Goal: Task Accomplishment & Management: Complete application form

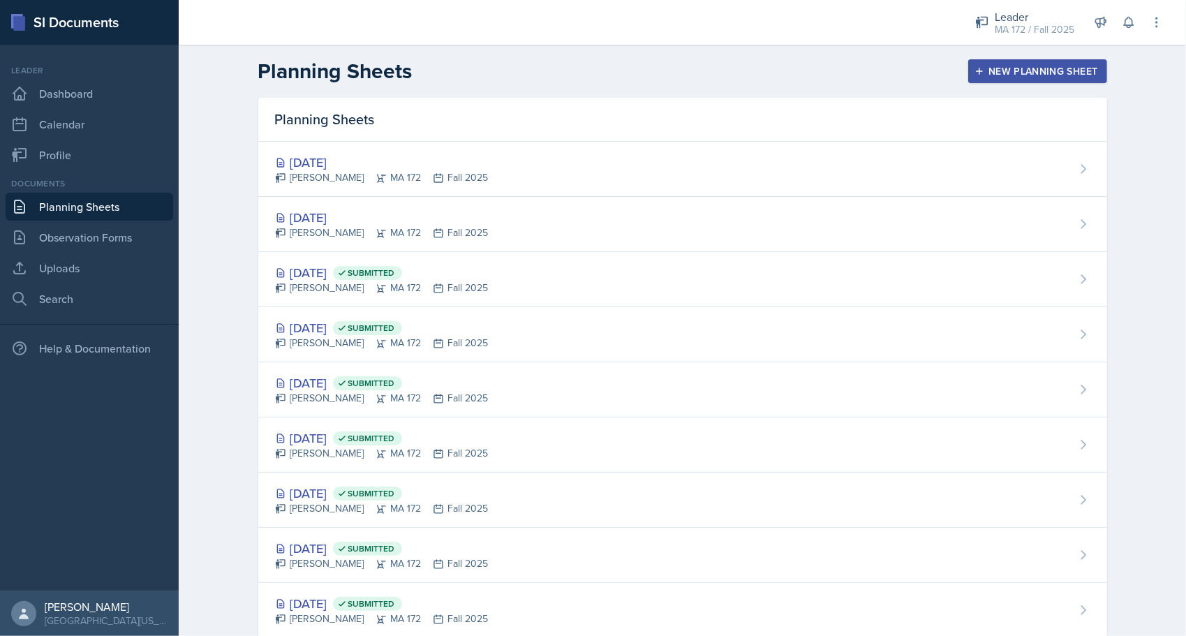
click at [980, 80] on button "New Planning Sheet" at bounding box center [1037, 71] width 138 height 24
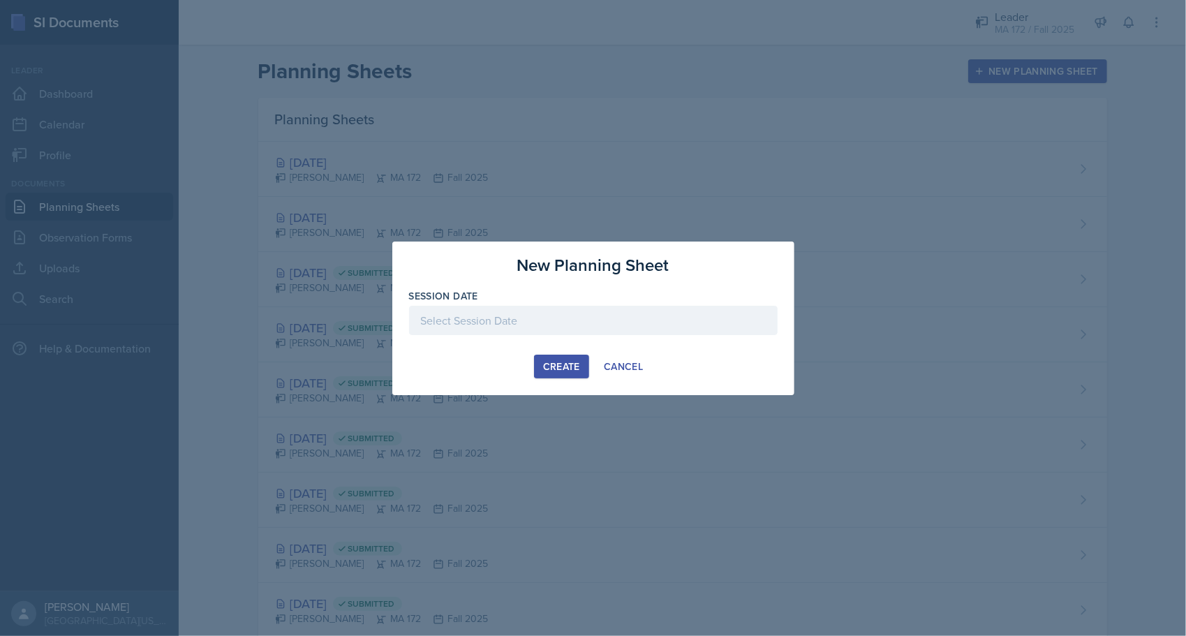
click at [514, 328] on div at bounding box center [593, 320] width 368 height 29
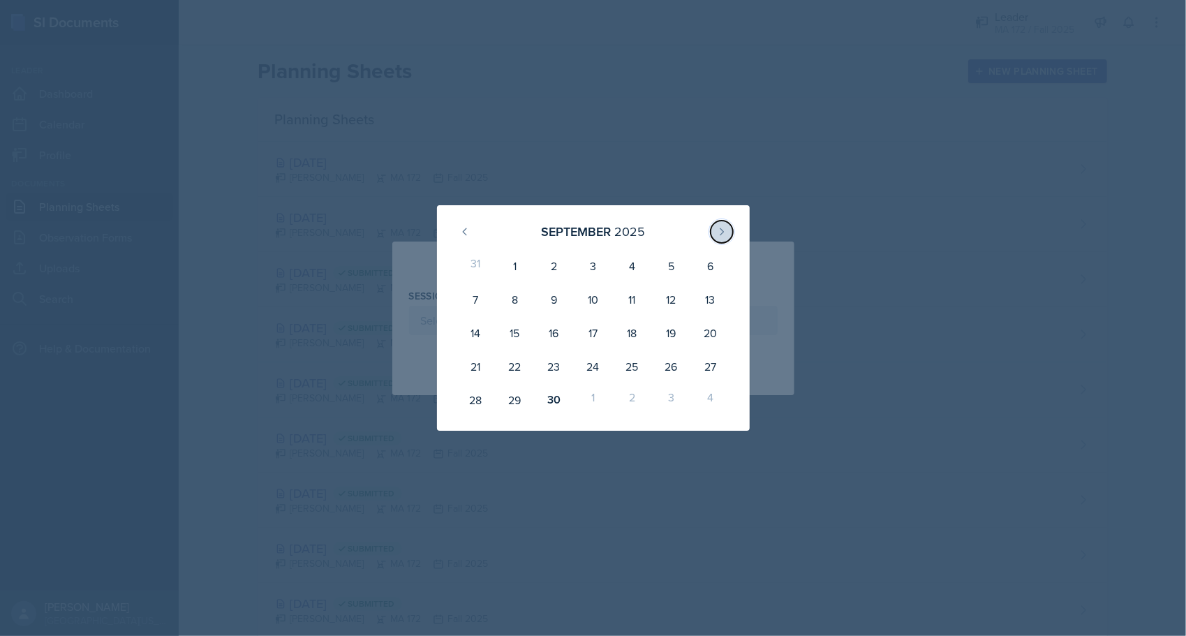
click at [715, 237] on button at bounding box center [721, 232] width 22 height 22
click at [590, 291] on div "8" at bounding box center [592, 299] width 39 height 33
type input "October 8th, 2025"
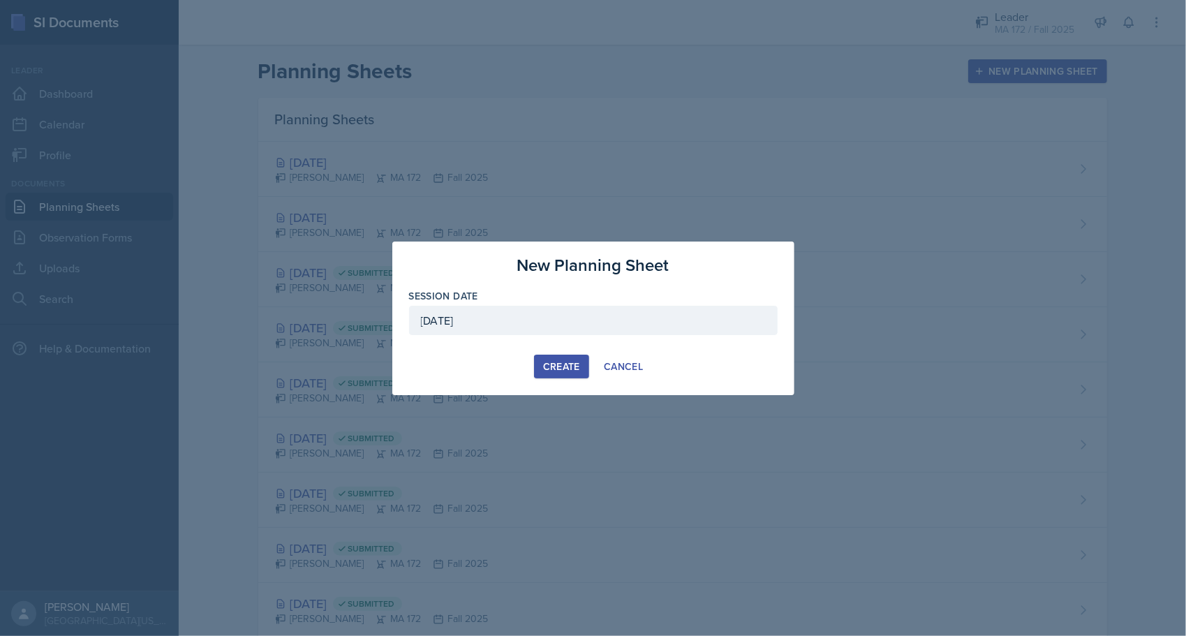
click at [567, 355] on button "Create" at bounding box center [561, 367] width 55 height 24
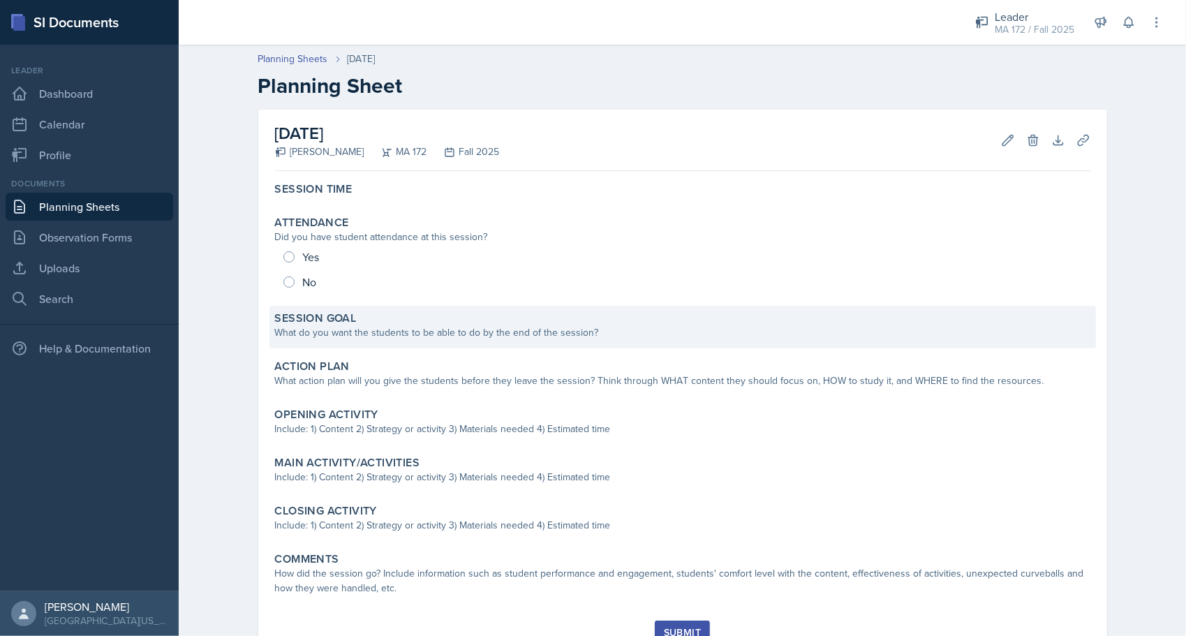
click at [380, 310] on div "Session Goal What do you want the students to be able to do by the end of the s…" at bounding box center [682, 327] width 826 height 43
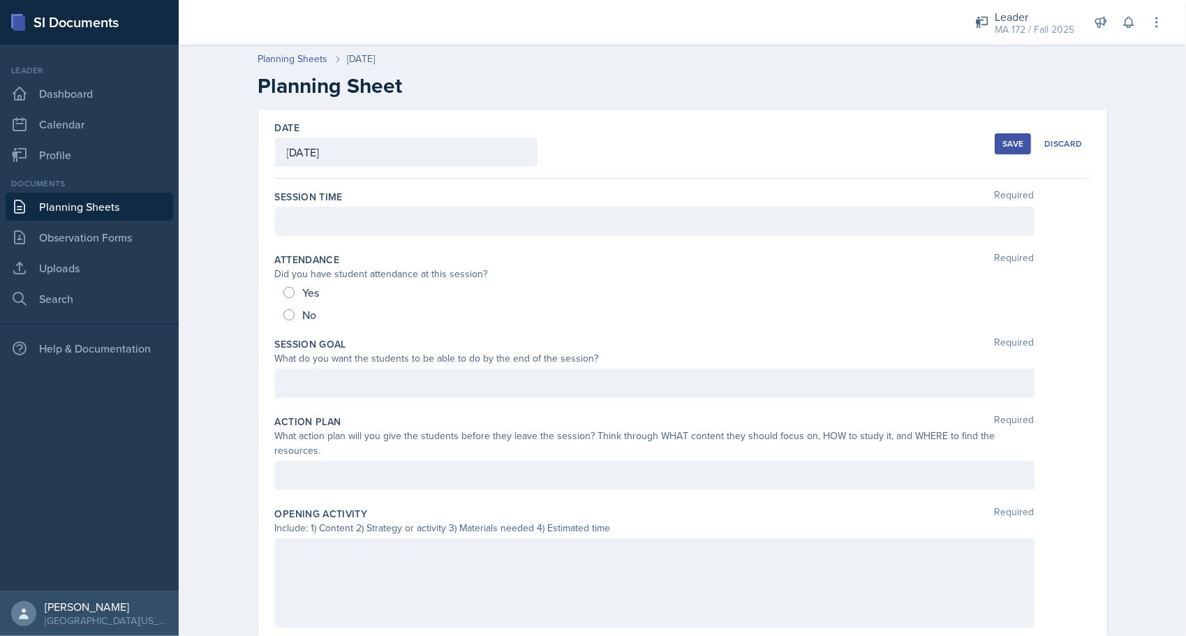
click at [345, 370] on div at bounding box center [654, 382] width 759 height 29
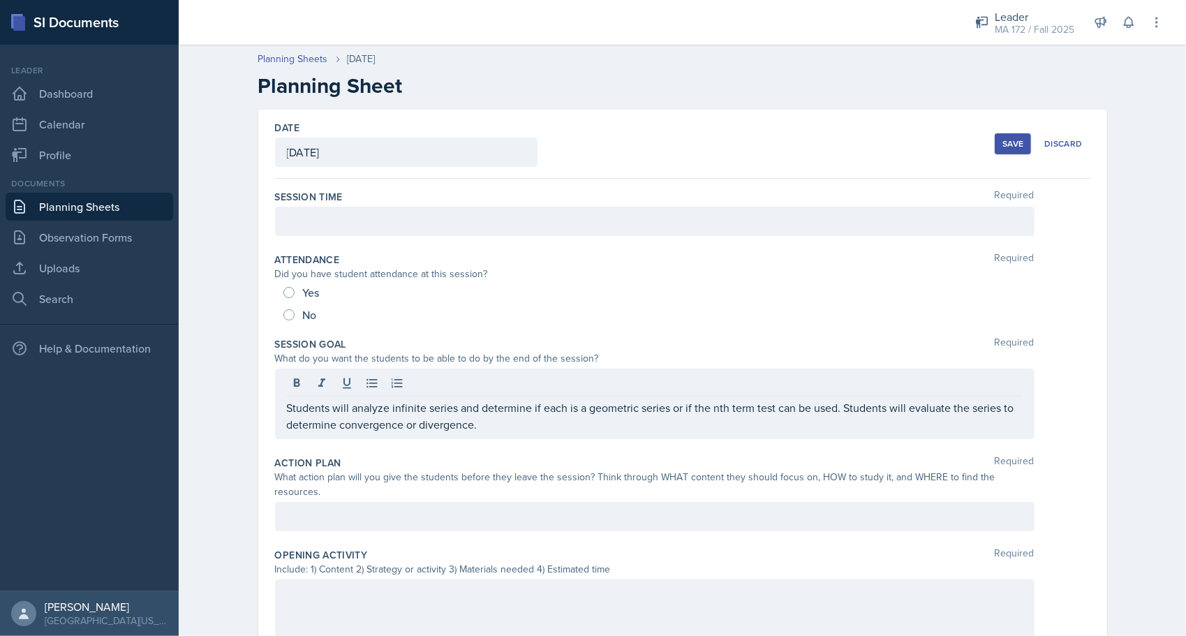
click at [204, 355] on div "Planning Sheets Oct 8th, 2025 Planning Sheet Date October 8th, 2025 September 2…" at bounding box center [682, 578] width 1007 height 1080
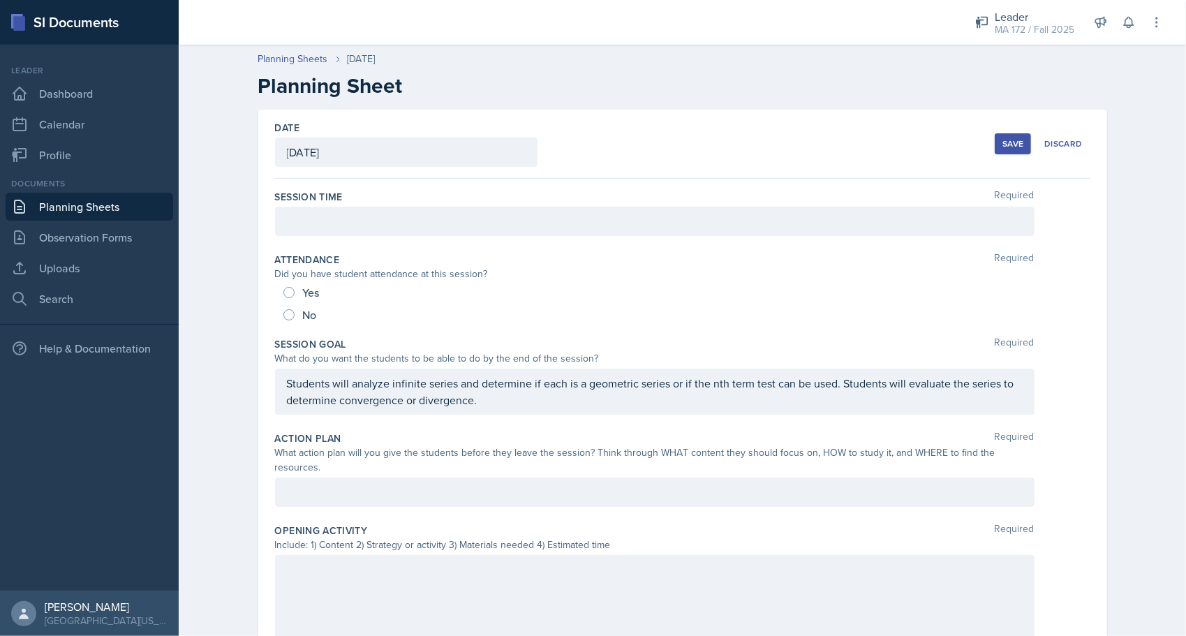
click at [204, 355] on div "Planning Sheets Oct 8th, 2025 Planning Sheet Date October 8th, 2025 September 2…" at bounding box center [682, 566] width 1007 height 1056
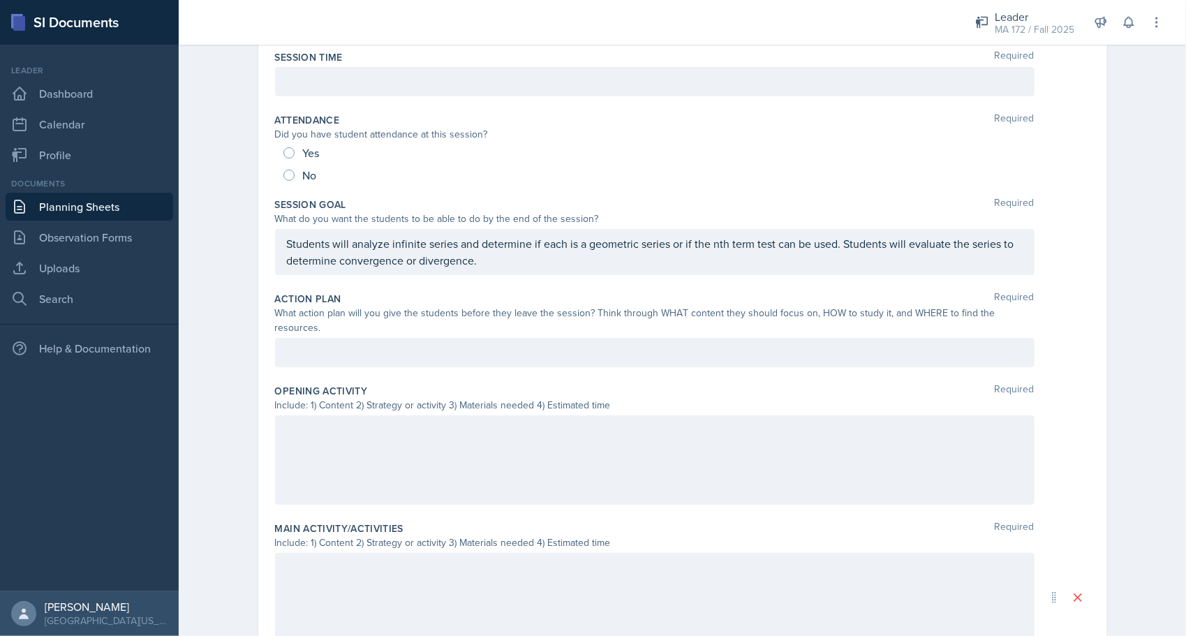
scroll to position [163, 0]
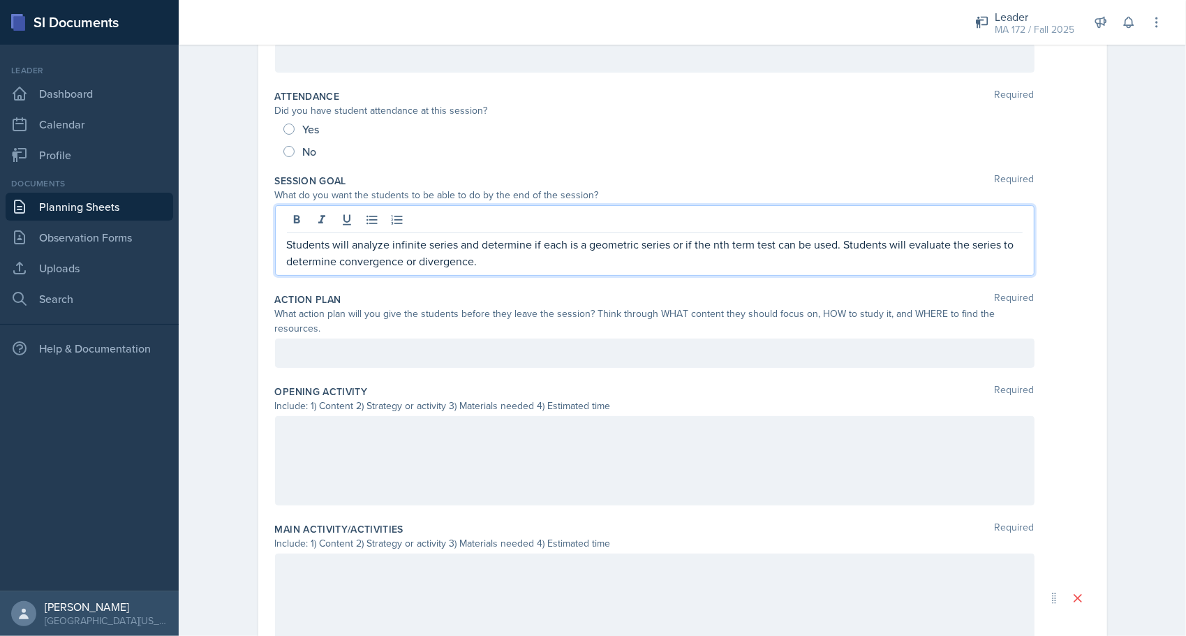
click at [902, 241] on p "Students will analyze infinite series and determine if each is a geometric seri…" at bounding box center [655, 252] width 736 height 33
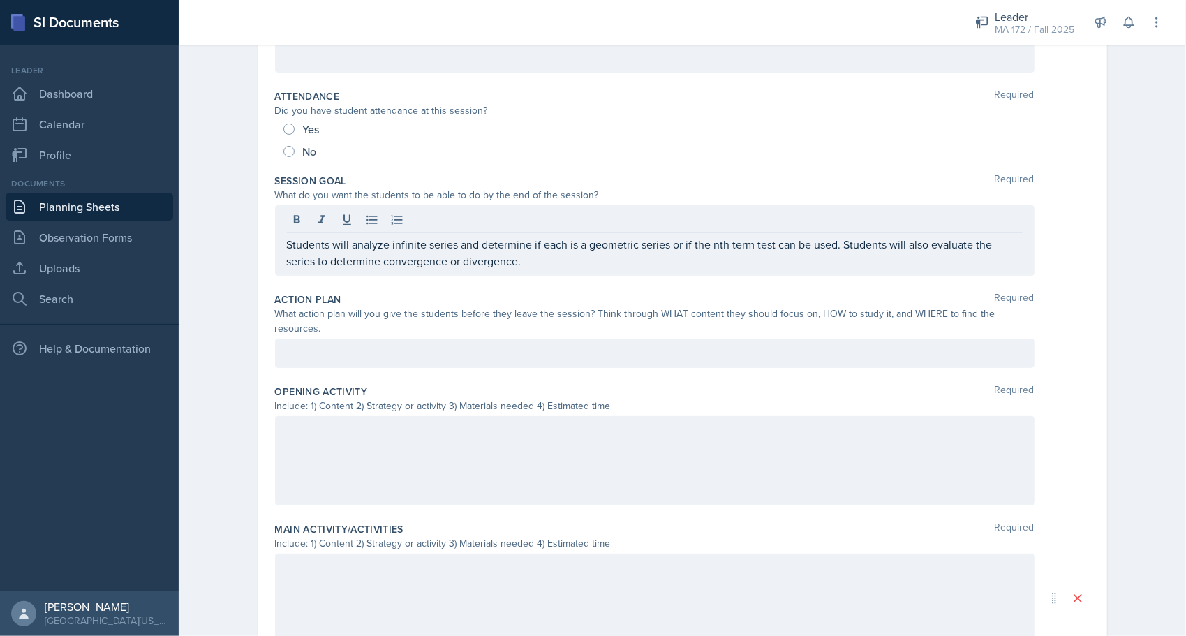
click at [242, 230] on div "Date October 8th, 2025 September 2025 31 1 2 3 4 5 6 7 8 9 10 11 12 13 14 15 16…" at bounding box center [682, 450] width 893 height 1008
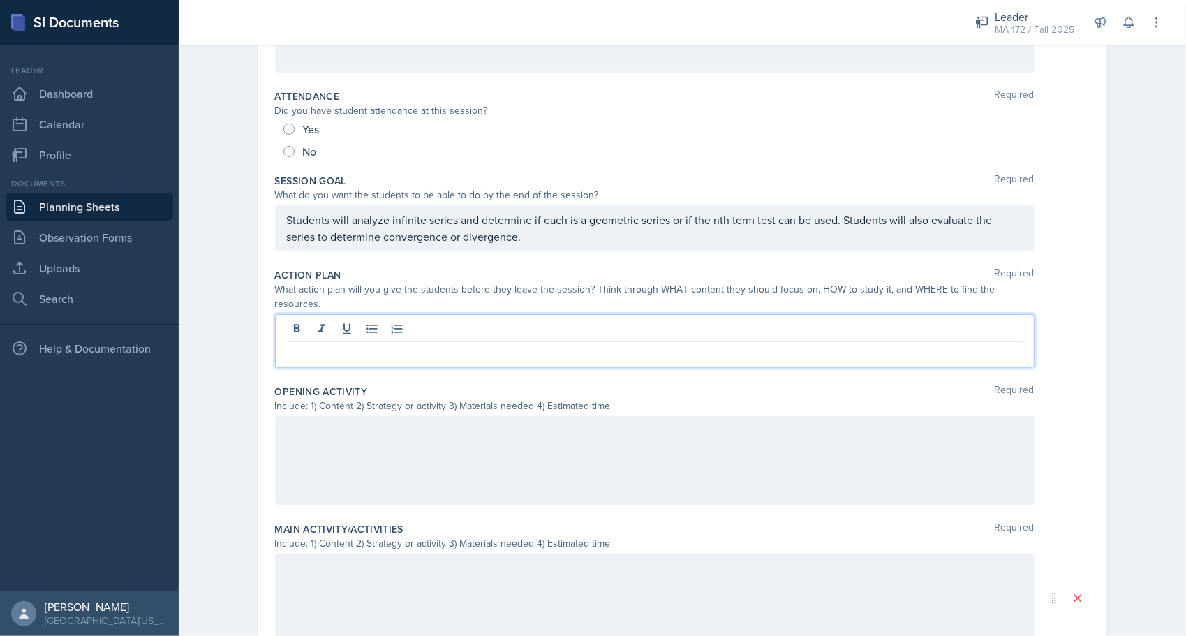
click at [339, 315] on div at bounding box center [654, 341] width 759 height 54
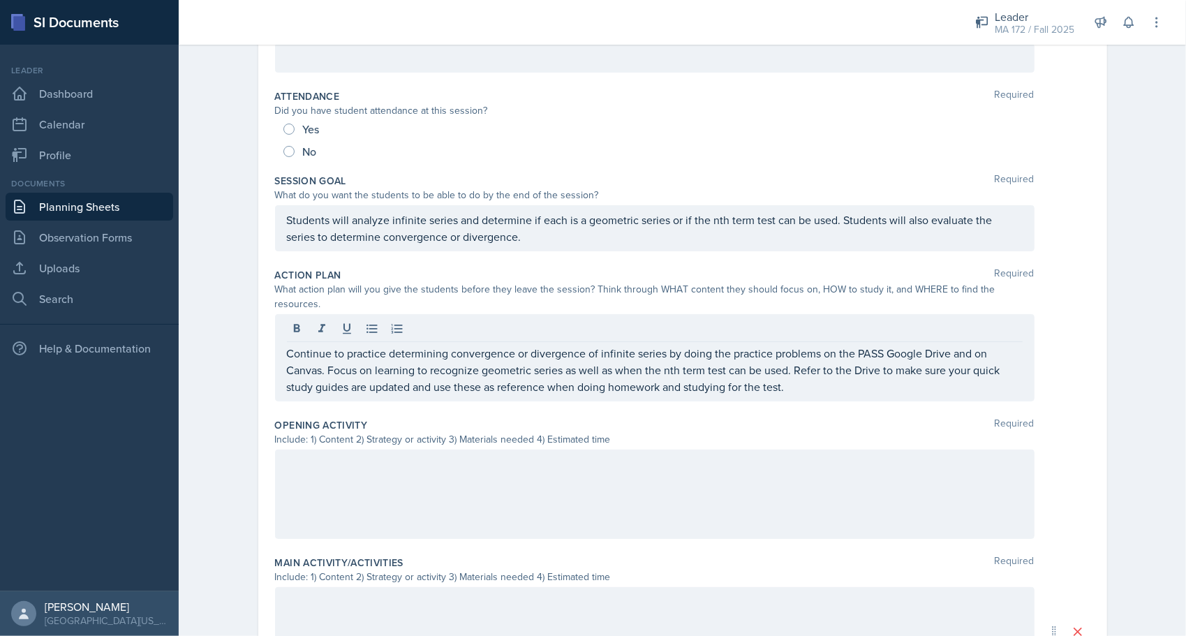
click at [1108, 301] on div "Date October 8th, 2025 September 2025 31 1 2 3 4 5 6 7 8 9 10 11 12 13 14 15 16…" at bounding box center [682, 467] width 893 height 1042
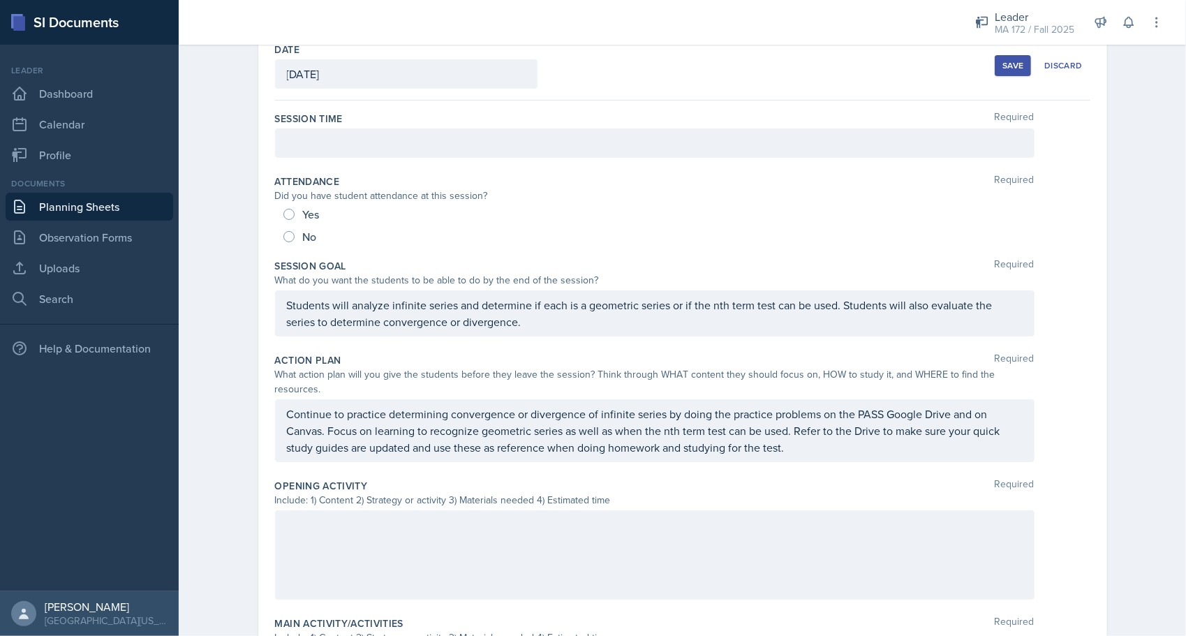
scroll to position [52, 0]
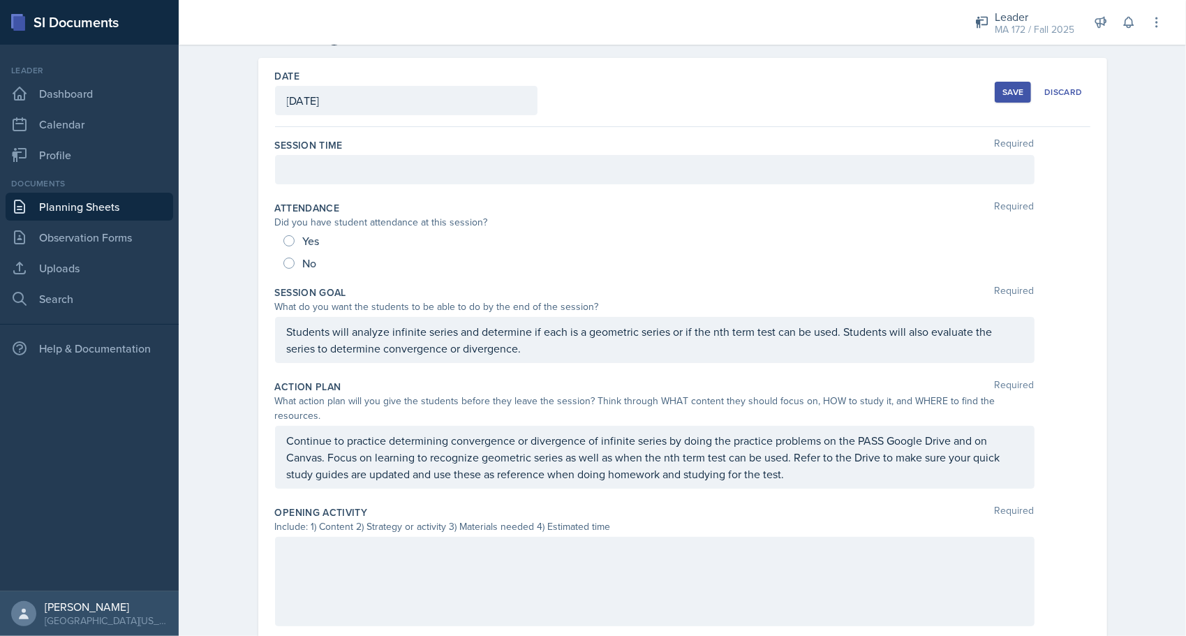
click at [338, 537] on div at bounding box center [654, 581] width 759 height 89
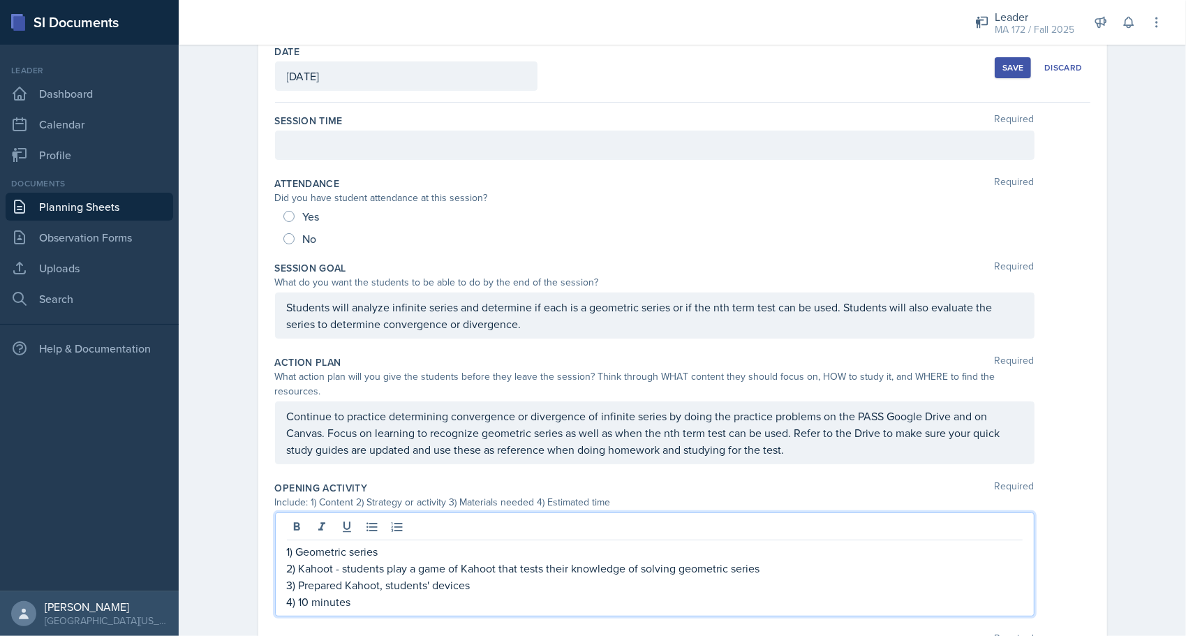
click at [227, 470] on div "Planning Sheets Oct 8th, 2025 Planning Sheet Date October 8th, 2025 September 2…" at bounding box center [682, 514] width 1007 height 1104
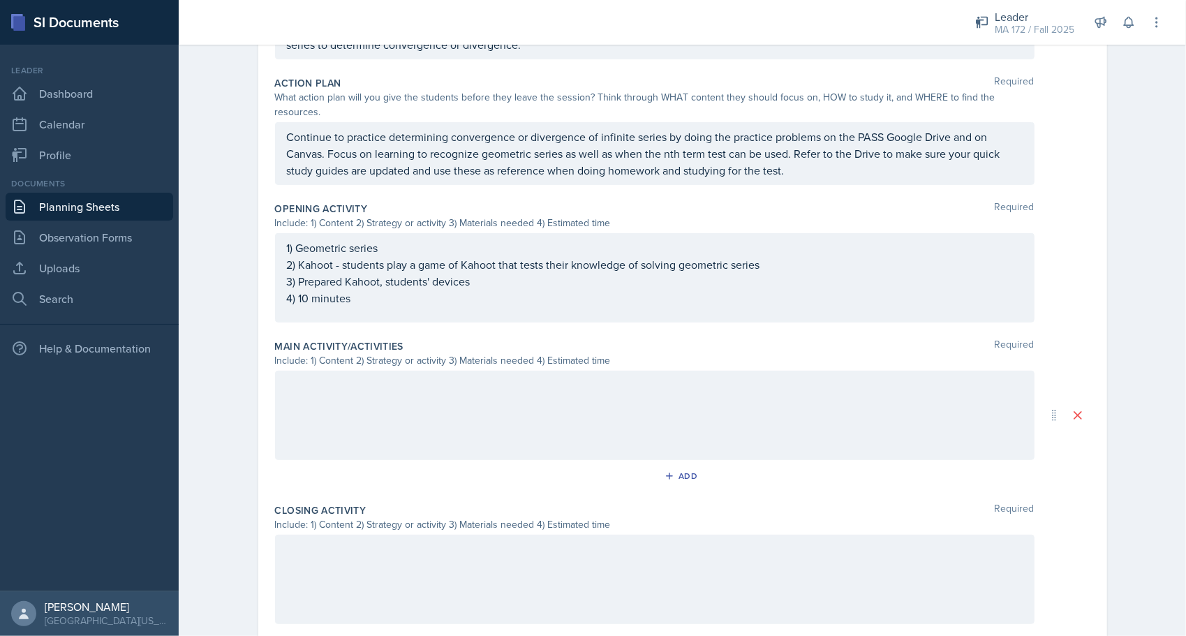
scroll to position [383, 0]
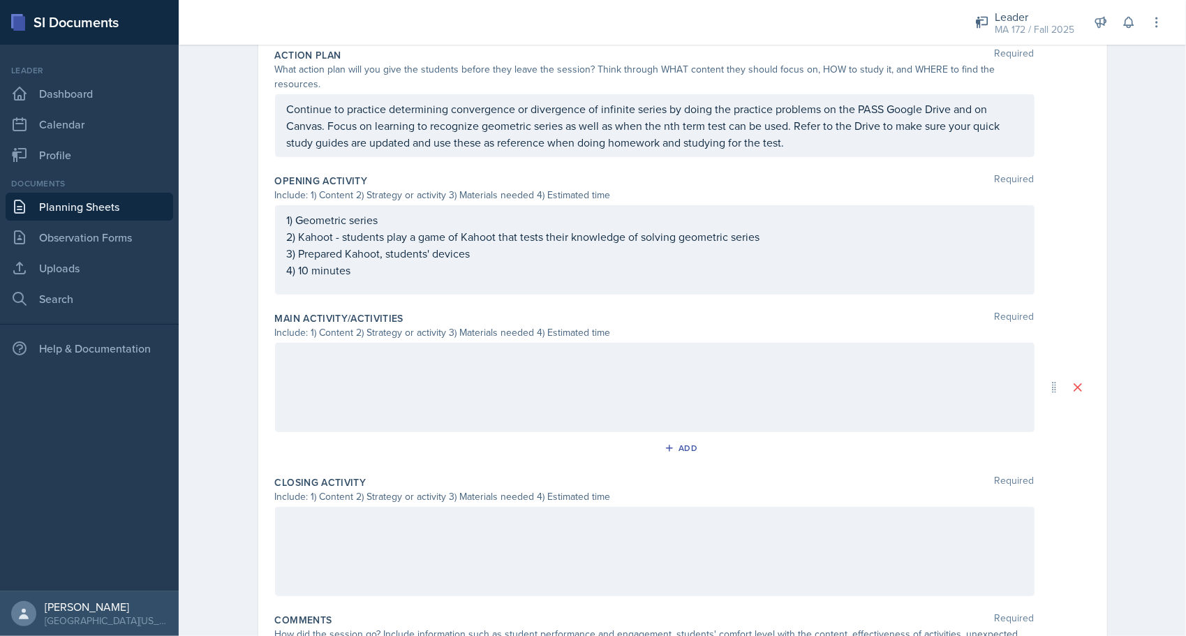
click at [382, 543] on div at bounding box center [654, 551] width 759 height 89
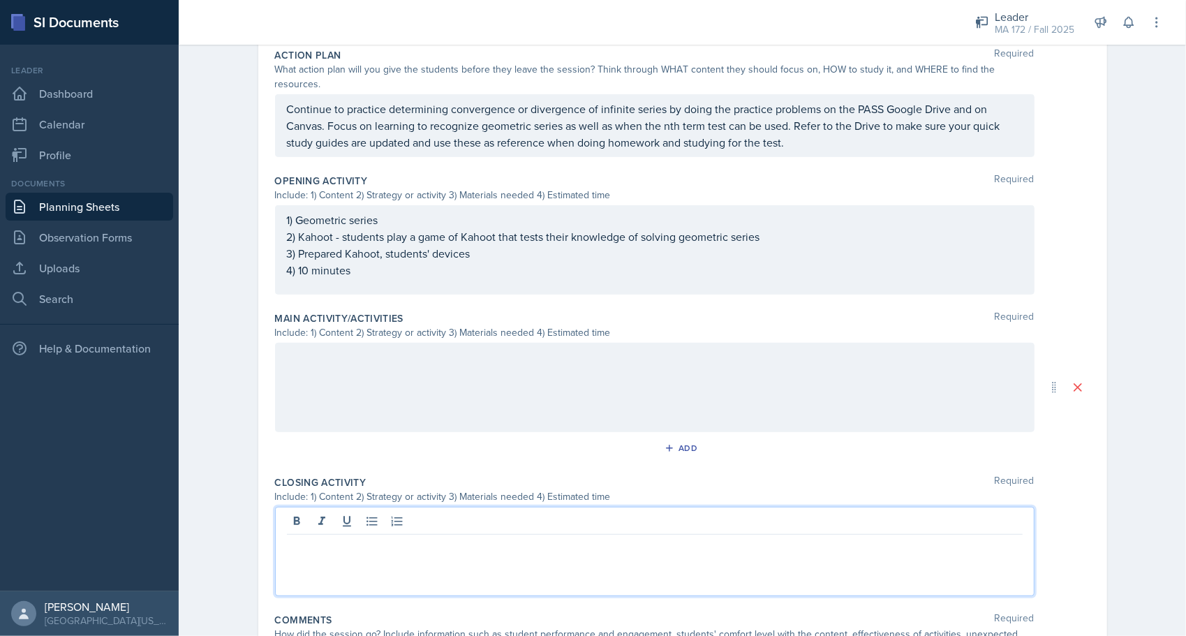
scroll to position [408, 0]
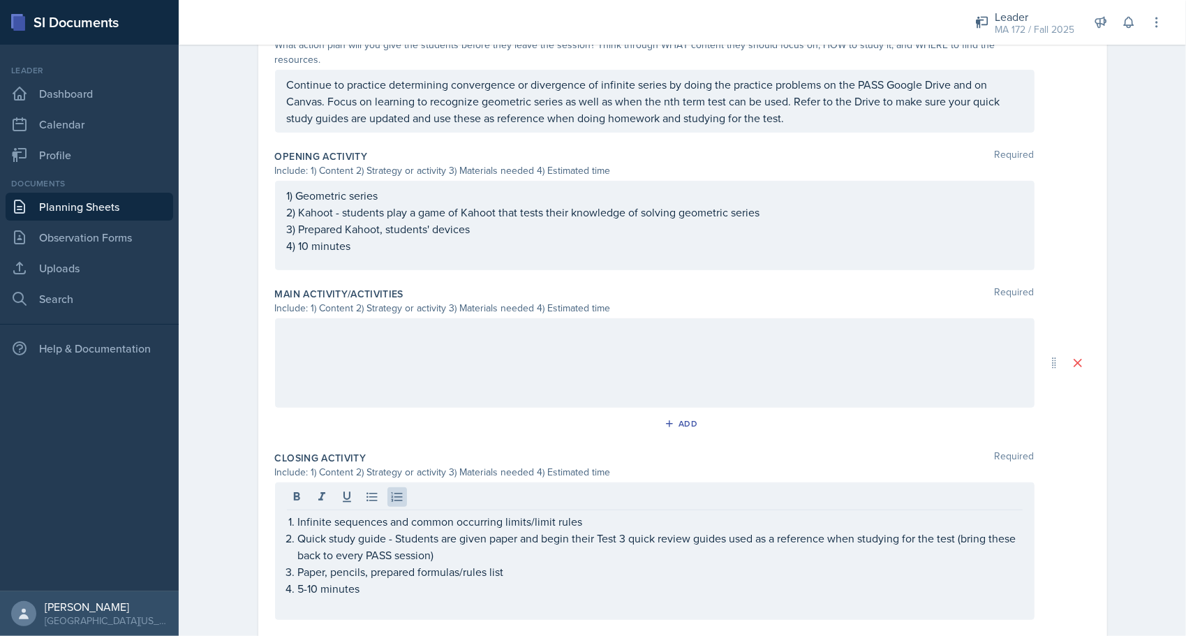
click at [236, 488] on div "Date October 8th, 2025 September 2025 31 1 2 3 4 5 6 7 8 9 10 11 12 13 14 15 16…" at bounding box center [682, 235] width 893 height 1066
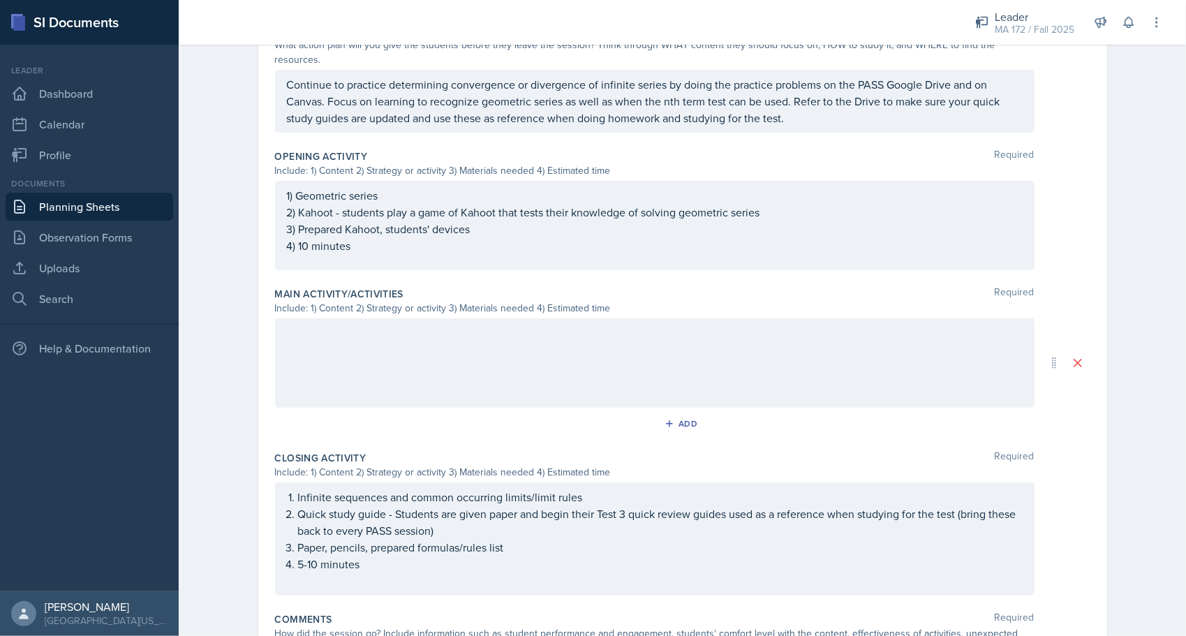
click at [581, 482] on div "Infinite sequences and common occurring limits/limit rules Quick study guide - …" at bounding box center [654, 538] width 759 height 113
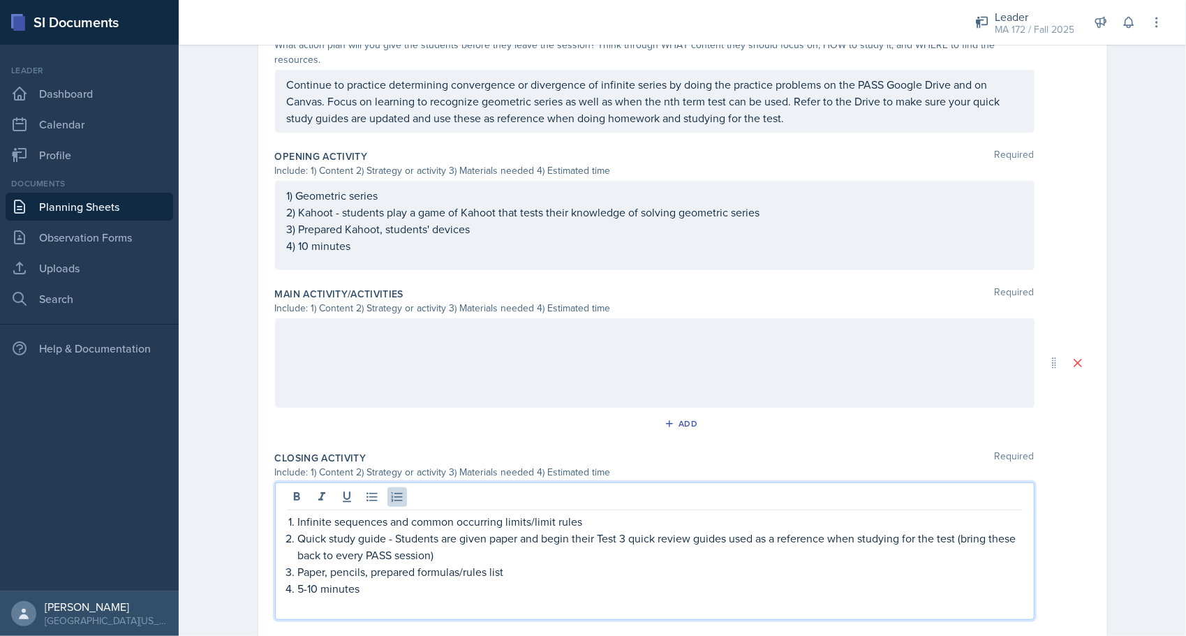
click at [454, 488] on div at bounding box center [655, 498] width 736 height 23
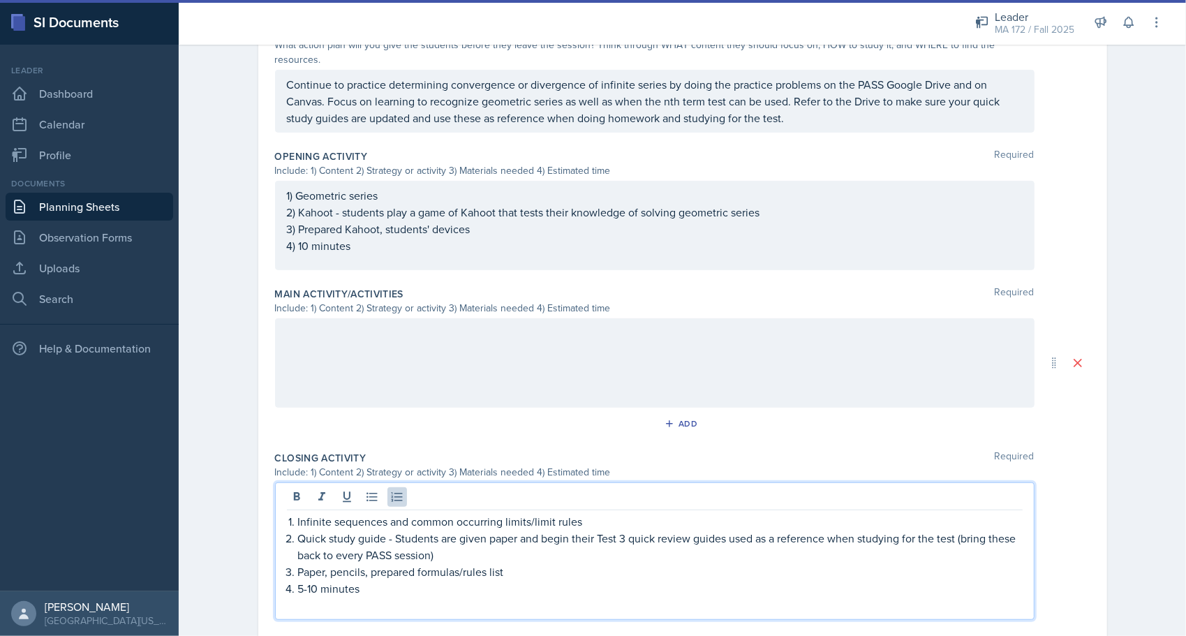
click at [588, 513] on p "Infinite sequences and common occurring limits/limit rules" at bounding box center [660, 521] width 724 height 17
click at [497, 494] on div "Infinite sequences and common occurring limits/limit rules Quick study guide - …" at bounding box center [654, 550] width 759 height 137
click at [577, 513] on p "Infinite sequences and common occurring limits/limit rules" at bounding box center [660, 521] width 724 height 17
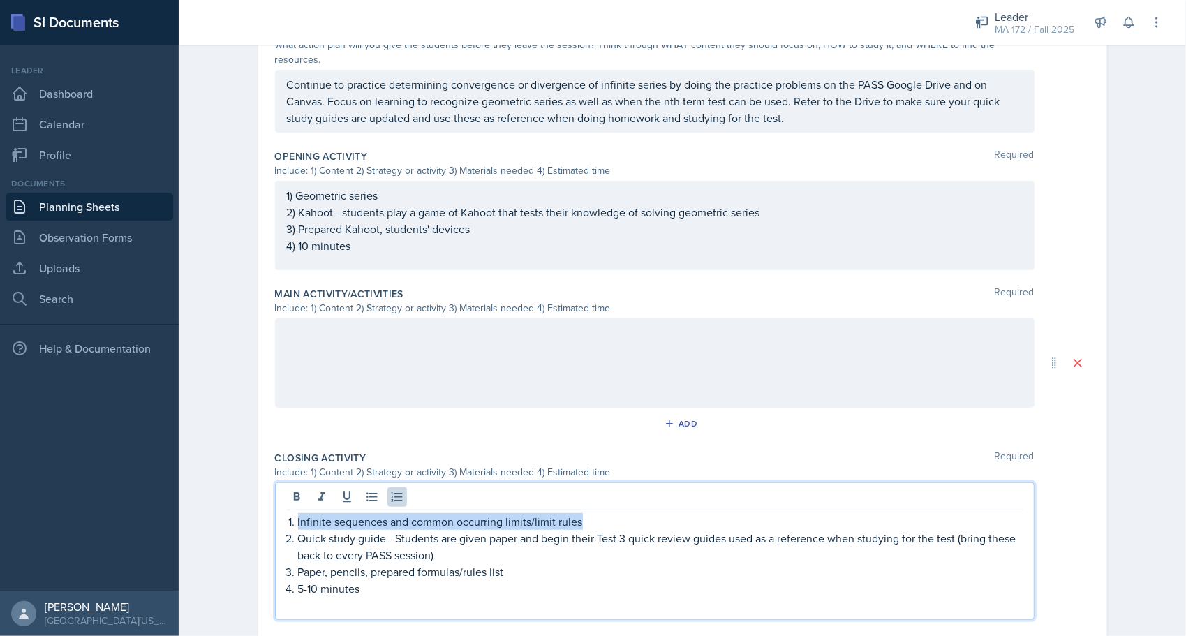
drag, startPoint x: 565, startPoint y: 501, endPoint x: 343, endPoint y: 490, distance: 222.2
click at [343, 490] on div "Infinite sequences and common occurring limits/limit rules Quick study guide - …" at bounding box center [654, 550] width 759 height 137
click at [439, 530] on p "Quick study guide - Students are given paper and begin their Test 3 quick revie…" at bounding box center [660, 546] width 724 height 33
click at [685, 530] on p "Quick study guide - Students get out their quick review guides/are given paper …" at bounding box center [660, 546] width 724 height 33
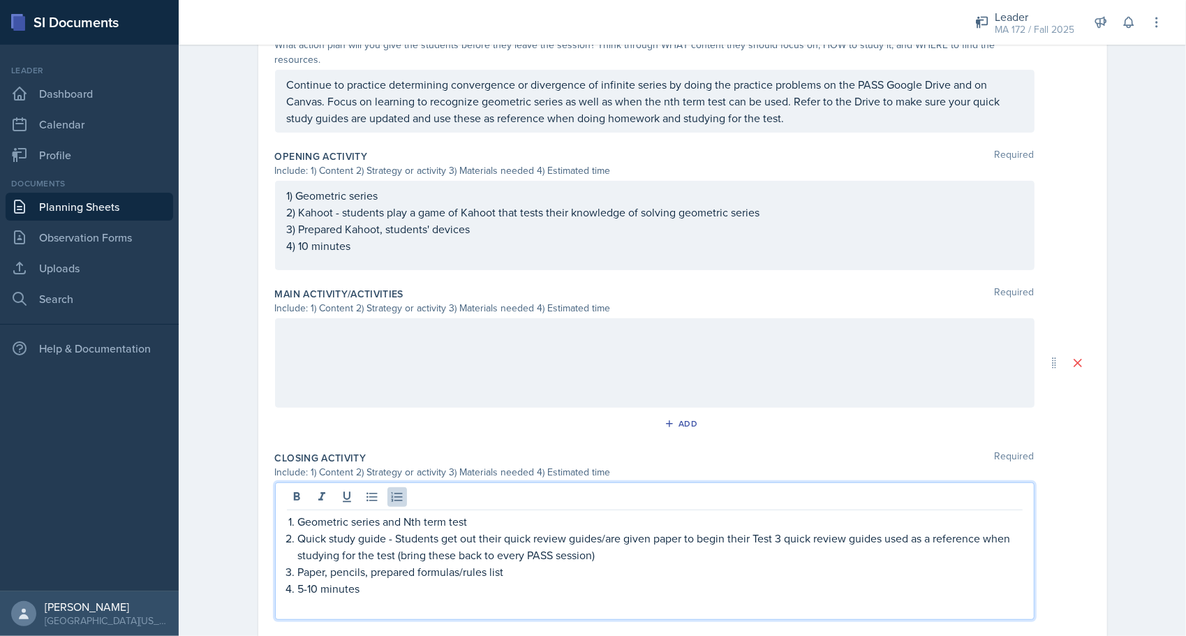
click at [600, 530] on p "Quick study guide - Students get out their quick review guides/are given paper …" at bounding box center [660, 546] width 724 height 33
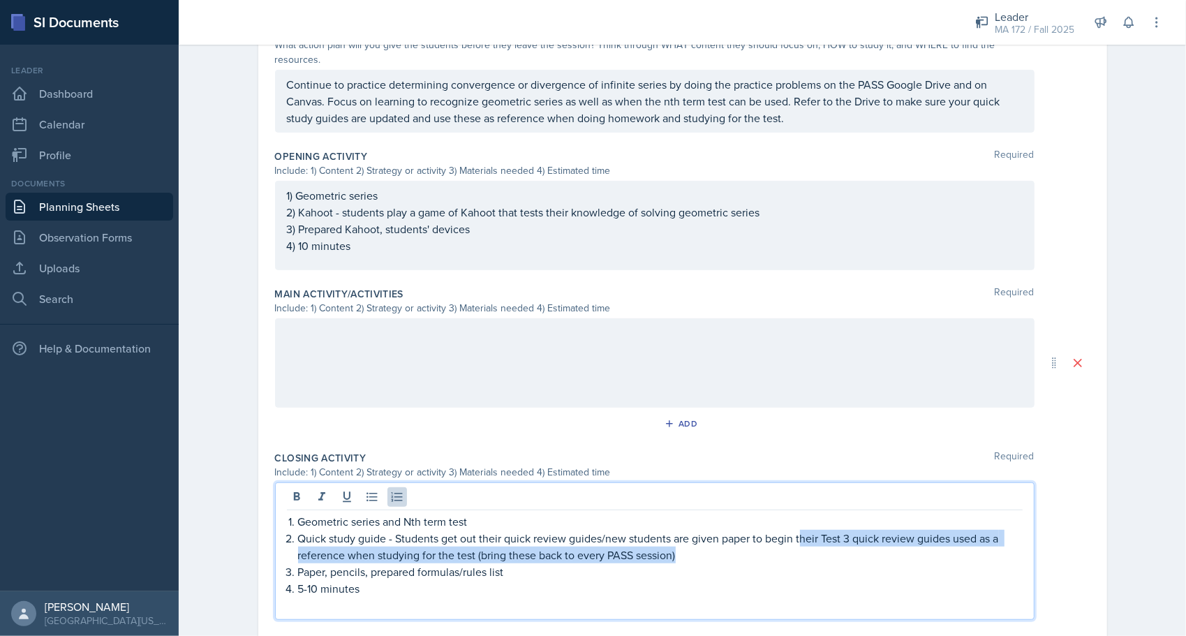
drag, startPoint x: 710, startPoint y: 535, endPoint x: 793, endPoint y: 516, distance: 84.3
click at [793, 530] on p "Quick study guide - Students get out their quick review guides/new students are…" at bounding box center [660, 546] width 724 height 33
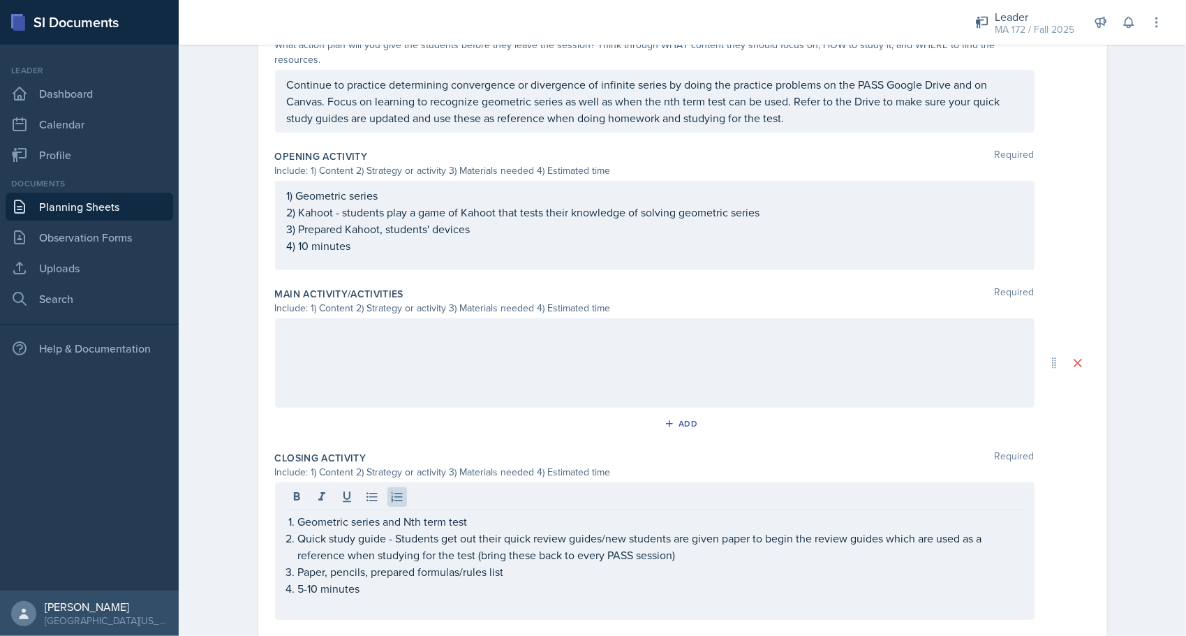
click at [172, 505] on nav "Leader Dashboard Calendar Profile Documents Planning Sheets Observation Forms U…" at bounding box center [89, 318] width 179 height 546
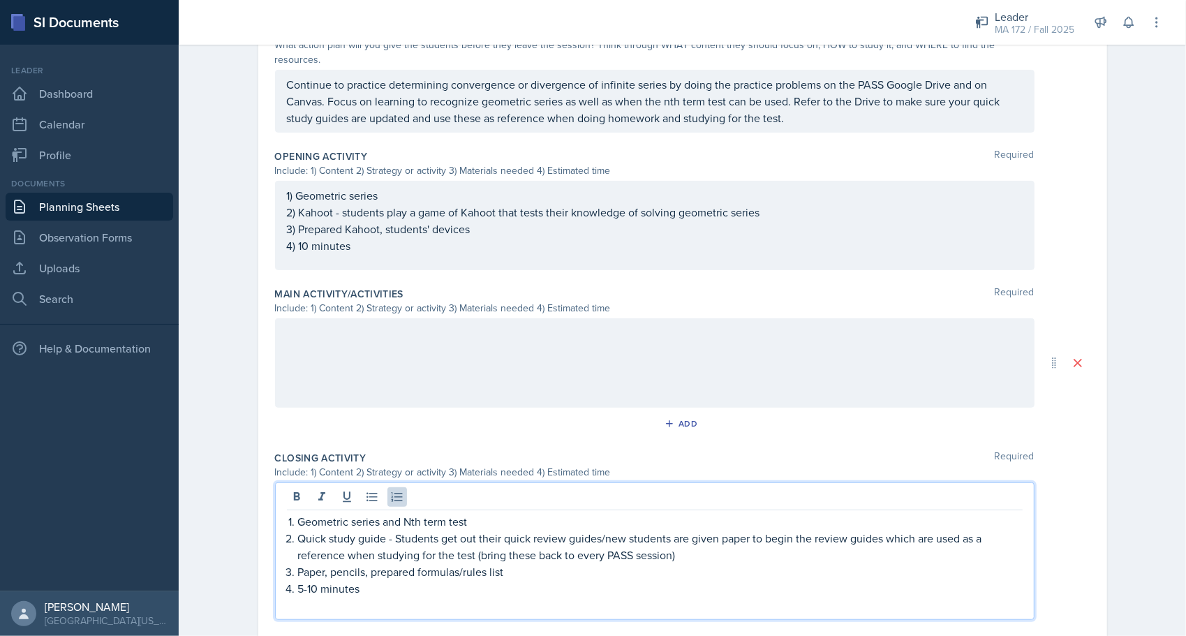
click at [409, 554] on ol "Geometric series and Nth term test Quick study guide - Students get out their q…" at bounding box center [660, 555] width 724 height 84
click at [236, 495] on div "Date October 8th, 2025 September 2025 31 1 2 3 4 5 6 7 8 9 10 11 12 13 14 15 16…" at bounding box center [682, 226] width 893 height 1049
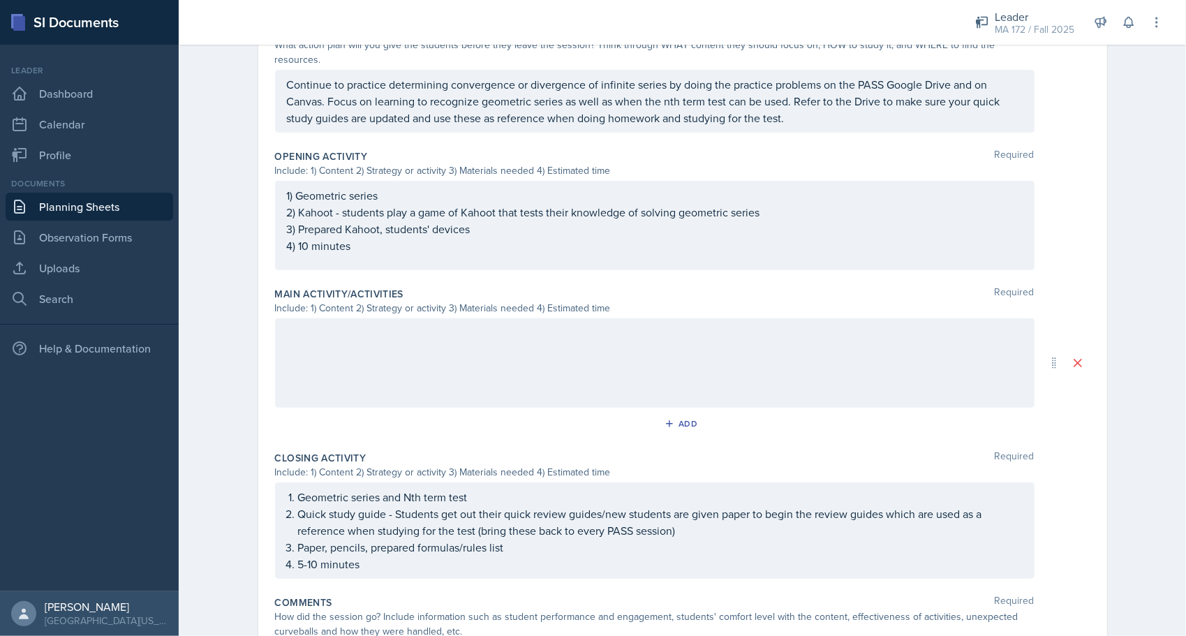
click at [183, 289] on div "Planning Sheets Oct 8th, 2025 Planning Sheet Date October 8th, 2025 September 2…" at bounding box center [682, 178] width 1007 height 1096
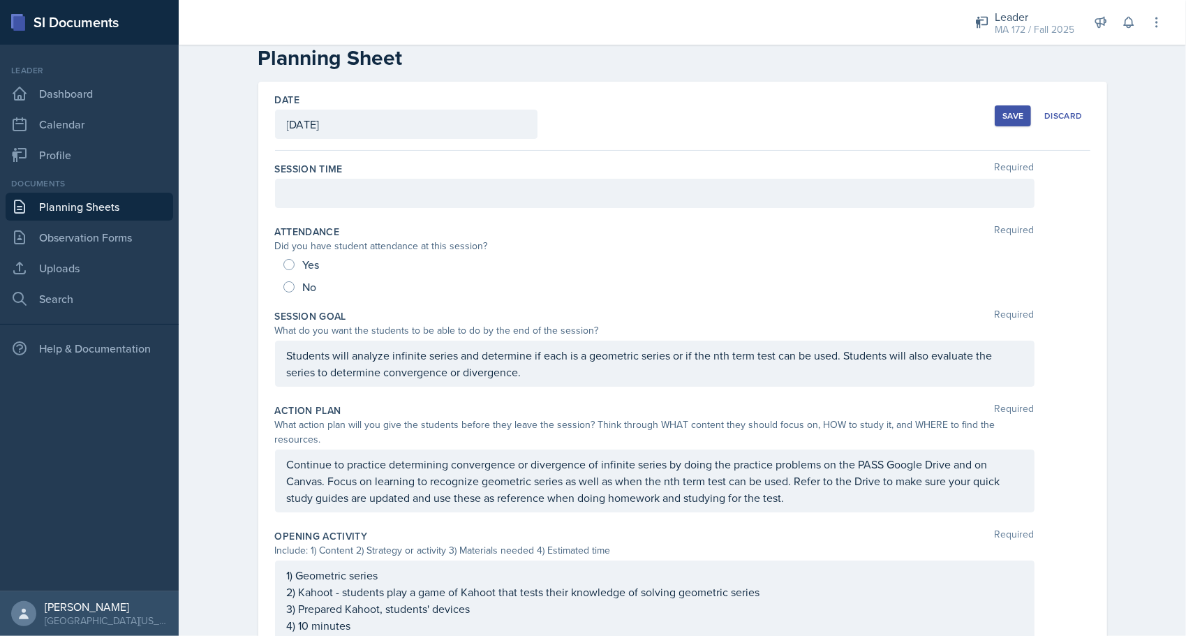
scroll to position [0, 0]
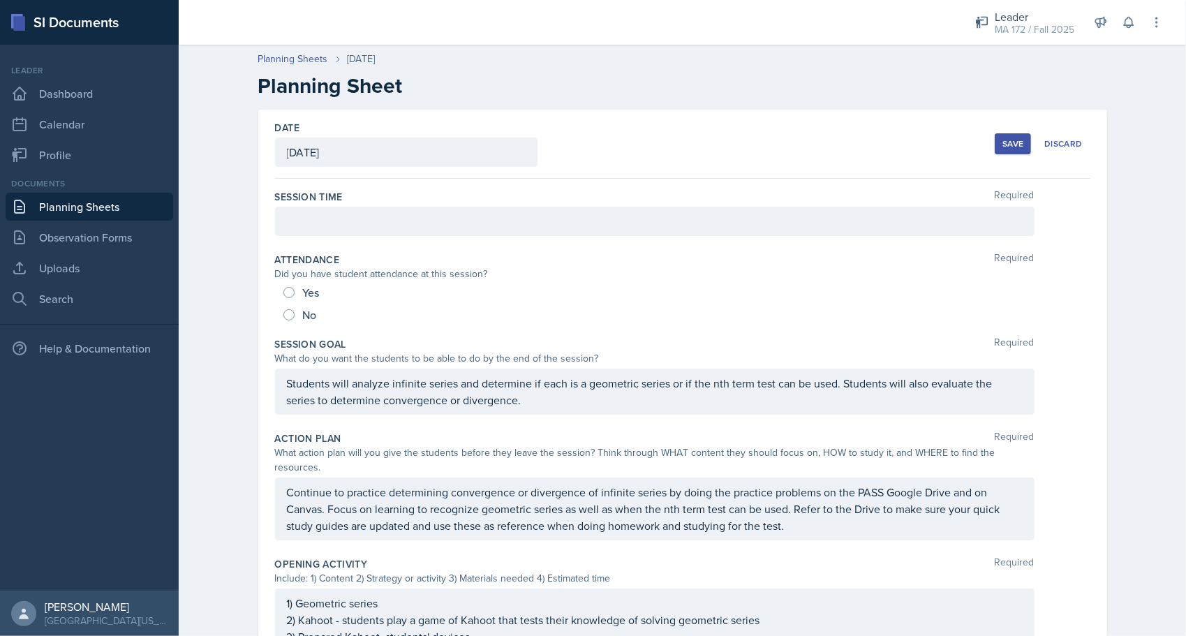
click at [217, 348] on div "Planning Sheets Oct 8th, 2025 Planning Sheet Date October 8th, 2025 September 2…" at bounding box center [682, 586] width 1007 height 1096
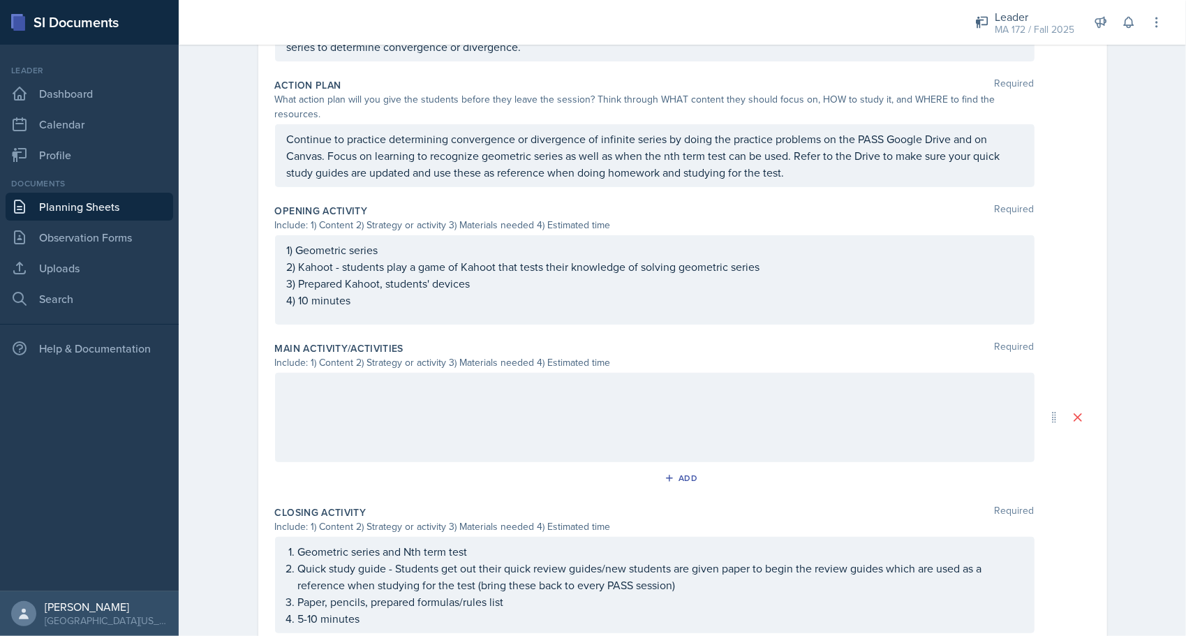
scroll to position [391, 0]
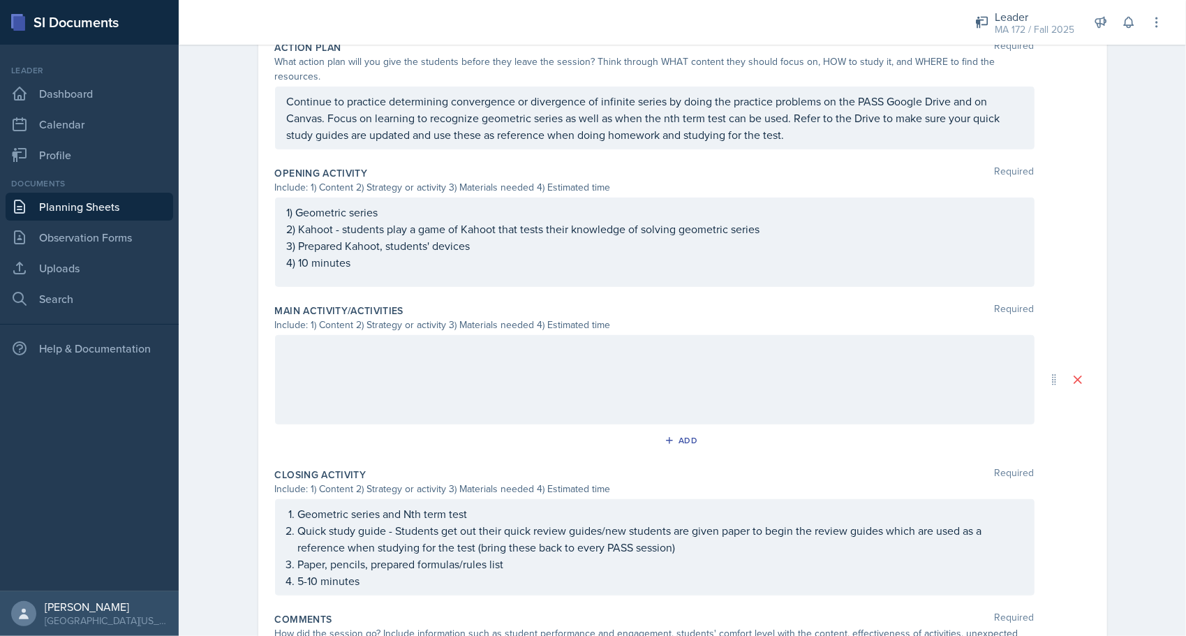
click at [343, 363] on div at bounding box center [654, 379] width 759 height 89
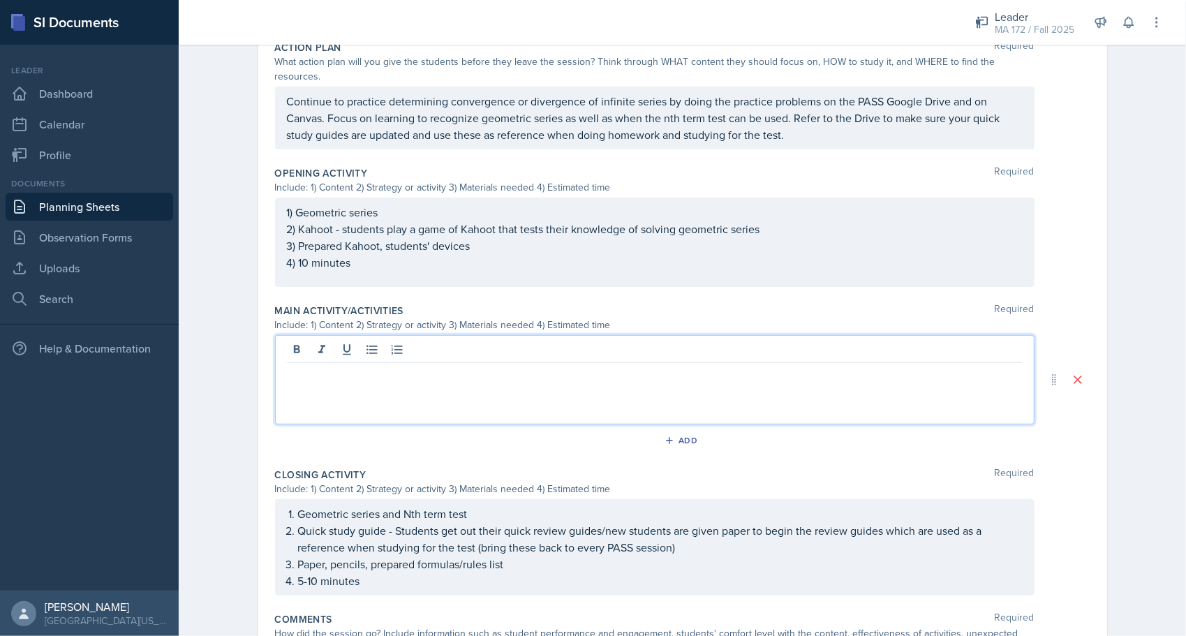
scroll to position [415, 0]
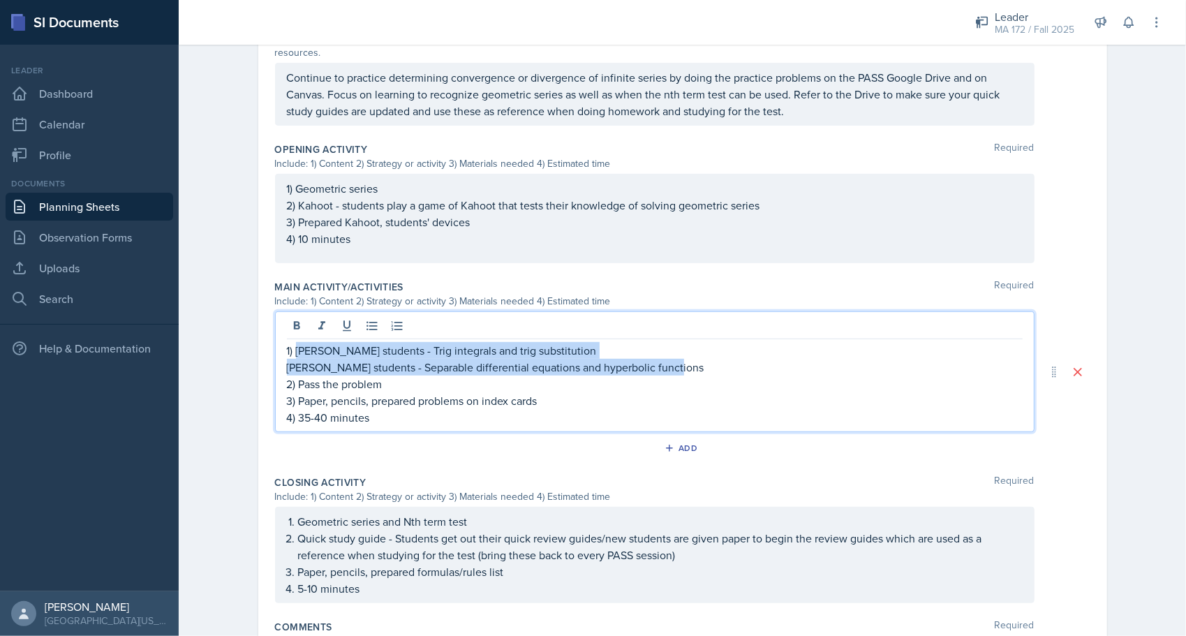
drag, startPoint x: 671, startPoint y: 349, endPoint x: 292, endPoint y: 338, distance: 379.8
click at [292, 342] on div "1) Lenahan's students - Trig integrals and trig substitution Abudiab's students…" at bounding box center [655, 384] width 736 height 84
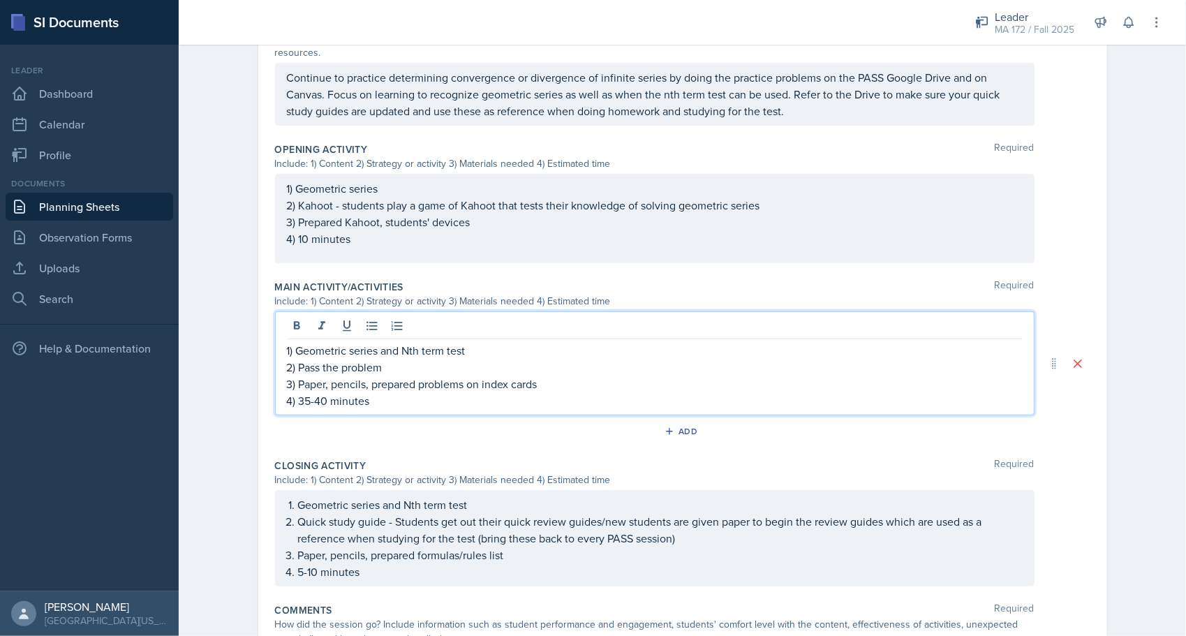
click at [398, 359] on p "2) Pass the problem" at bounding box center [655, 367] width 736 height 17
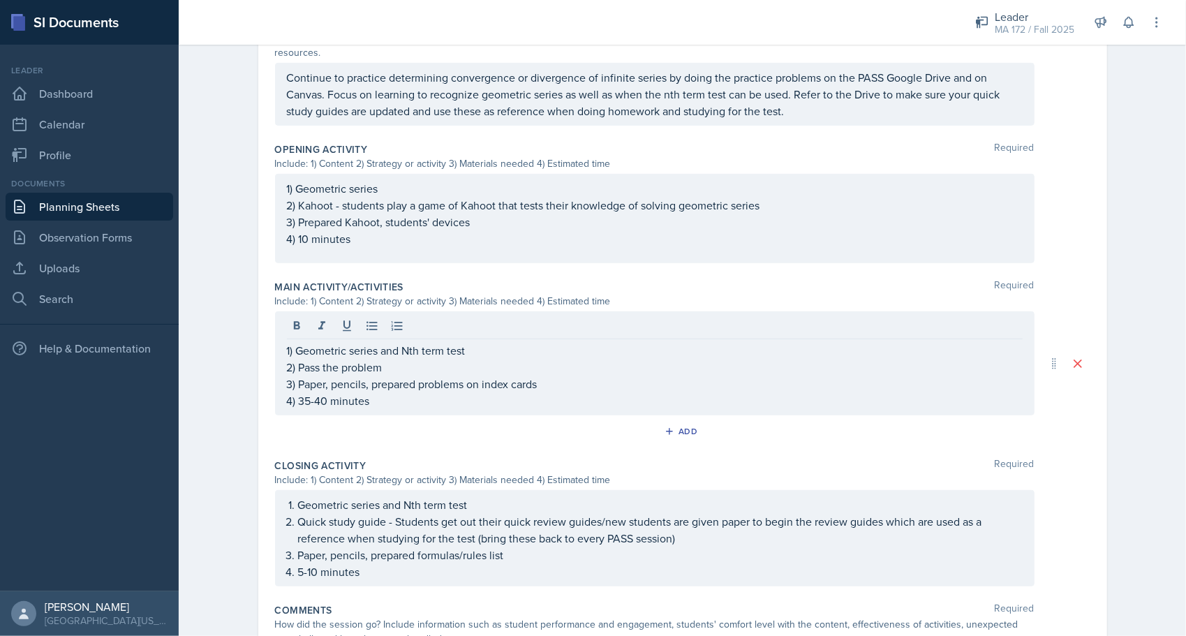
click at [218, 360] on div "Planning Sheets Oct 8th, 2025 Planning Sheet Date October 8th, 2025 September 2…" at bounding box center [682, 178] width 1007 height 1111
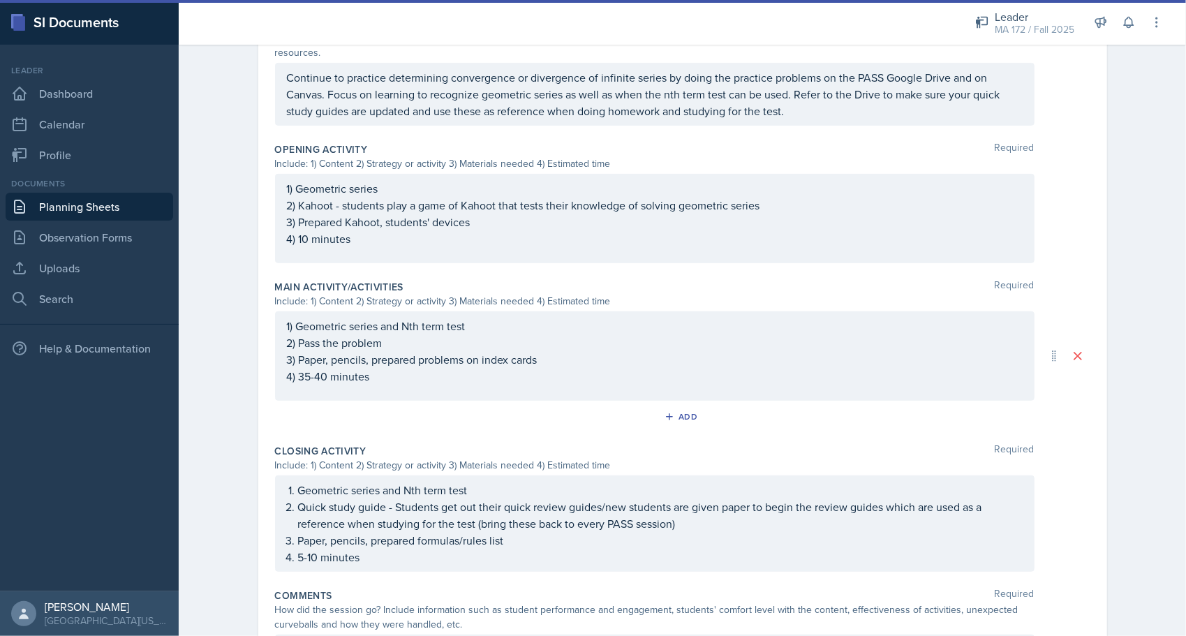
click at [225, 325] on div "Planning Sheets Oct 8th, 2025 Planning Sheet Date October 8th, 2025 September 2…" at bounding box center [682, 171] width 1007 height 1096
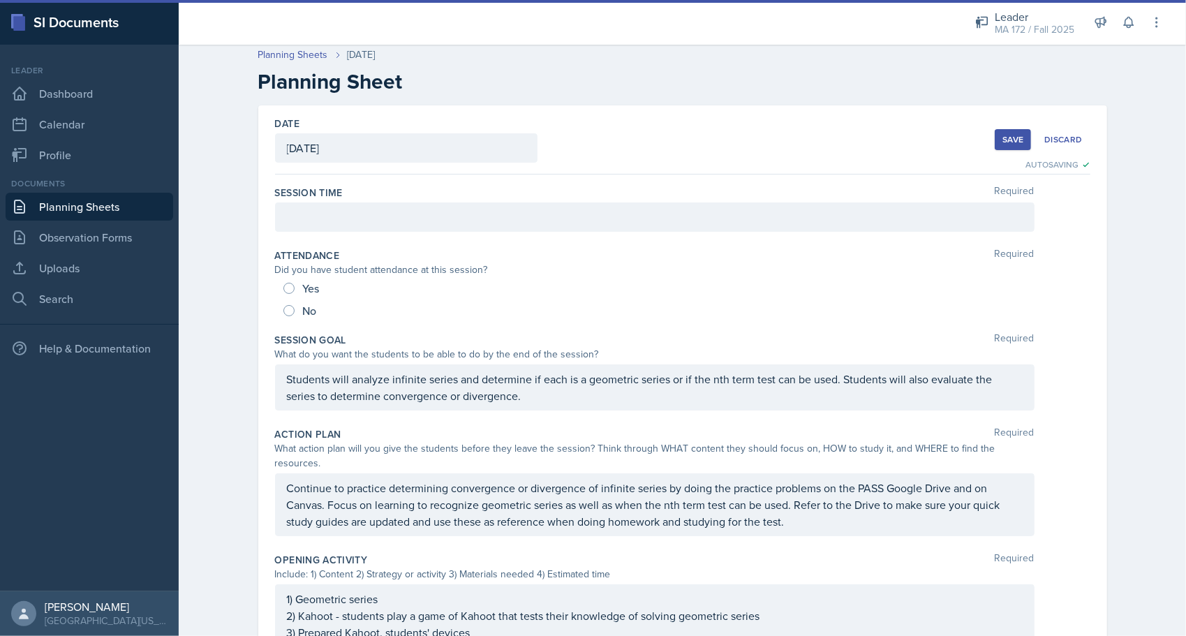
scroll to position [0, 0]
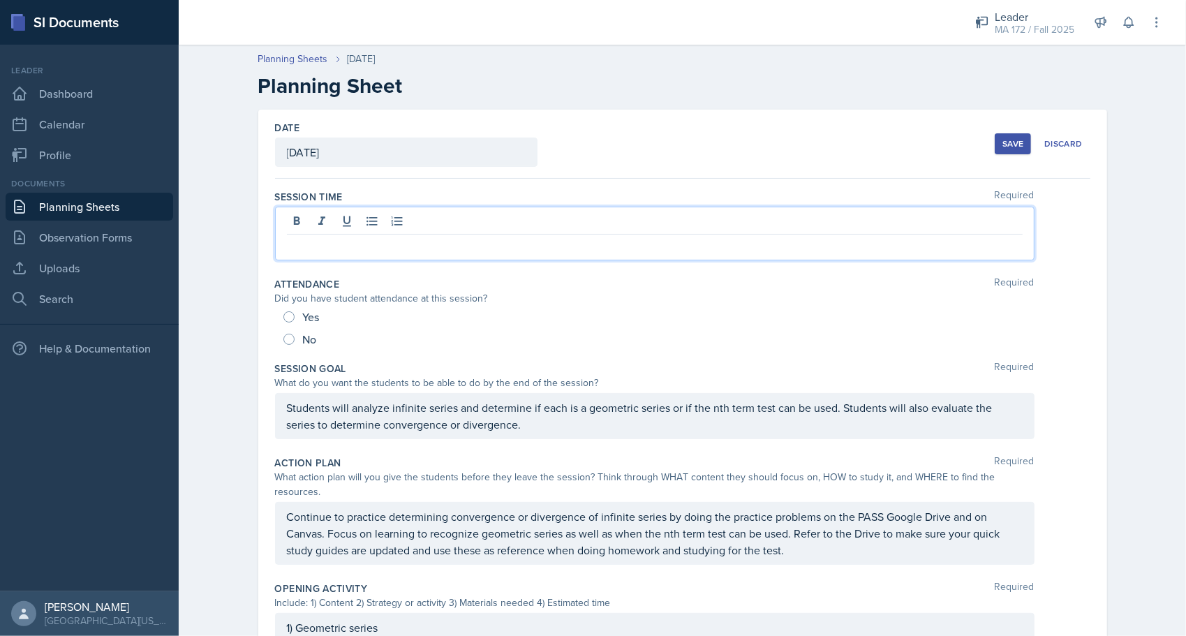
click at [318, 223] on div at bounding box center [654, 234] width 759 height 54
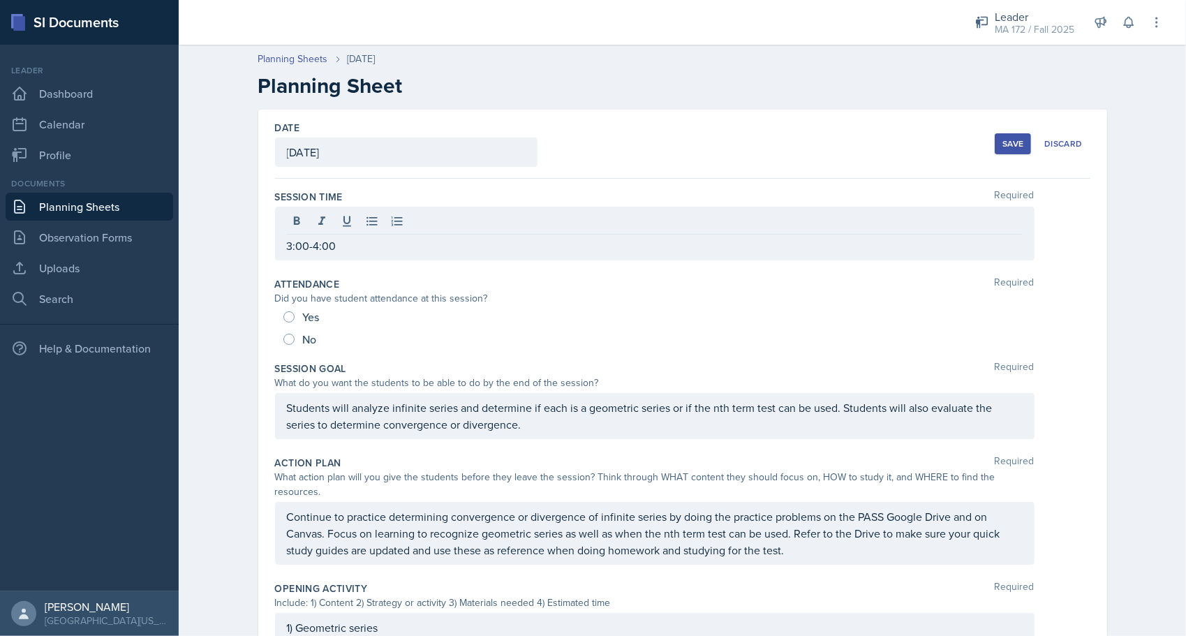
click at [205, 208] on div "Planning Sheets Oct 8th, 2025 Planning Sheet Date October 8th, 2025 September 2…" at bounding box center [682, 598] width 1007 height 1121
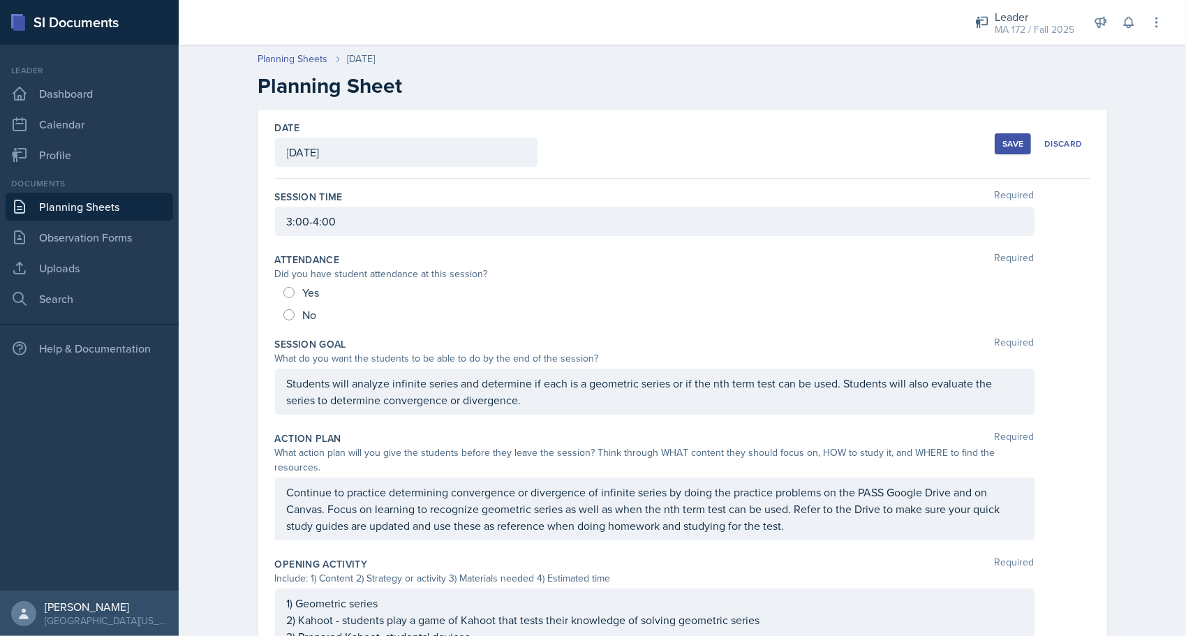
click at [998, 135] on button "Save" at bounding box center [1012, 143] width 36 height 21
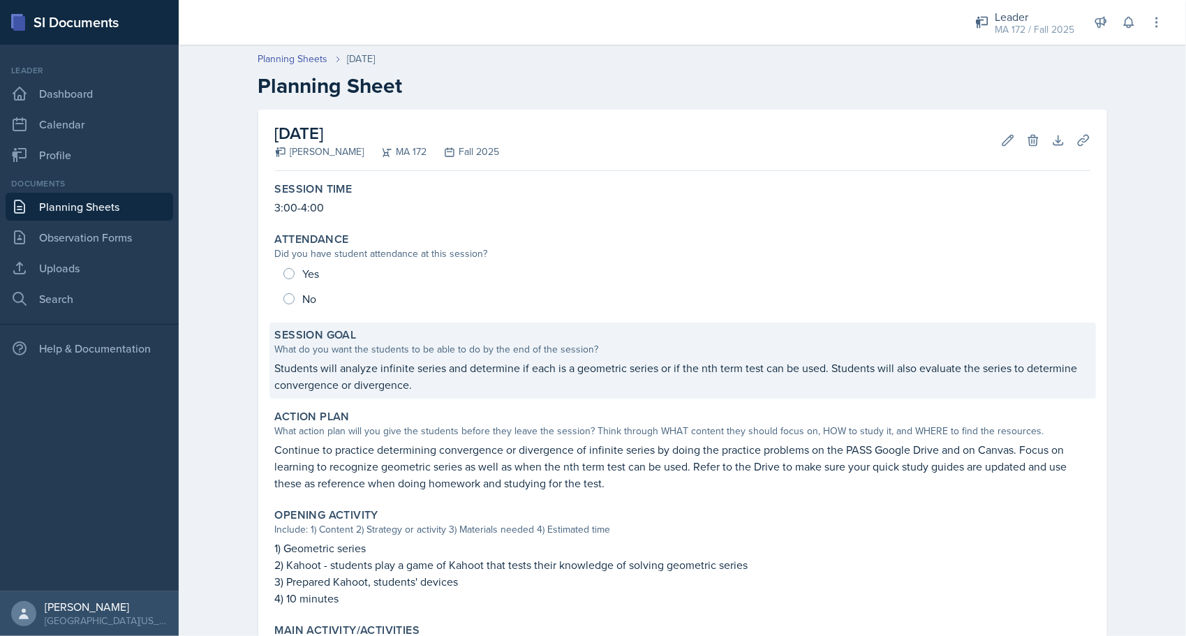
click at [337, 381] on p "Students will analyze infinite series and determine if each is a geometric seri…" at bounding box center [682, 375] width 815 height 33
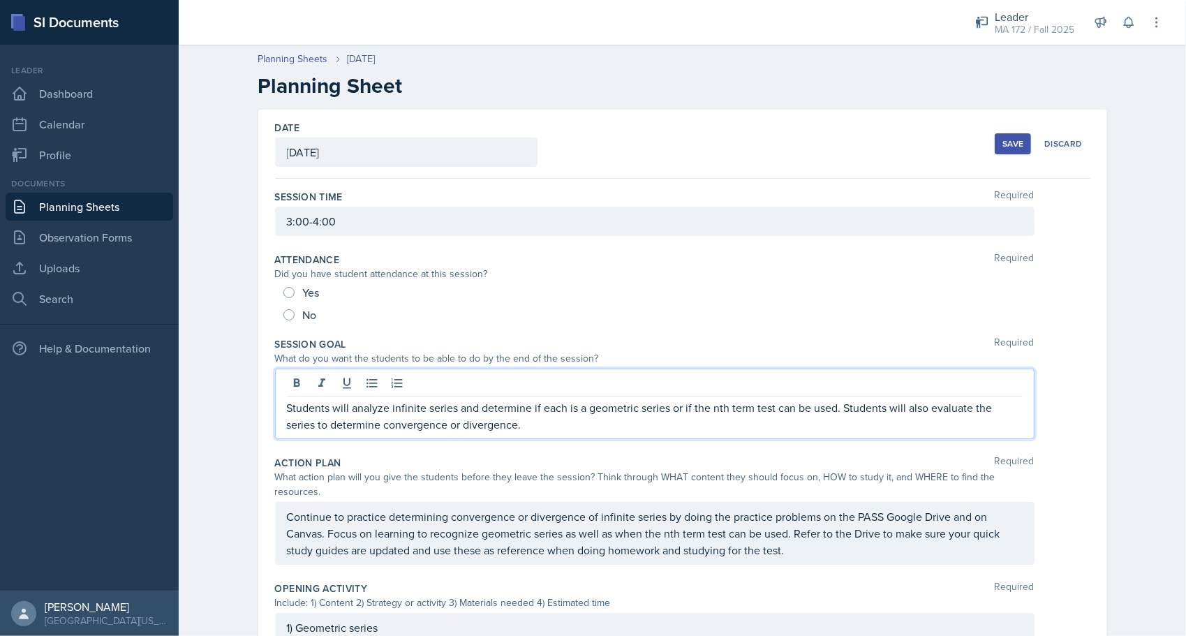
click at [353, 396] on div "Students will analyze infinite series and determine if each is a geometric seri…" at bounding box center [654, 403] width 759 height 70
drag, startPoint x: 353, startPoint y: 396, endPoint x: 377, endPoint y: 411, distance: 27.9
click at [377, 411] on p "Students will analyze infinite series and determine if each is a geometric seri…" at bounding box center [655, 415] width 736 height 33
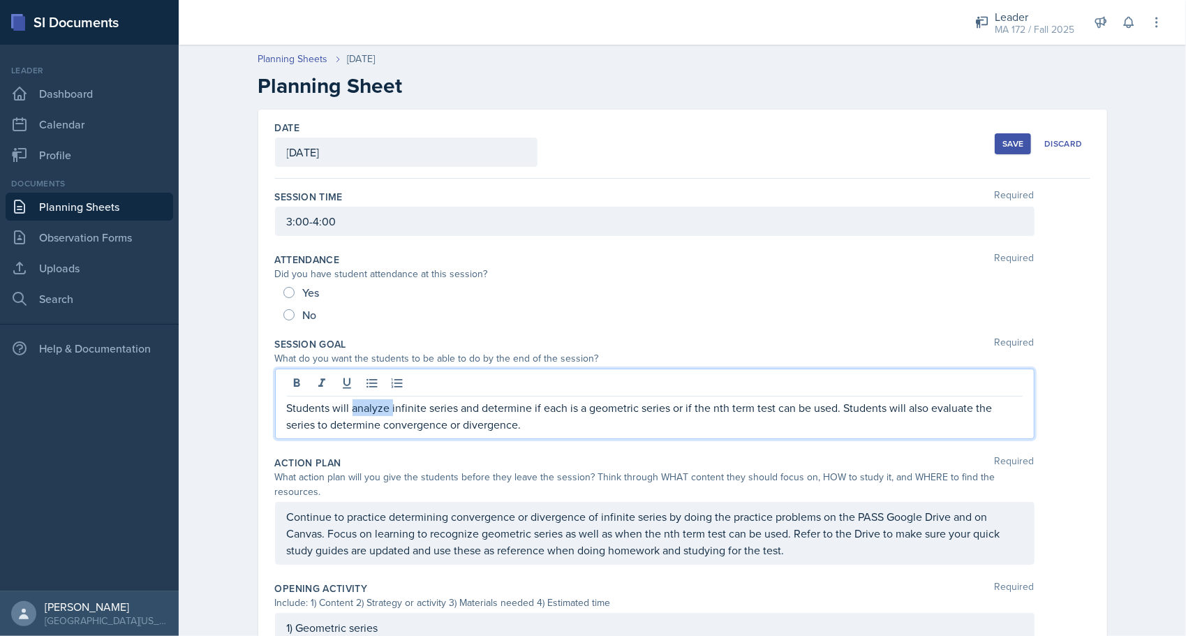
click at [377, 411] on p "Students will analyze infinite series and determine if each is a geometric seri…" at bounding box center [655, 415] width 736 height 33
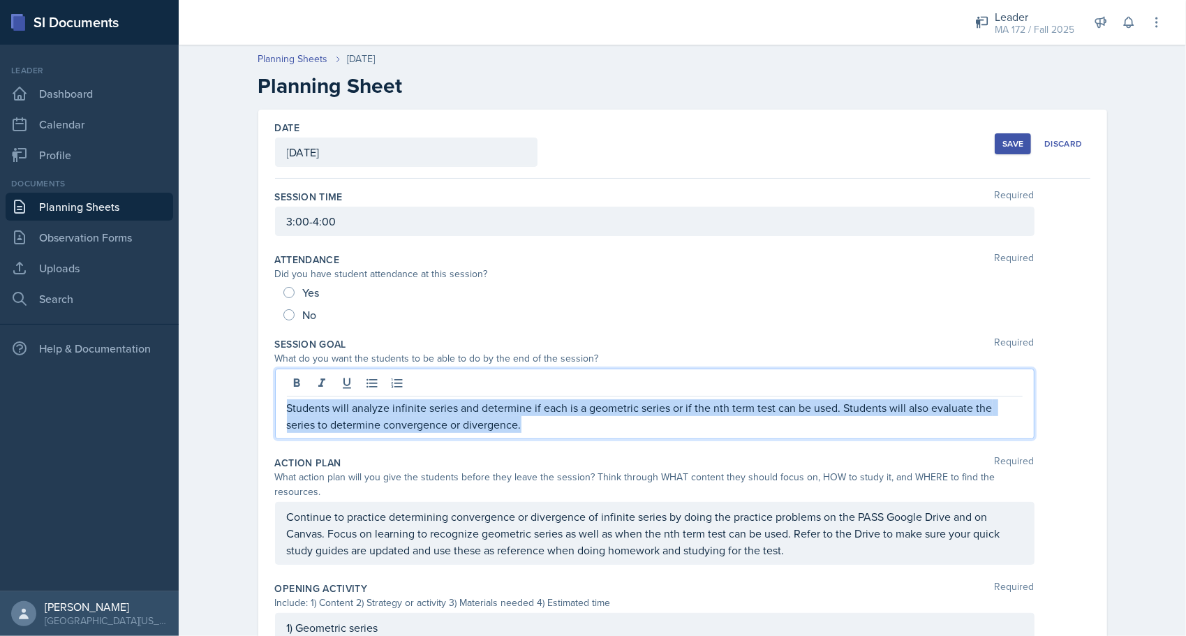
click at [377, 411] on p "Students will analyze infinite series and determine if each is a geometric seri…" at bounding box center [655, 415] width 736 height 33
copy p "Students will analyze infinite series and determine if each is a geometric seri…"
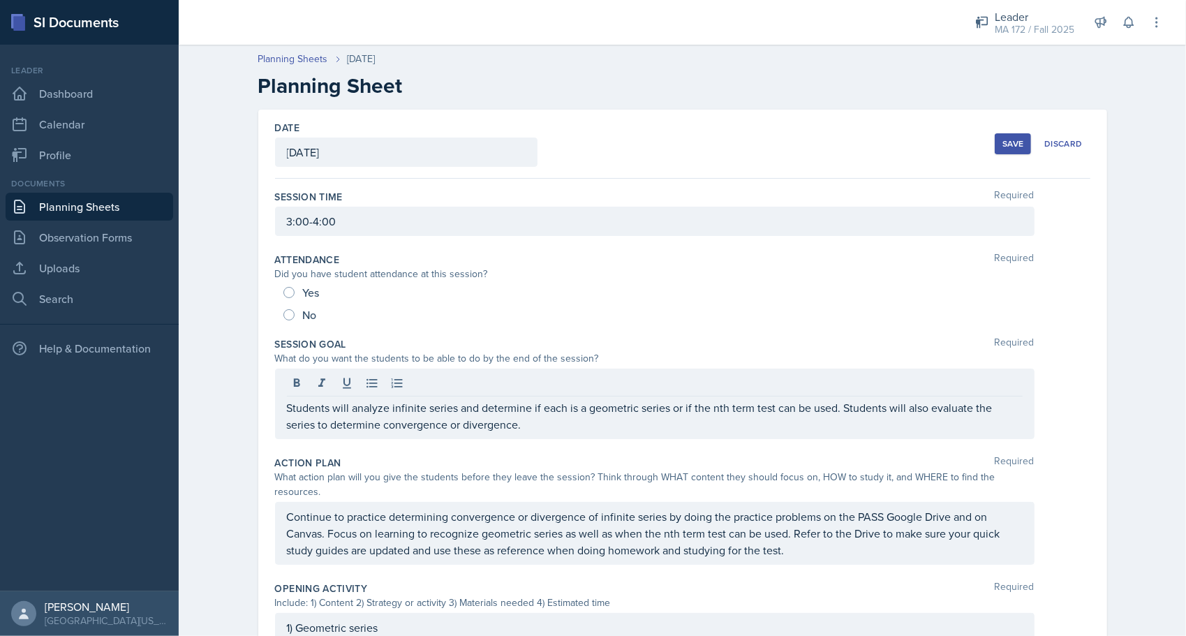
click at [211, 221] on div "Planning Sheets Oct 8th, 2025 Planning Sheet Date October 8th, 2025 September 2…" at bounding box center [682, 598] width 1007 height 1121
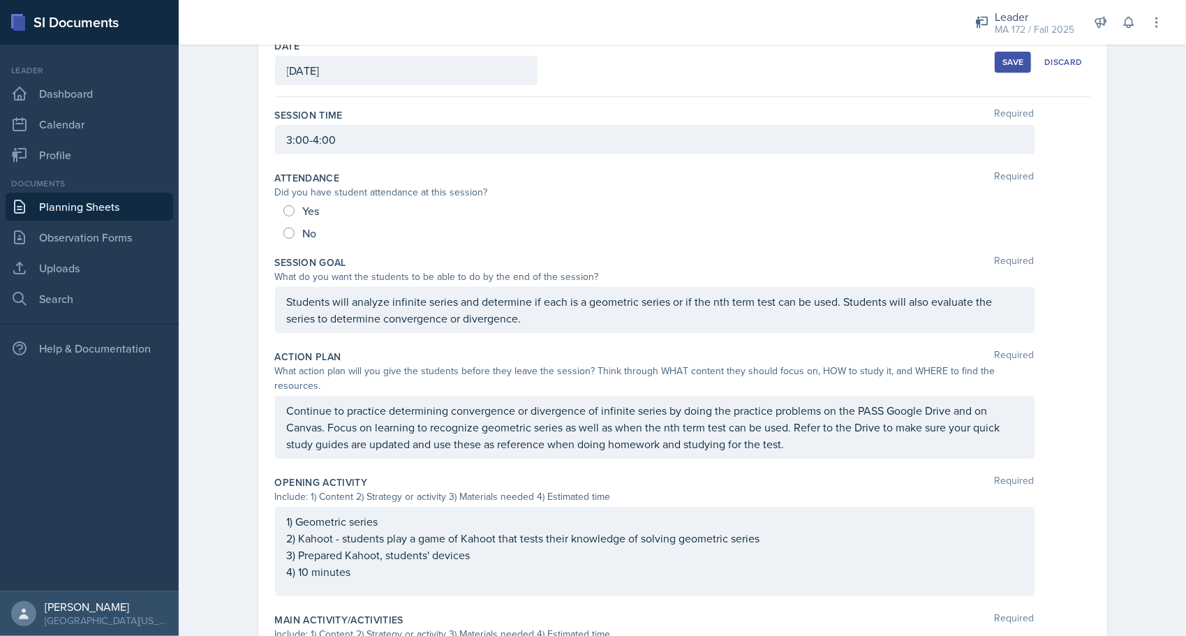
scroll to position [84, 0]
click at [223, 355] on div "Planning Sheets Oct 8th, 2025 Planning Sheet Date October 8th, 2025 September 2…" at bounding box center [682, 502] width 1007 height 1096
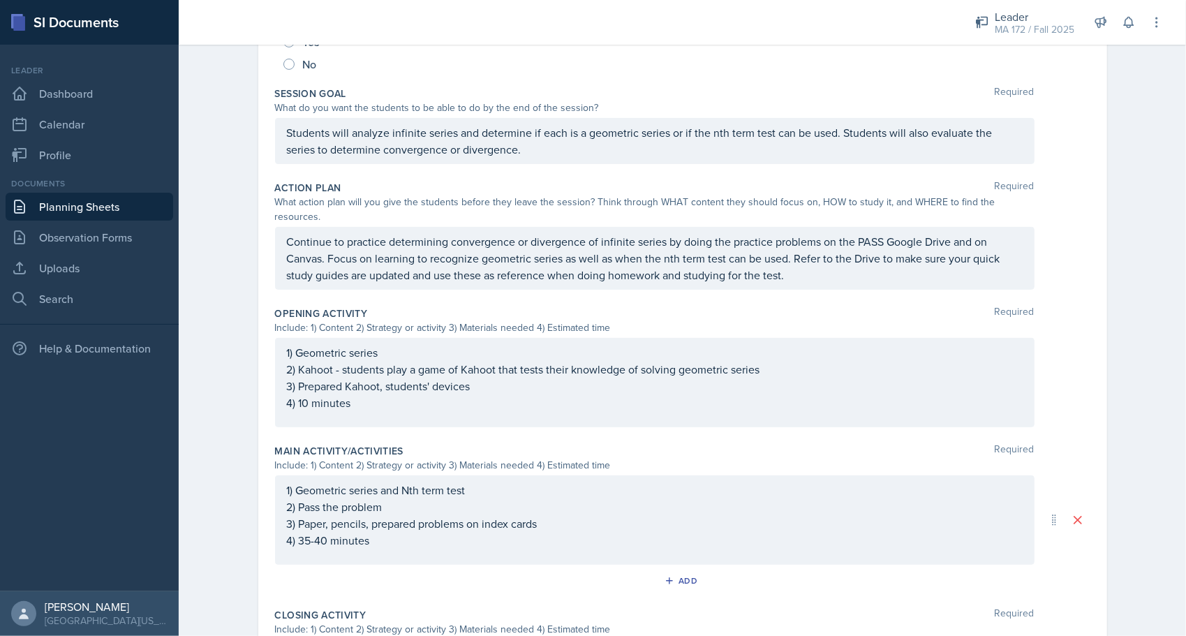
scroll to position [307, 0]
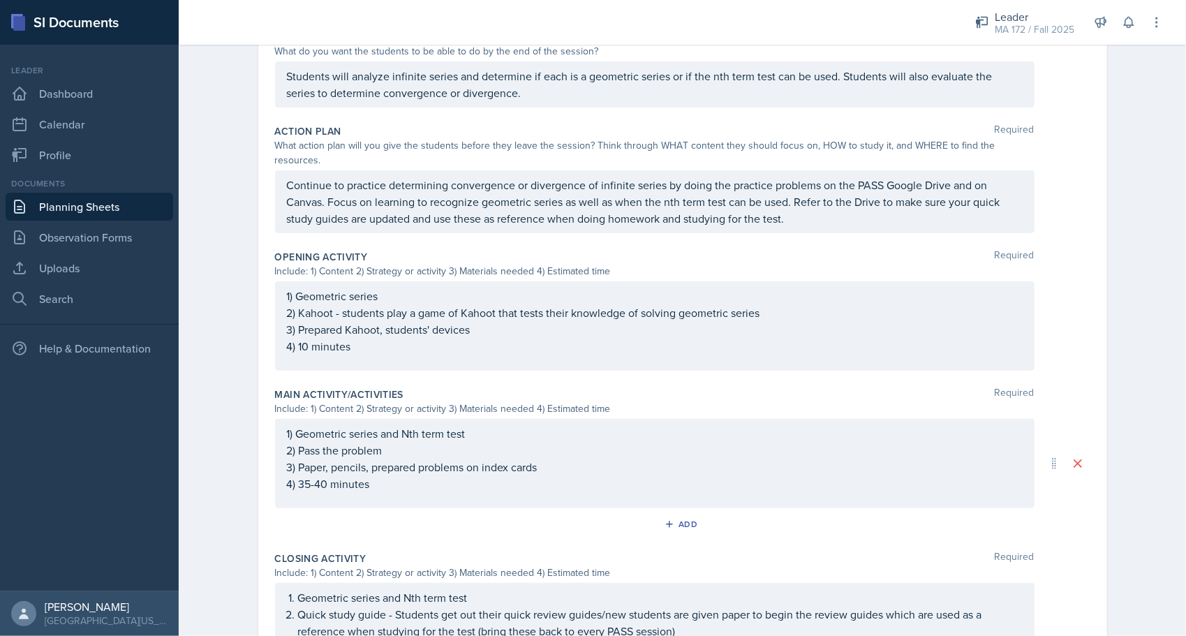
click at [204, 406] on div "Planning Sheets Oct 8th, 2025 Planning Sheet Date October 8th, 2025 September 2…" at bounding box center [682, 279] width 1007 height 1096
click at [222, 440] on div "Planning Sheets Oct 8th, 2025 Planning Sheet Date October 8th, 2025 September 2…" at bounding box center [682, 279] width 1007 height 1096
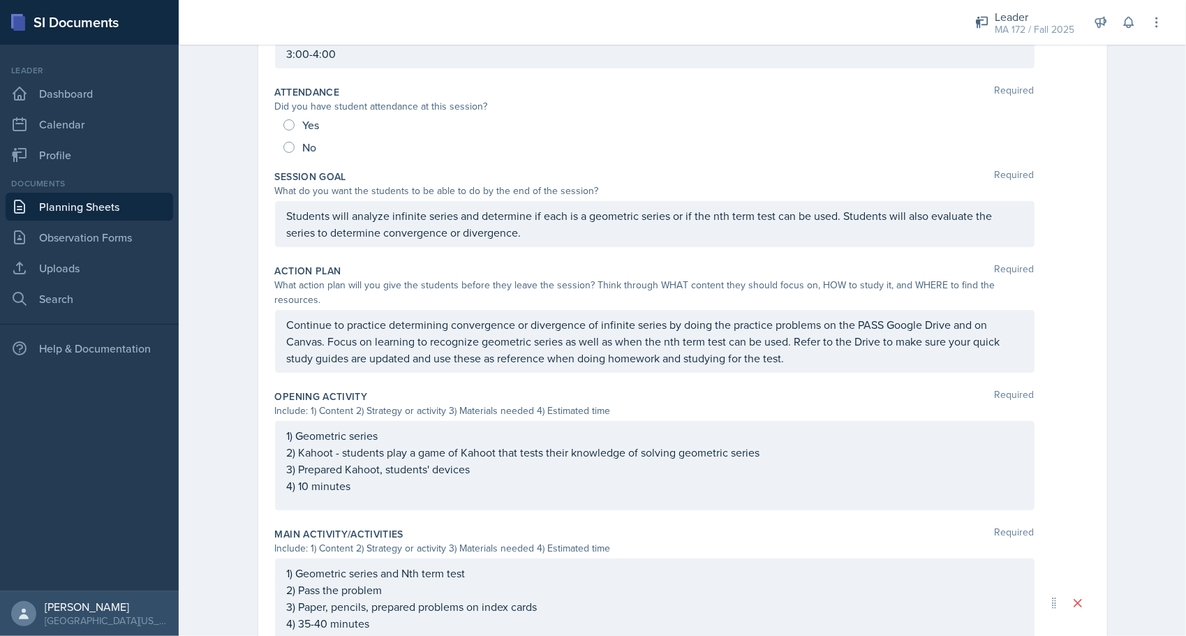
scroll to position [191, 0]
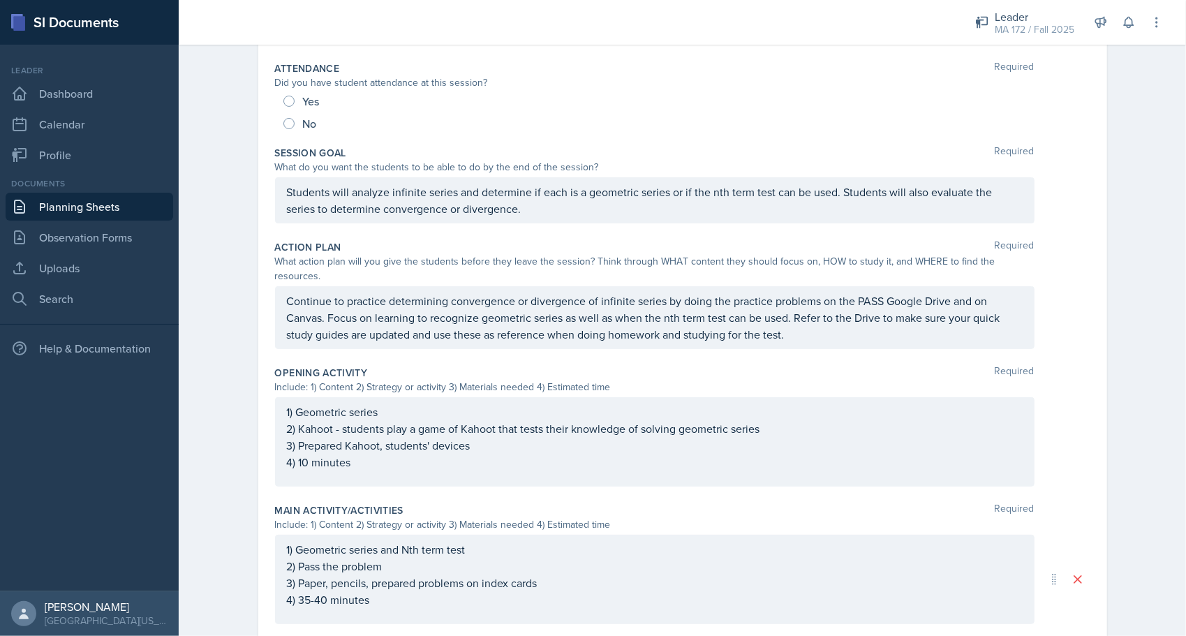
click at [551, 318] on p "Continue to practice determining convergence or divergence of infinite series b…" at bounding box center [655, 317] width 736 height 50
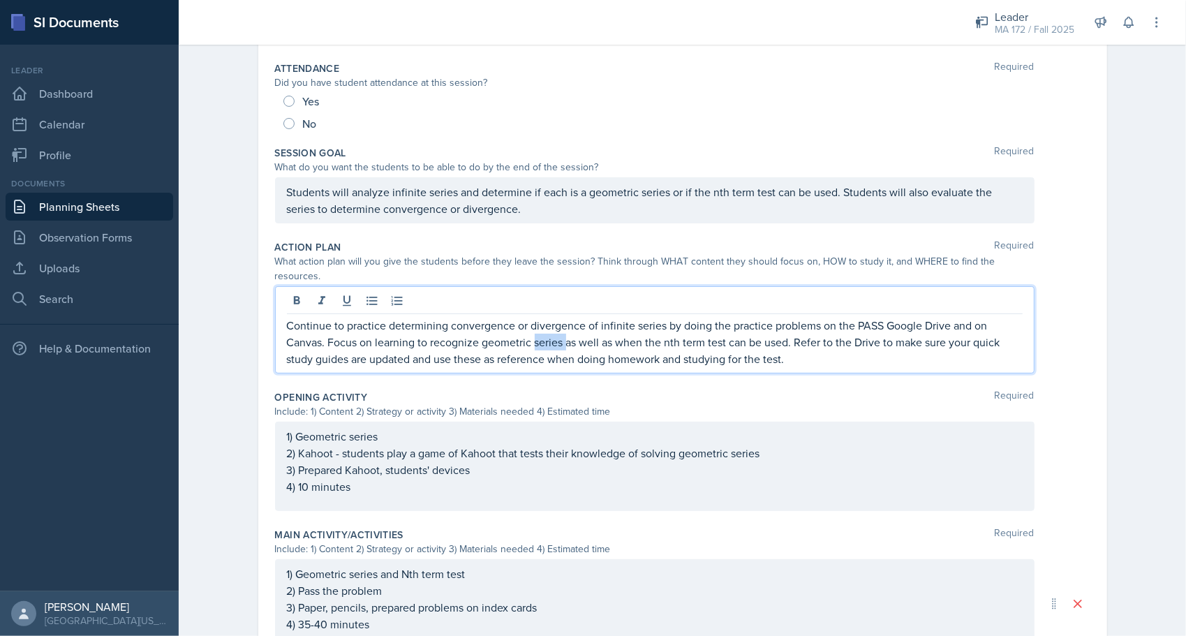
click at [551, 318] on p "Continue to practice determining convergence or divergence of infinite series b…" at bounding box center [655, 342] width 736 height 50
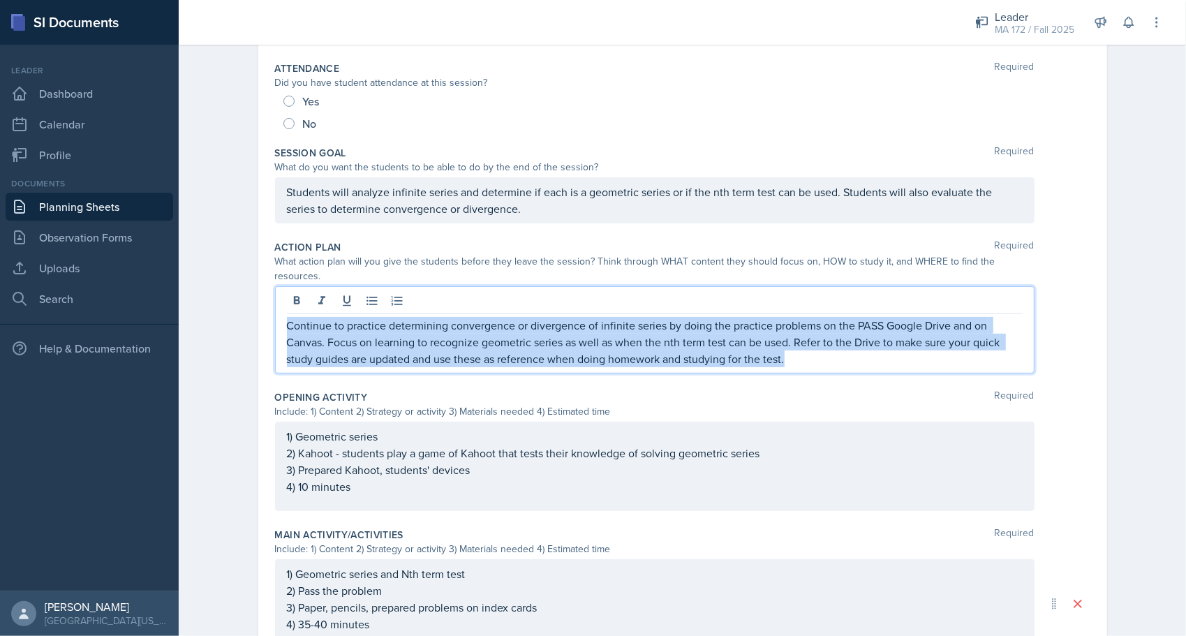
click at [551, 318] on p "Continue to practice determining convergence or divergence of infinite series b…" at bounding box center [655, 342] width 736 height 50
copy p "Continue to practice determining convergence or divergence of infinite series b…"
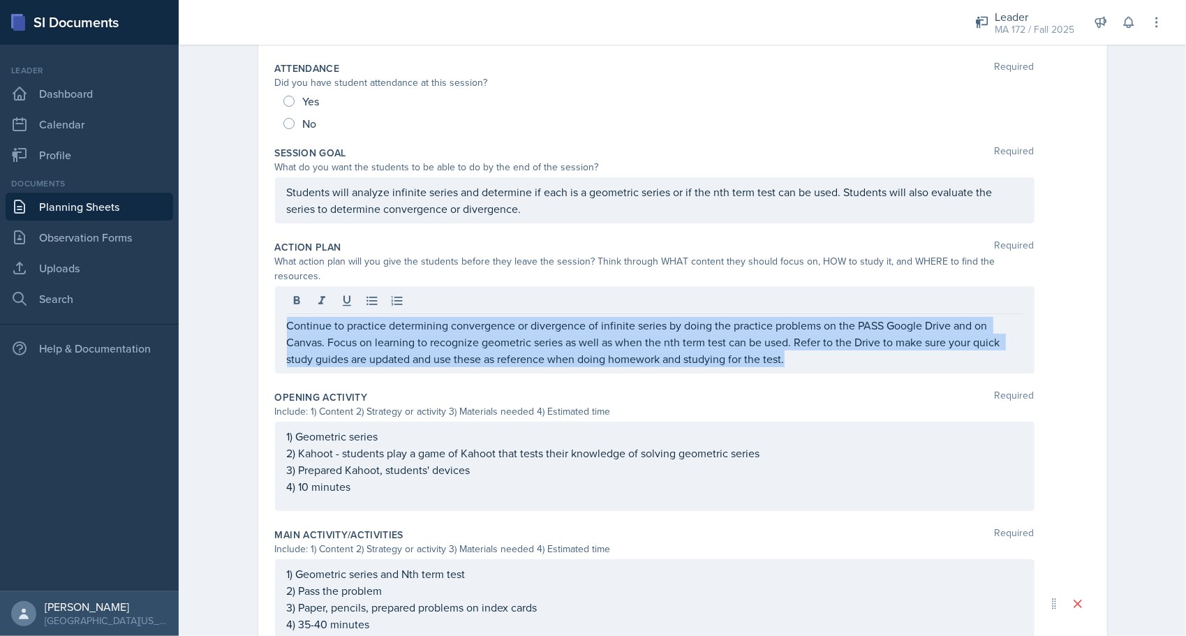
click at [89, 206] on link "Planning Sheets" at bounding box center [89, 207] width 167 height 28
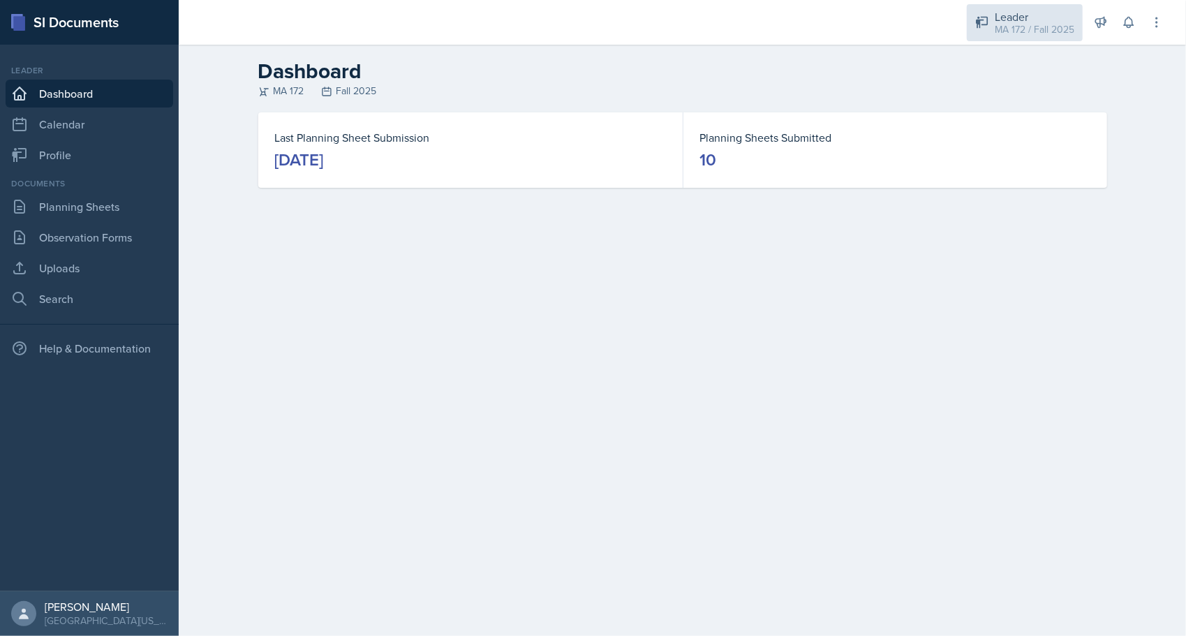
click at [1040, 14] on div "Leader" at bounding box center [1034, 16] width 80 height 17
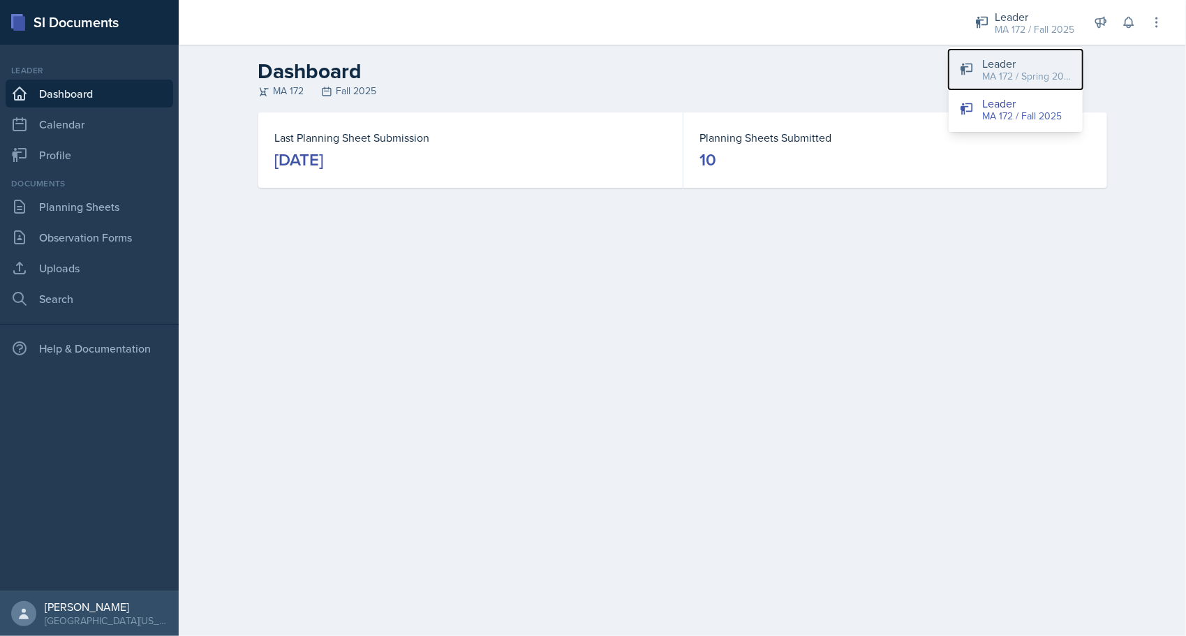
click at [1009, 84] on button "Leader MA 172 / Spring 2025" at bounding box center [1015, 70] width 134 height 40
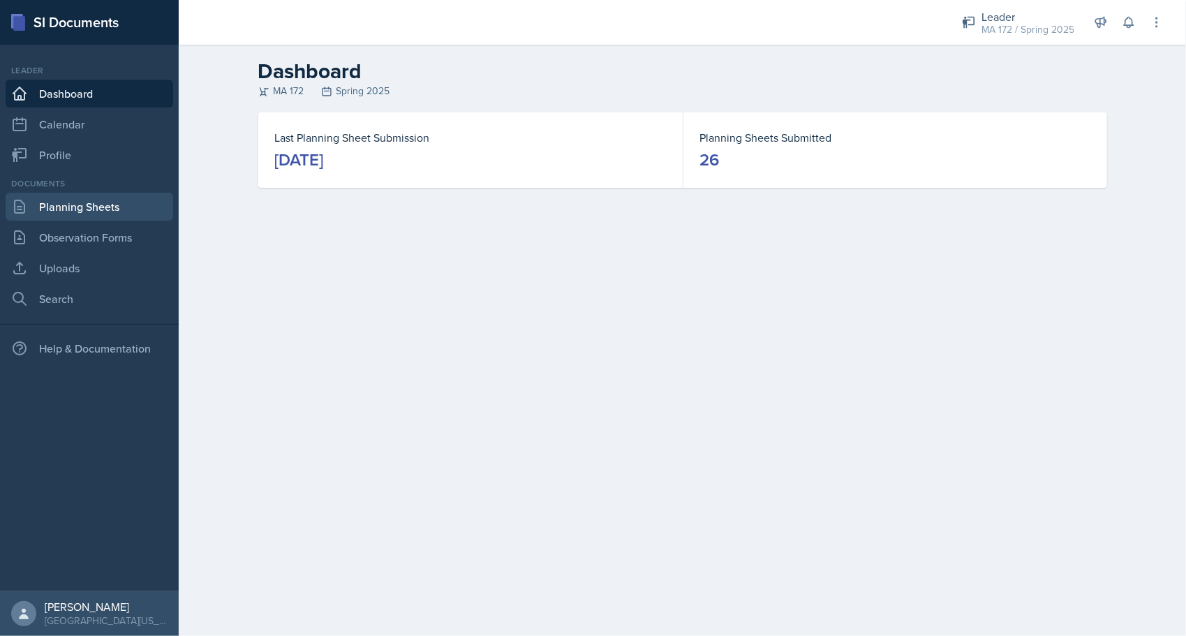
click at [88, 214] on link "Planning Sheets" at bounding box center [89, 207] width 167 height 28
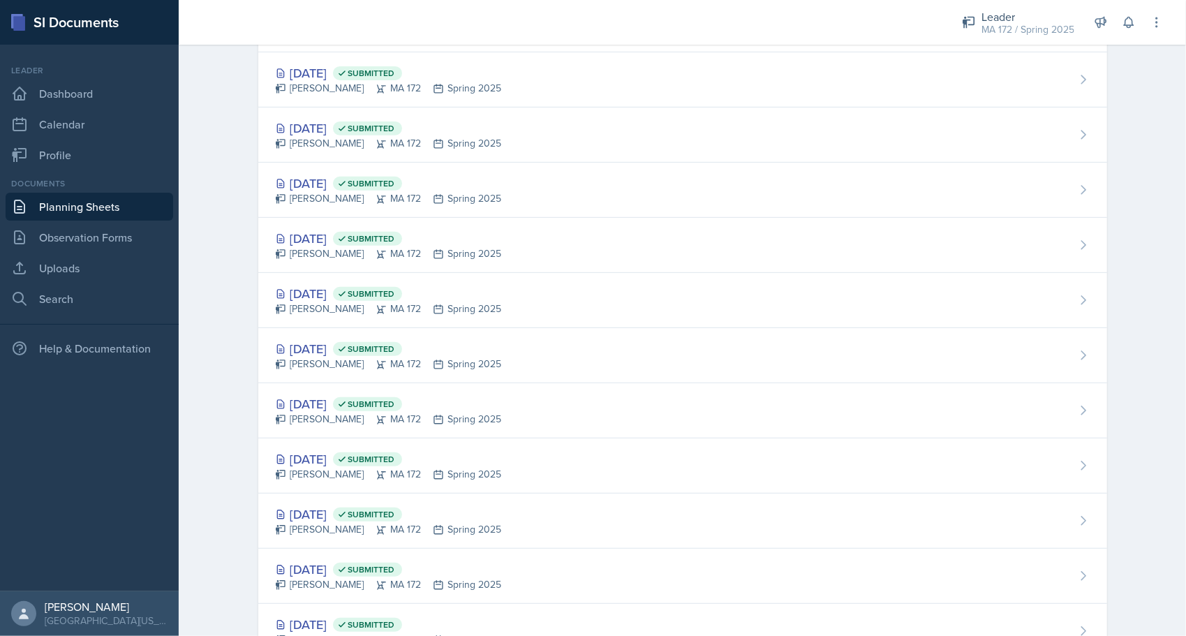
scroll to position [391, 0]
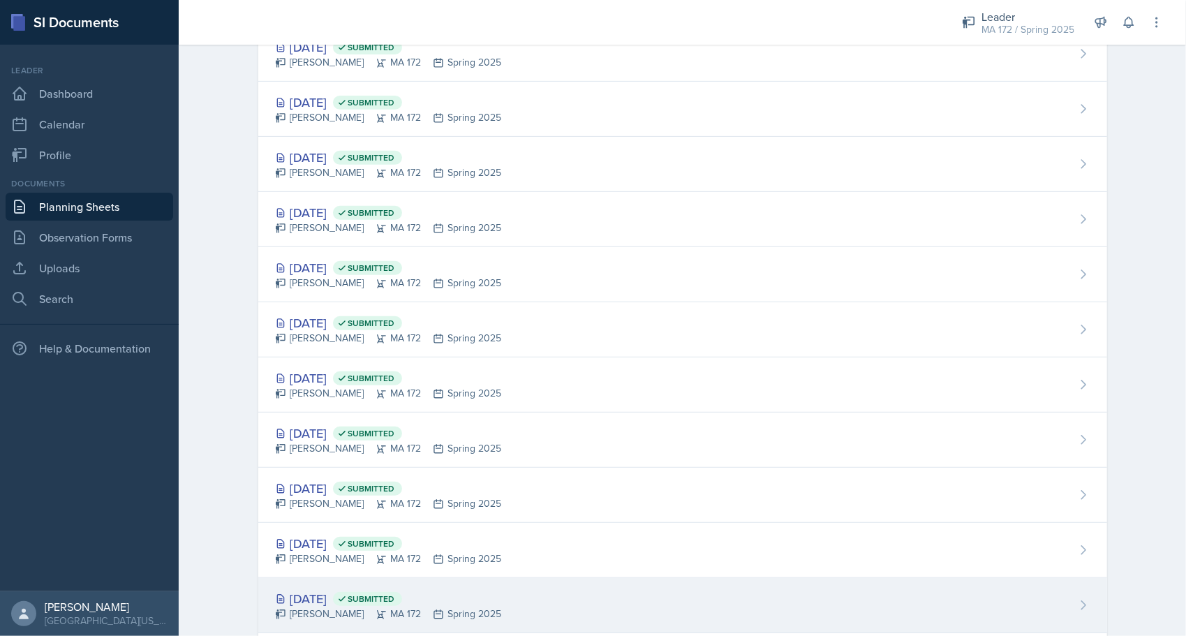
click at [354, 603] on div "Feb 24th, 2025 Submitted" at bounding box center [388, 598] width 227 height 19
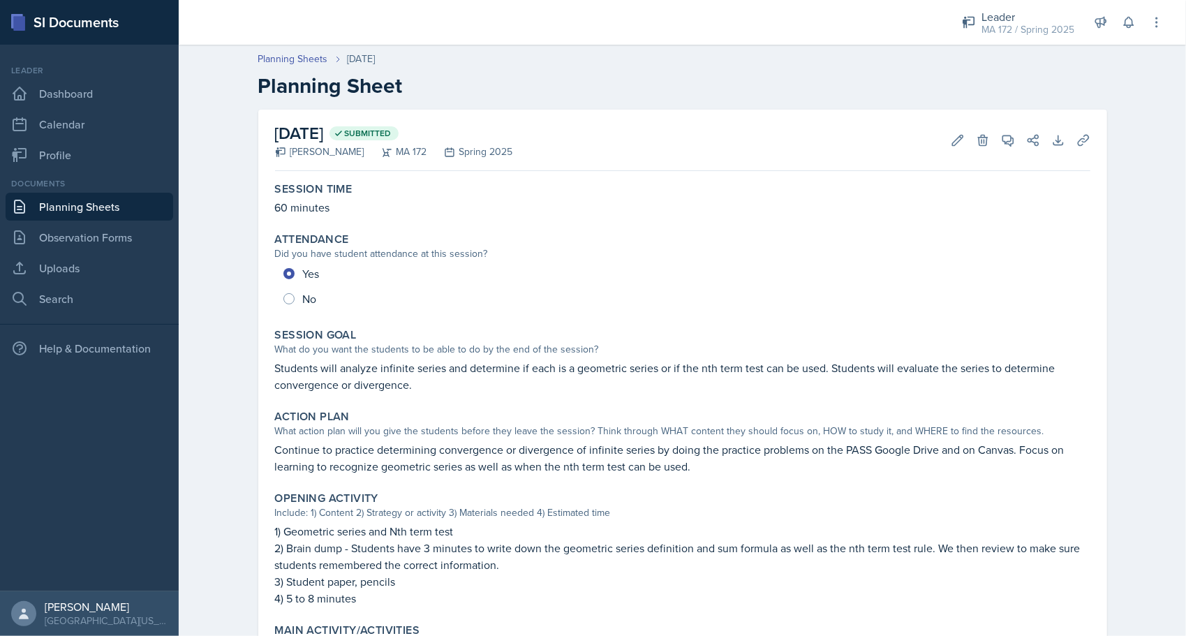
click at [225, 388] on div "Planning Sheets Feb 24th, 2025 Planning Sheet February 24th, 2025 Submitted Ann…" at bounding box center [682, 544] width 1007 height 1013
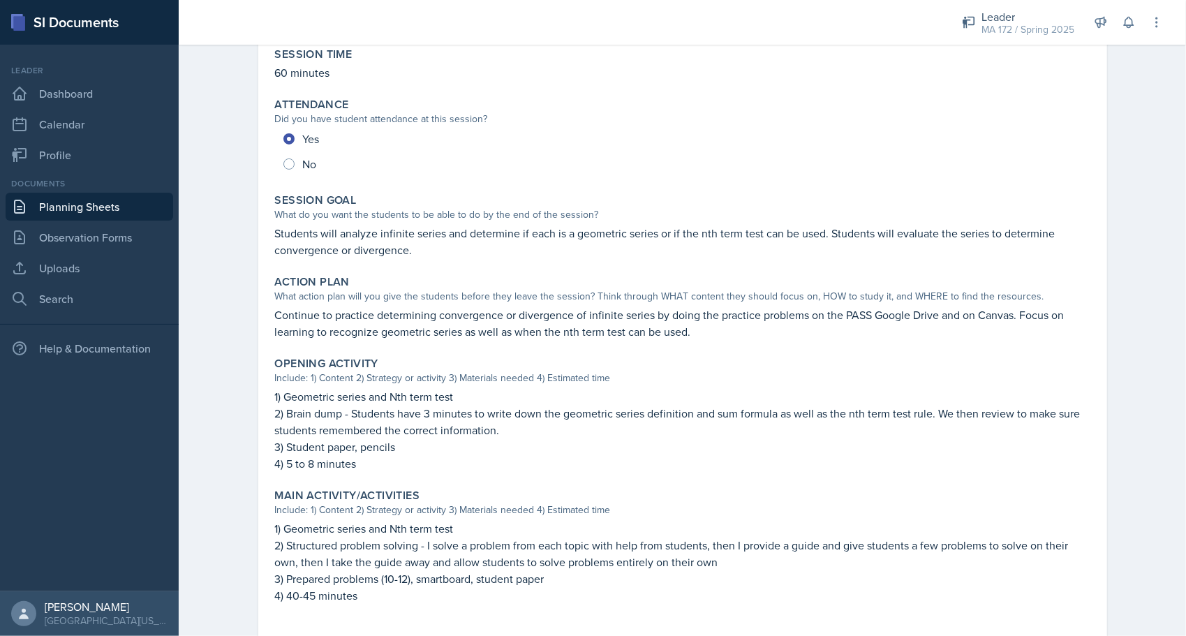
scroll to position [140, 0]
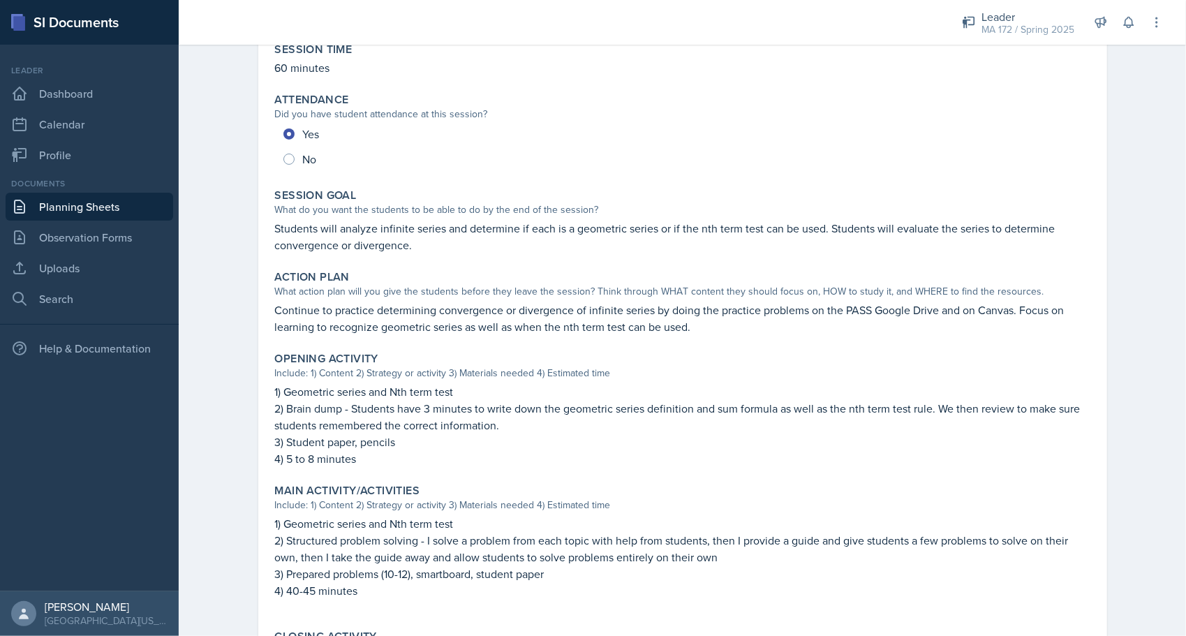
click at [367, 244] on p "Students will analyze infinite series and determine if each is a geometric seri…" at bounding box center [682, 236] width 815 height 33
click at [364, 236] on p "Students will analyze infinite series and determine if each is a geometric seri…" at bounding box center [682, 236] width 815 height 33
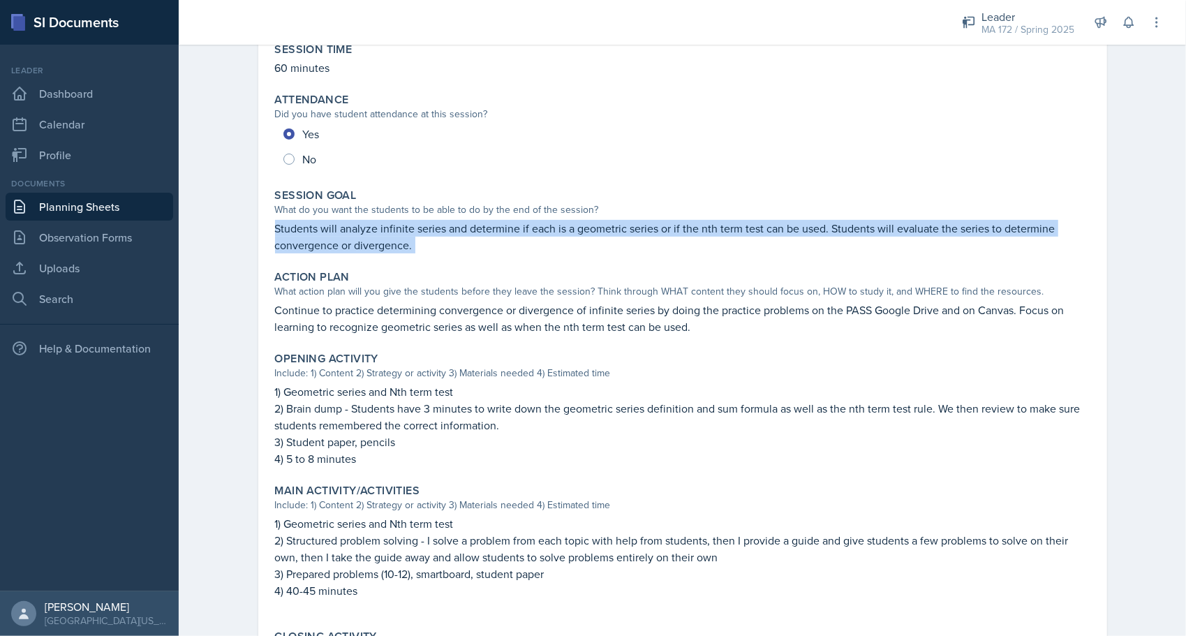
click at [364, 236] on p "Students will analyze infinite series and determine if each is a geometric seri…" at bounding box center [682, 236] width 815 height 33
copy div "Students will analyze infinite series and determine if each is a geometric seri…"
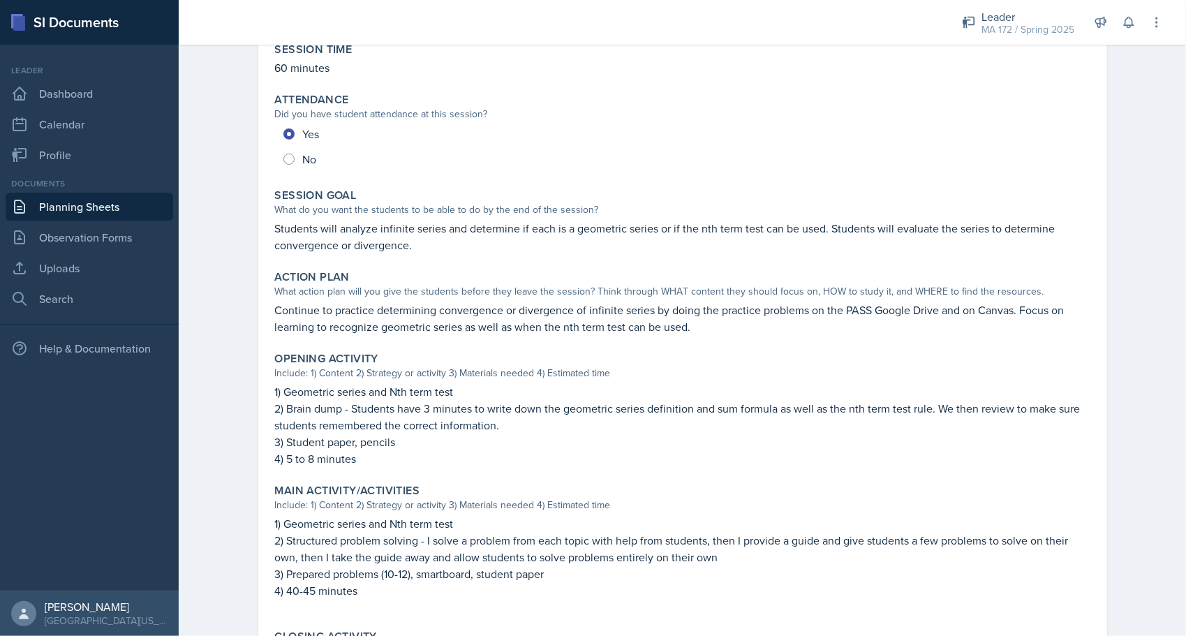
click at [240, 302] on div "February 24th, 2025 Submitted Anna McGill MA 172 Spring 2025 Edit Delete View C…" at bounding box center [682, 440] width 893 height 941
click at [372, 310] on p "Continue to practice determining convergence or divergence of infinite series b…" at bounding box center [682, 317] width 815 height 33
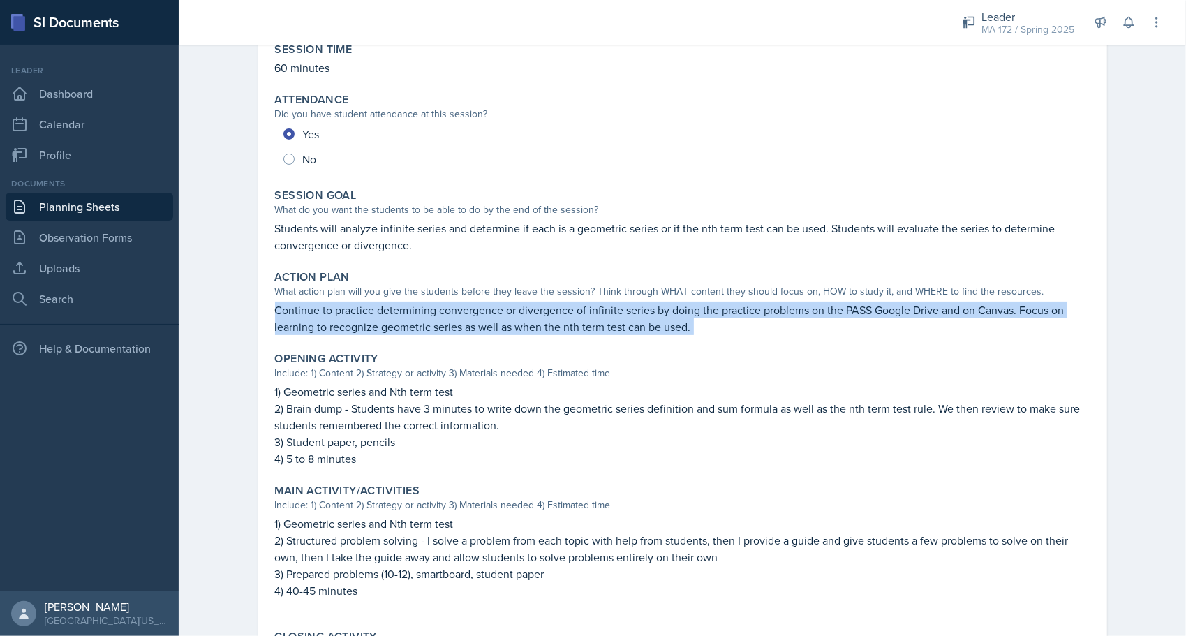
click at [372, 310] on p "Continue to practice determining convergence or divergence of infinite series b…" at bounding box center [682, 317] width 815 height 33
copy div "Continue to practice determining convergence or divergence of infinite series b…"
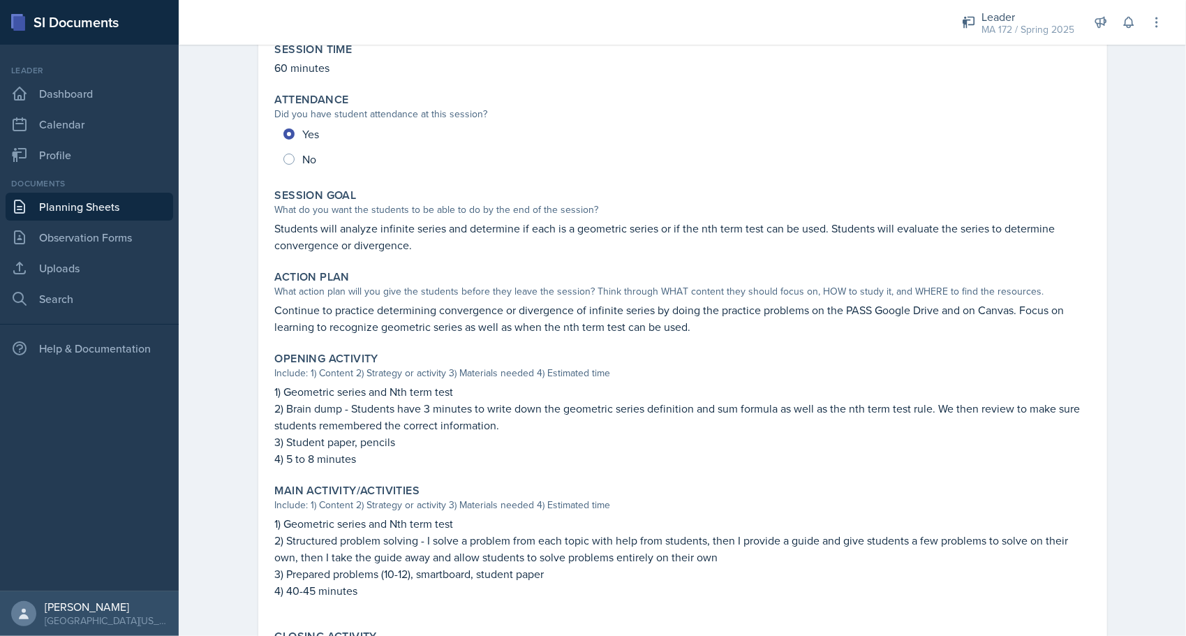
click at [209, 278] on div "Planning Sheets Feb 24th, 2025 Planning Sheet February 24th, 2025 Submitted Ann…" at bounding box center [682, 404] width 1007 height 1013
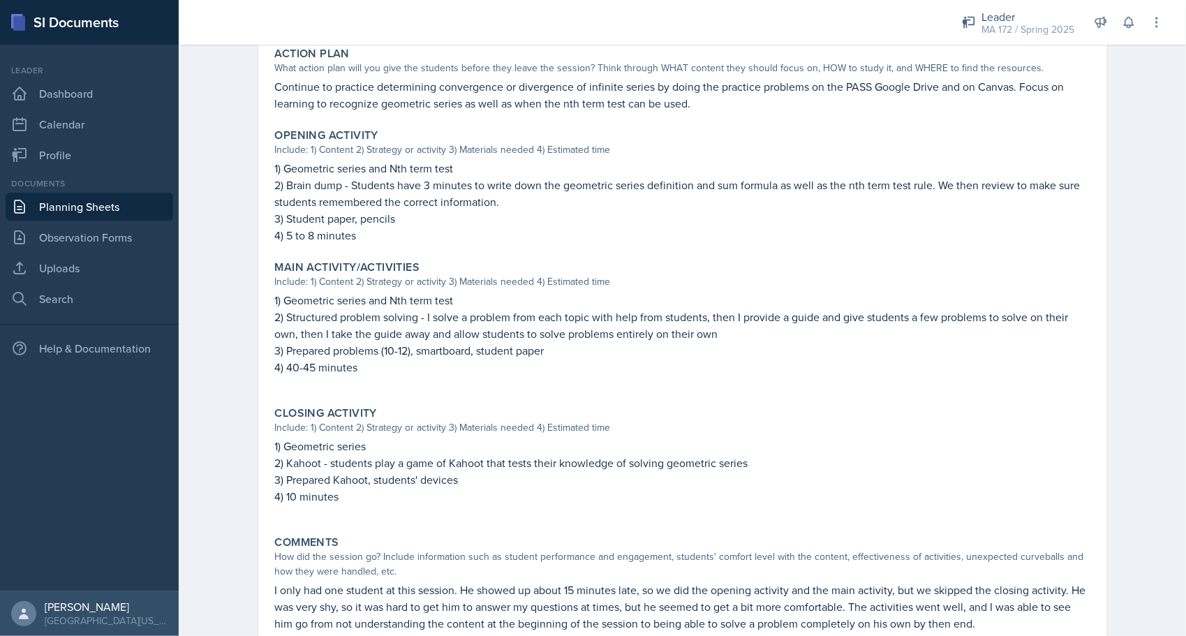
scroll to position [414, 0]
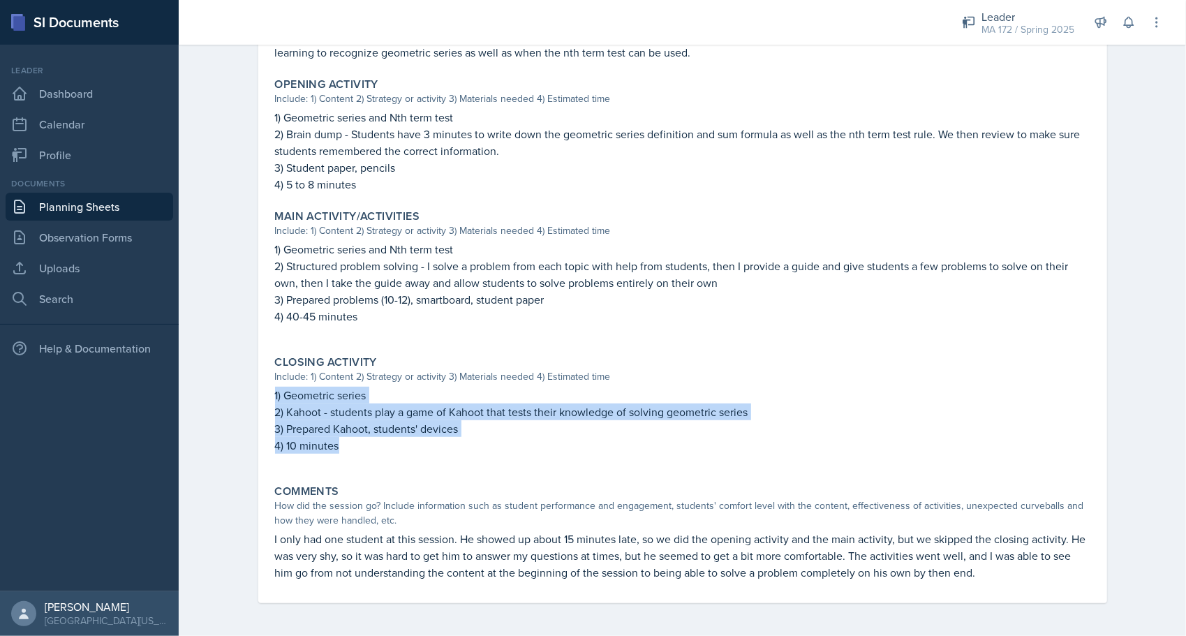
drag, startPoint x: 268, startPoint y: 396, endPoint x: 339, endPoint y: 448, distance: 87.9
click at [339, 448] on div "Closing Activity Include: 1) Content 2) Strategy or activity 3) Materials neede…" at bounding box center [682, 412] width 826 height 124
copy div "1) Geometric series 2) Kahoot - students play a game of Kahoot that tests their…"
click at [219, 405] on div "Planning Sheets Feb 24th, 2025 Planning Sheet February 24th, 2025 Submitted Ann…" at bounding box center [682, 130] width 1007 height 1013
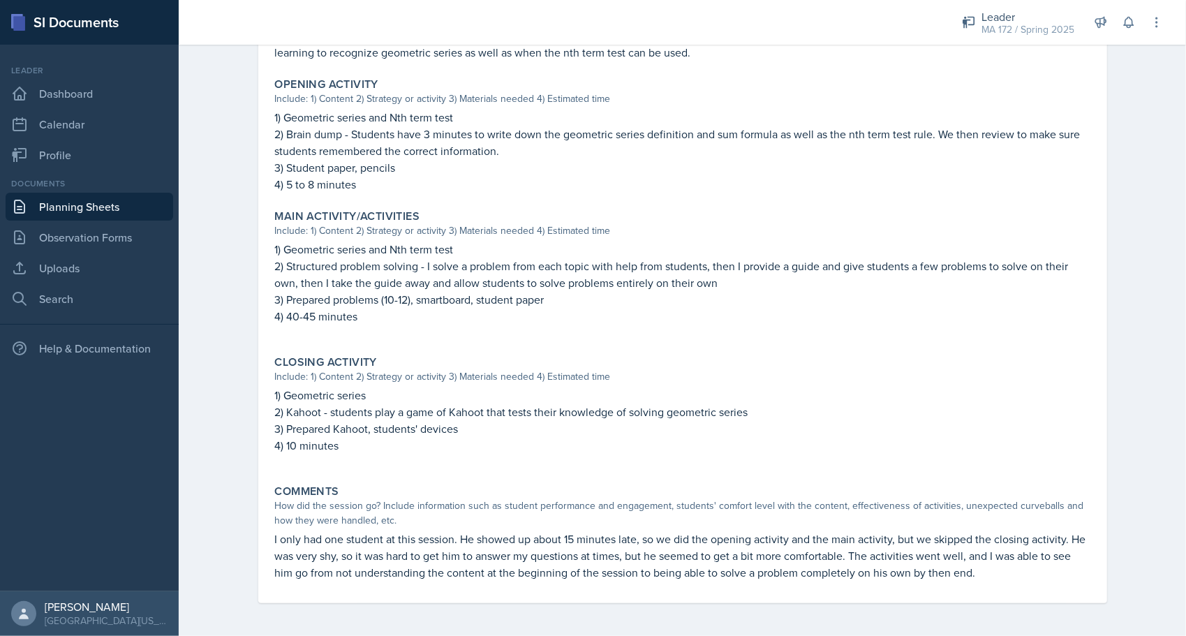
click at [214, 389] on div "Planning Sheets Feb 24th, 2025 Planning Sheet February 24th, 2025 Submitted Ann…" at bounding box center [682, 130] width 1007 height 1013
click at [197, 209] on div "Planning Sheets Feb 24th, 2025 Planning Sheet February 24th, 2025 Submitted Ann…" at bounding box center [682, 130] width 1007 height 1013
click at [107, 206] on link "Planning Sheets" at bounding box center [89, 207] width 167 height 28
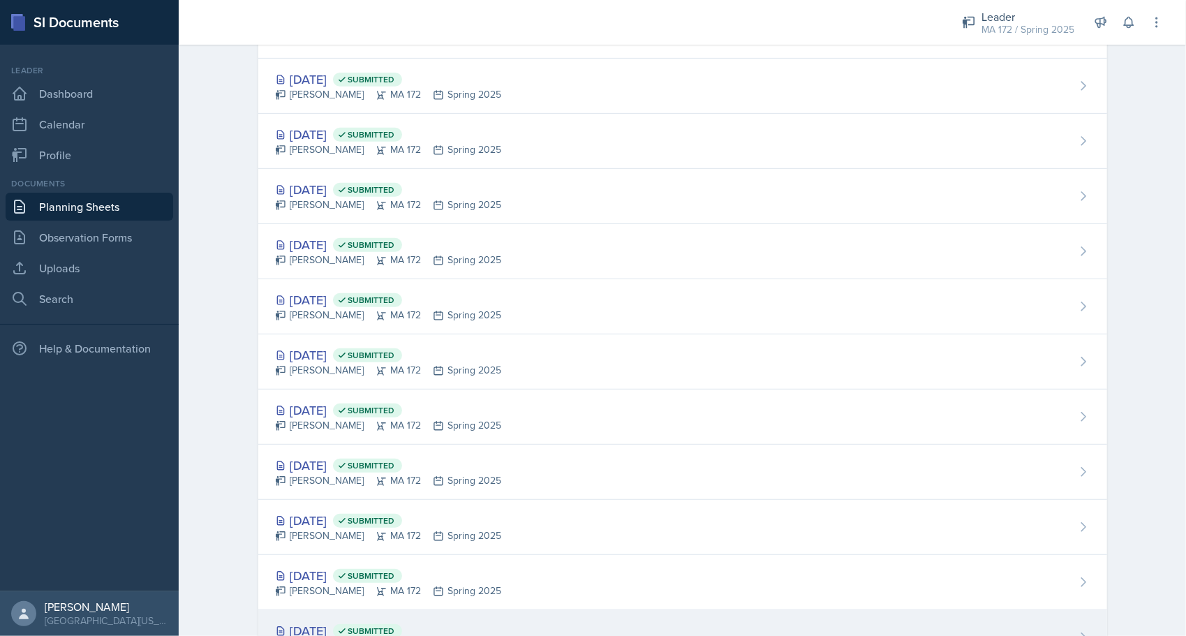
click at [364, 614] on div "Feb 17th, 2025 Submitted Anna McGill MA 172 Spring 2025" at bounding box center [682, 637] width 849 height 55
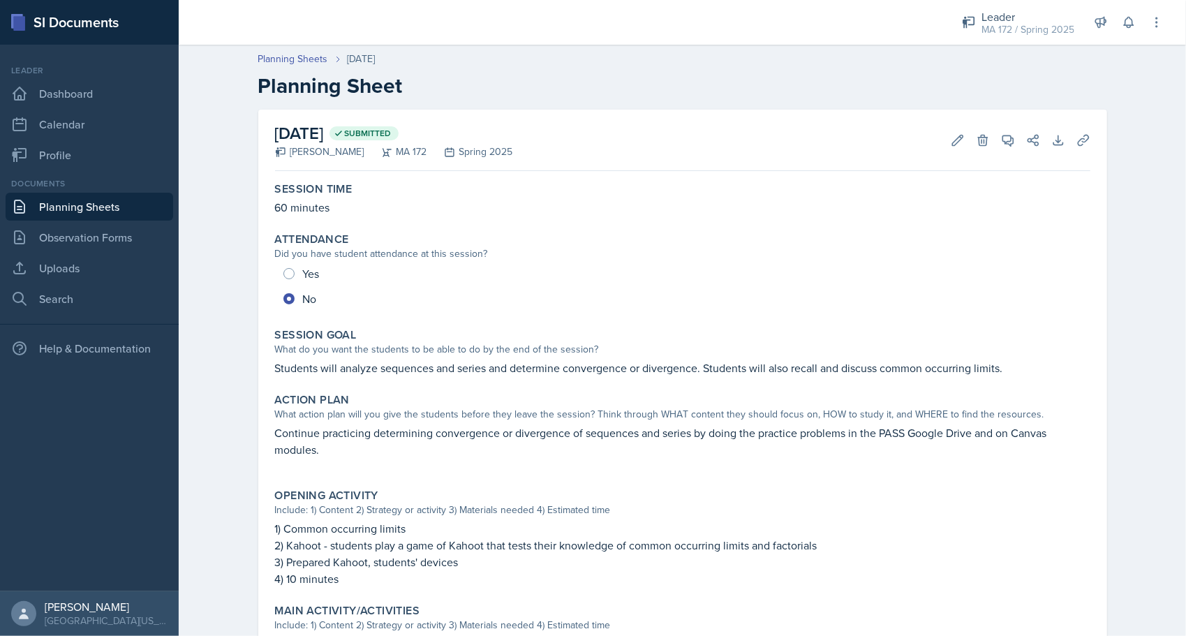
click at [223, 375] on div "Planning Sheets Feb 17th, 2025 Planning Sheet February 17th, 2025 Submitted Ann…" at bounding box center [682, 504] width 1007 height 932
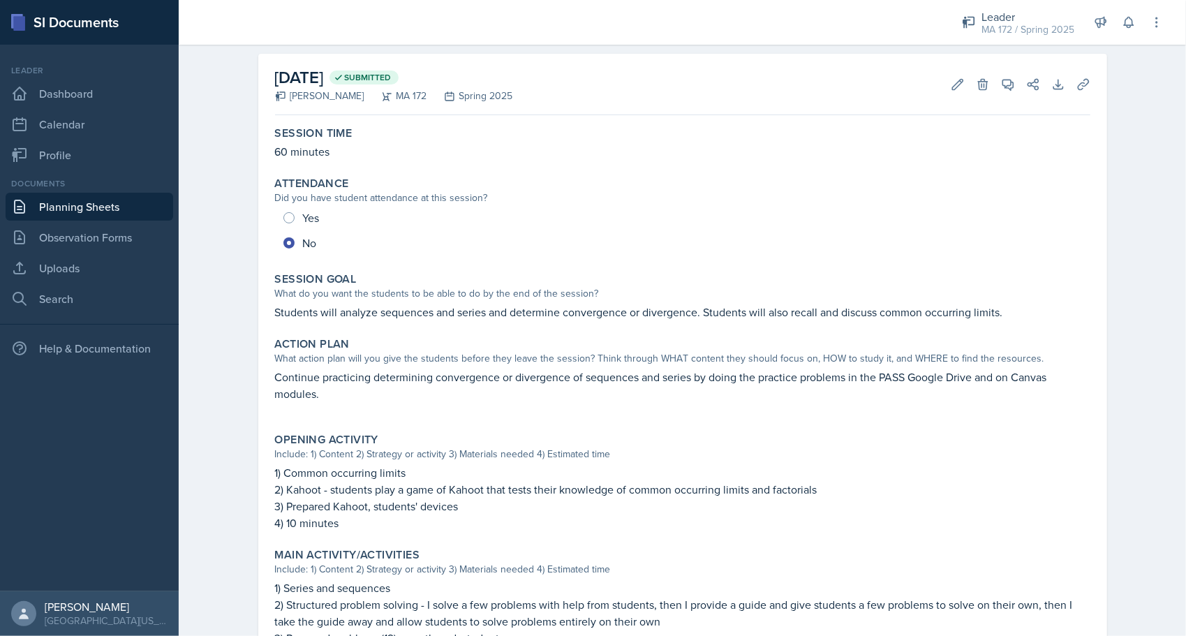
scroll to position [84, 0]
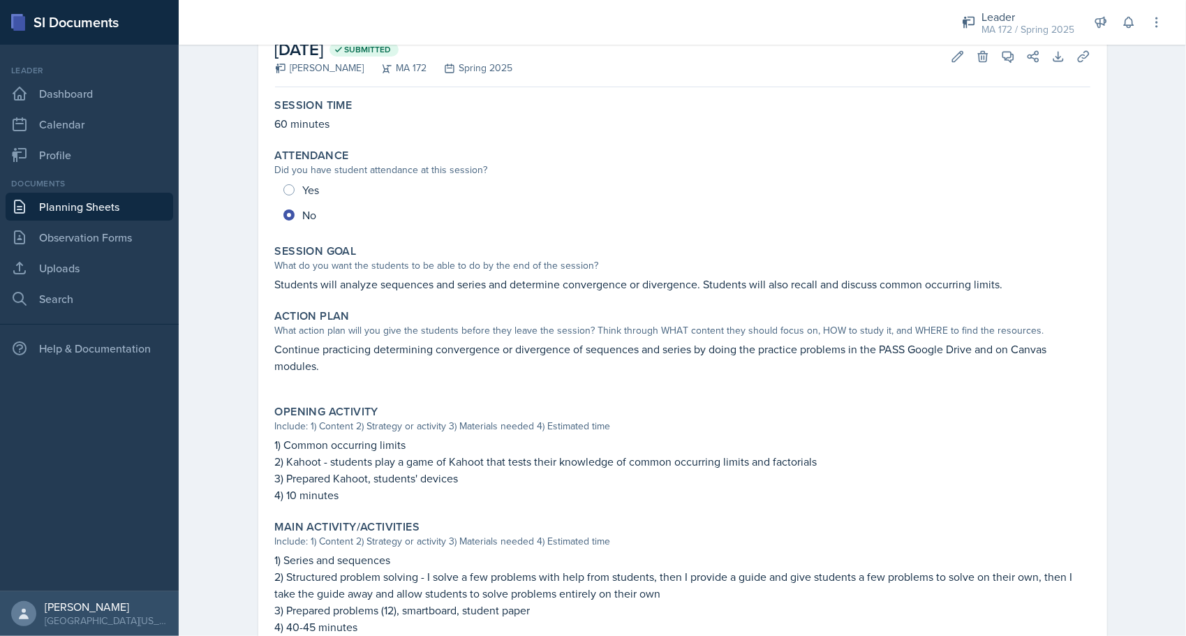
click at [105, 205] on link "Planning Sheets" at bounding box center [89, 207] width 167 height 28
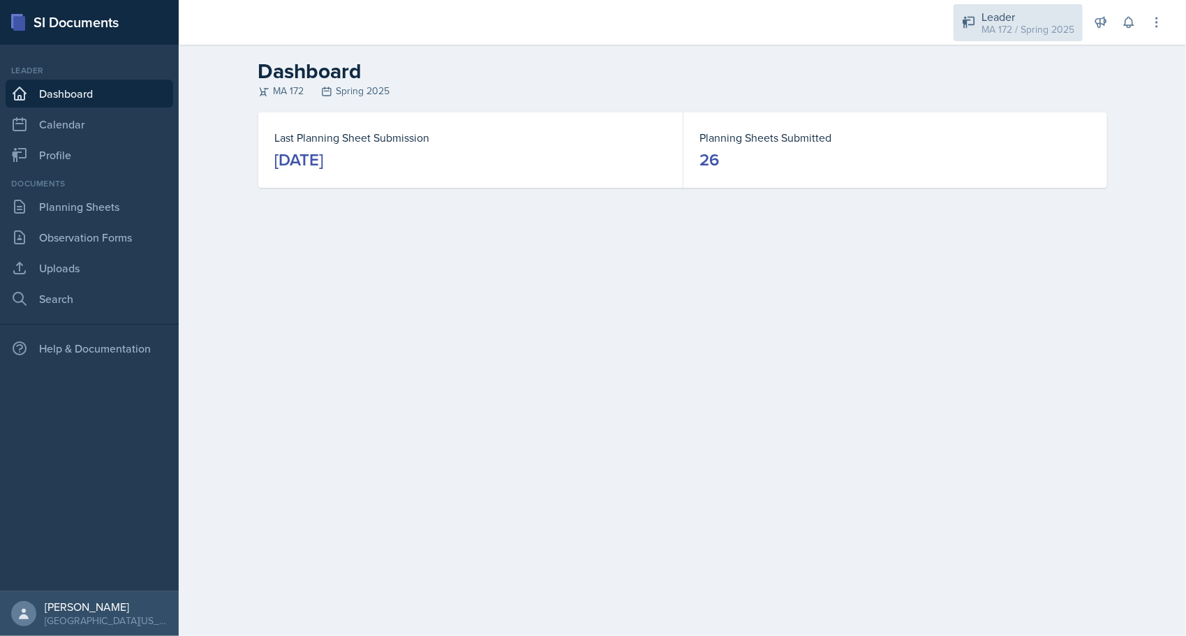
click at [1013, 38] on div "Leader MA 172 / Spring 2025" at bounding box center [1017, 22] width 129 height 37
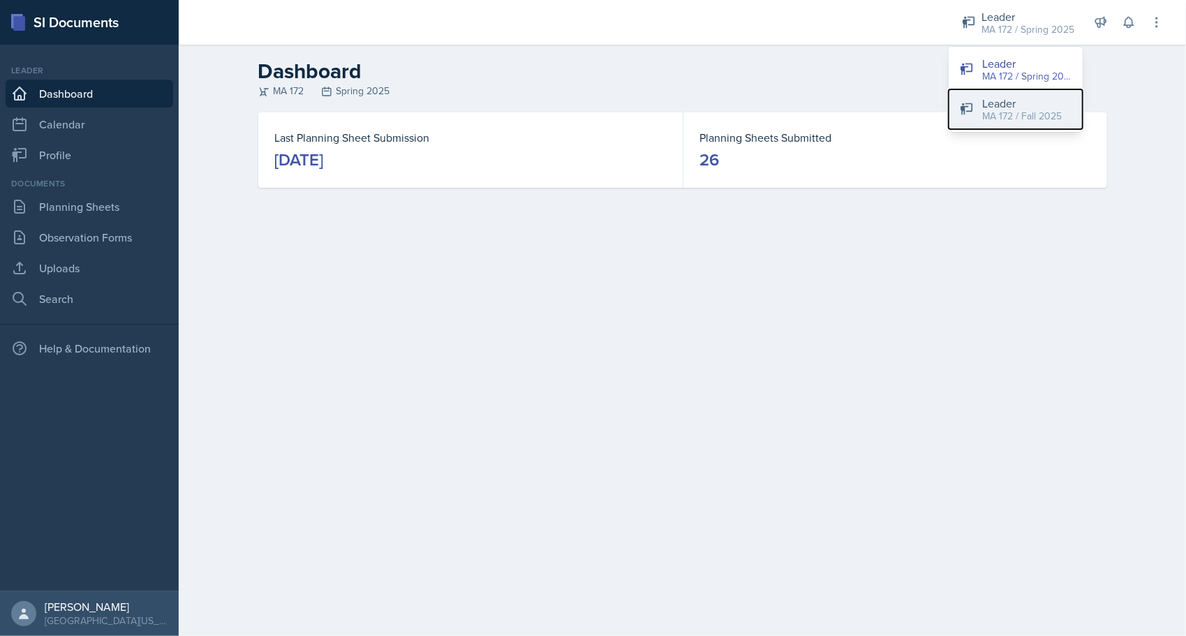
click at [1007, 105] on div "Leader" at bounding box center [1022, 103] width 80 height 17
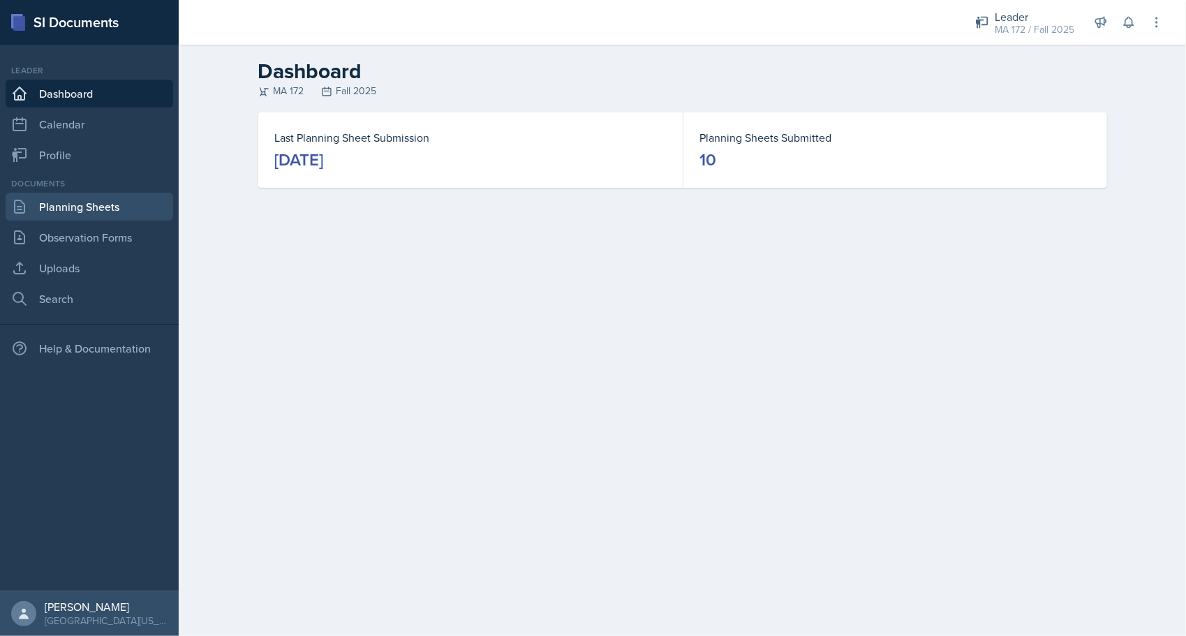
click at [71, 209] on link "Planning Sheets" at bounding box center [89, 207] width 167 height 28
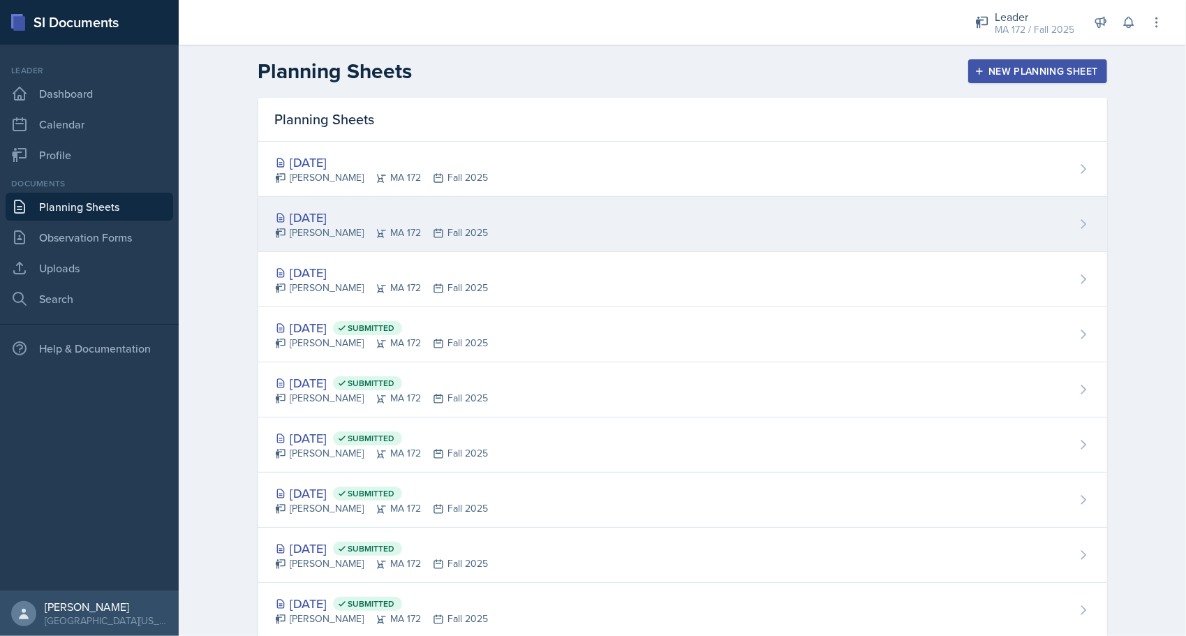
click at [298, 212] on div "[DATE]" at bounding box center [382, 217] width 214 height 19
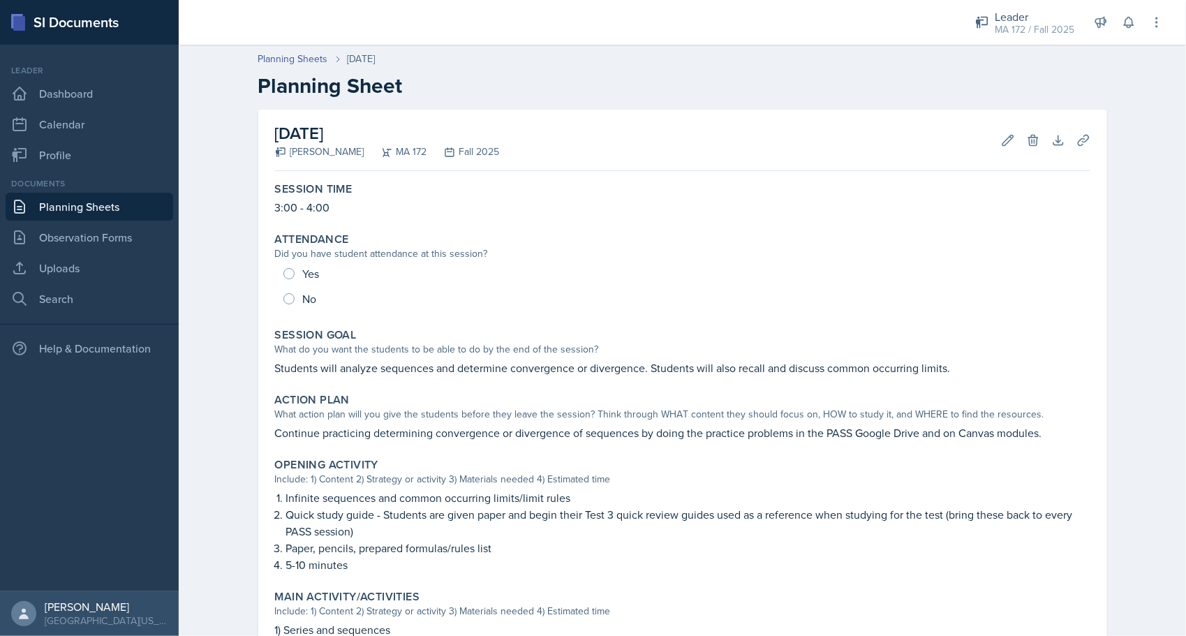
click at [220, 379] on div "Planning Sheets [DATE] Planning Sheet [DATE] [PERSON_NAME] MA 172 Fall 2025 Edi…" at bounding box center [682, 508] width 1007 height 941
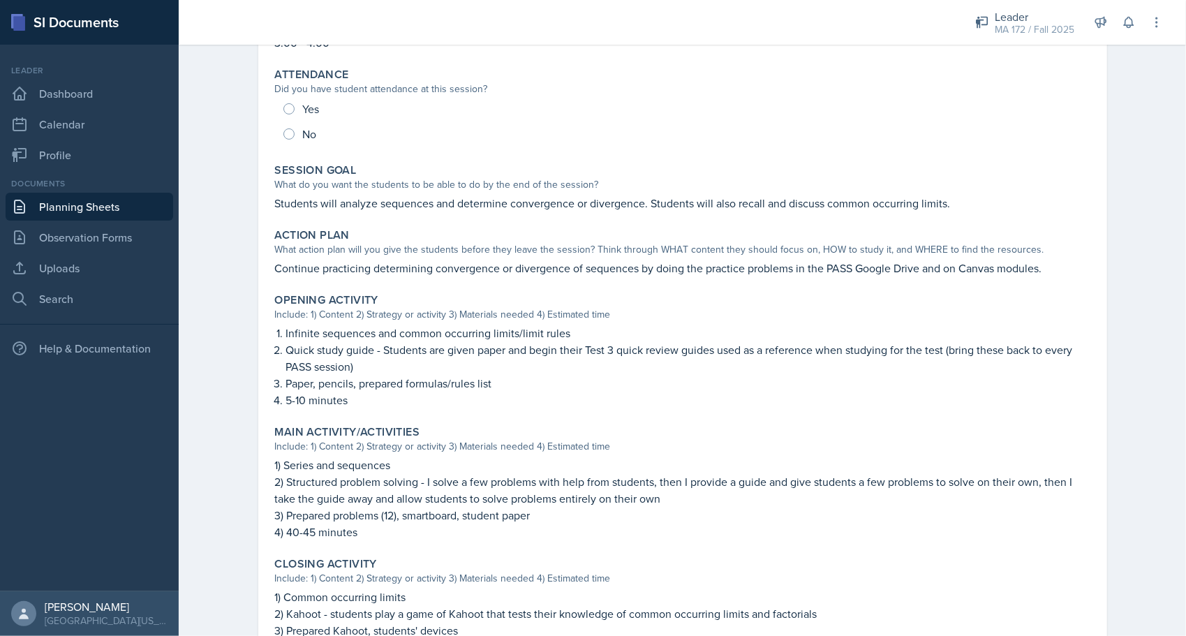
scroll to position [195, 0]
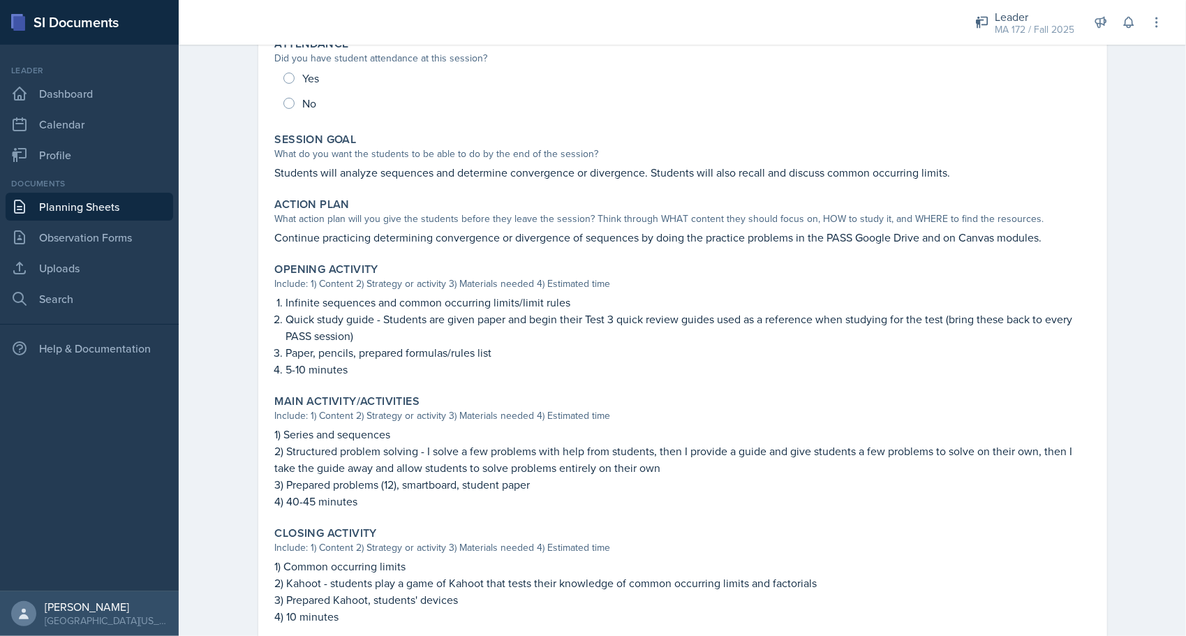
click at [82, 202] on link "Planning Sheets" at bounding box center [89, 207] width 167 height 28
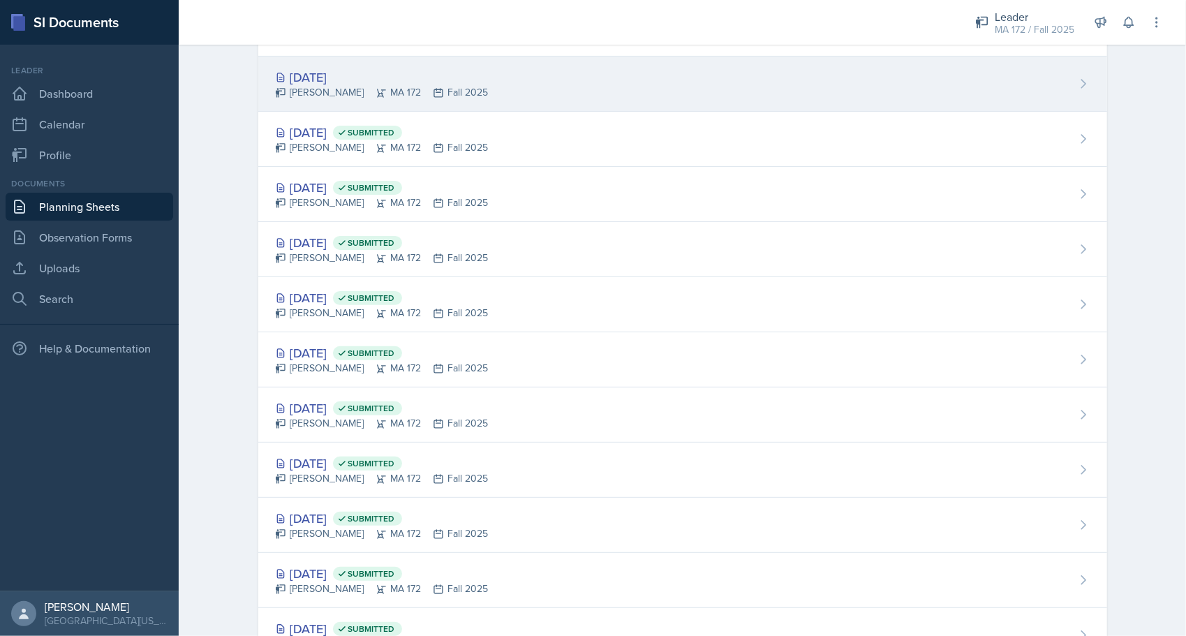
click at [321, 81] on div "[DATE]" at bounding box center [382, 77] width 214 height 19
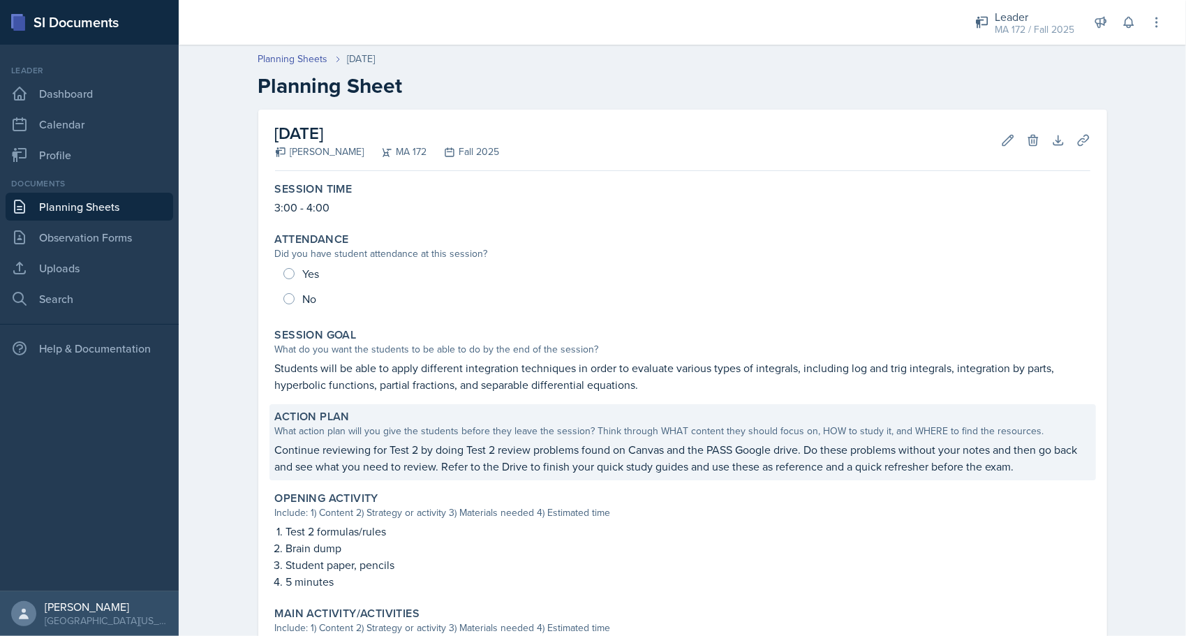
click at [495, 475] on div "Action Plan What action plan will you give the students before they leave the s…" at bounding box center [682, 442] width 826 height 76
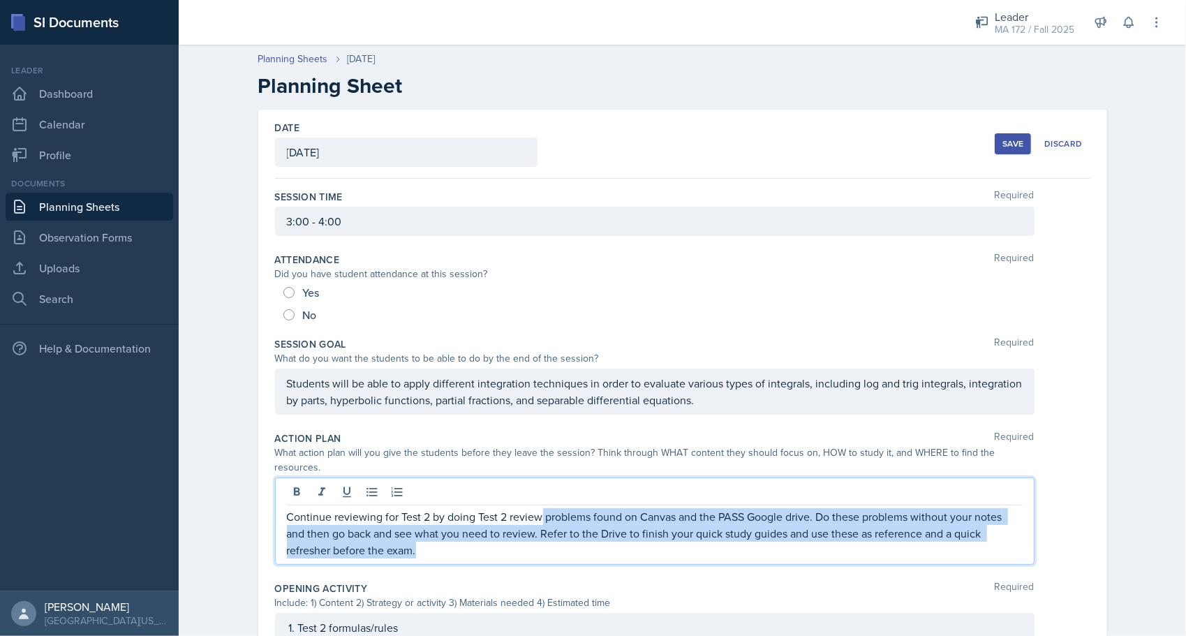
drag, startPoint x: 537, startPoint y: 491, endPoint x: 550, endPoint y: 530, distance: 40.4
click at [550, 530] on p "Continue reviewing for Test 2 by doing Test 2 review problems found on Canvas a…" at bounding box center [655, 533] width 736 height 50
click at [542, 526] on p "Continue reviewing for Test 2 by doing Test 2 review problems found on Canvas a…" at bounding box center [655, 533] width 736 height 50
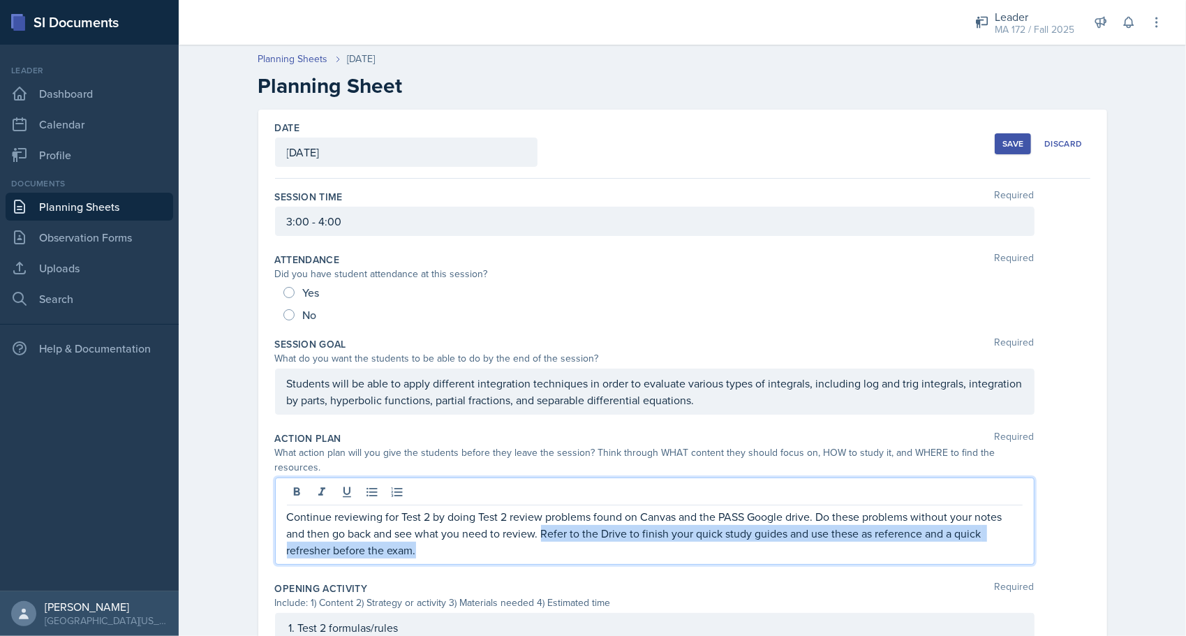
drag, startPoint x: 537, startPoint y: 518, endPoint x: 537, endPoint y: 535, distance: 17.5
click at [537, 535] on p "Continue reviewing for Test 2 by doing Test 2 review problems found on Canvas a…" at bounding box center [655, 533] width 736 height 50
copy p "Refer to the Drive to finish your quick study guides and use these as reference…"
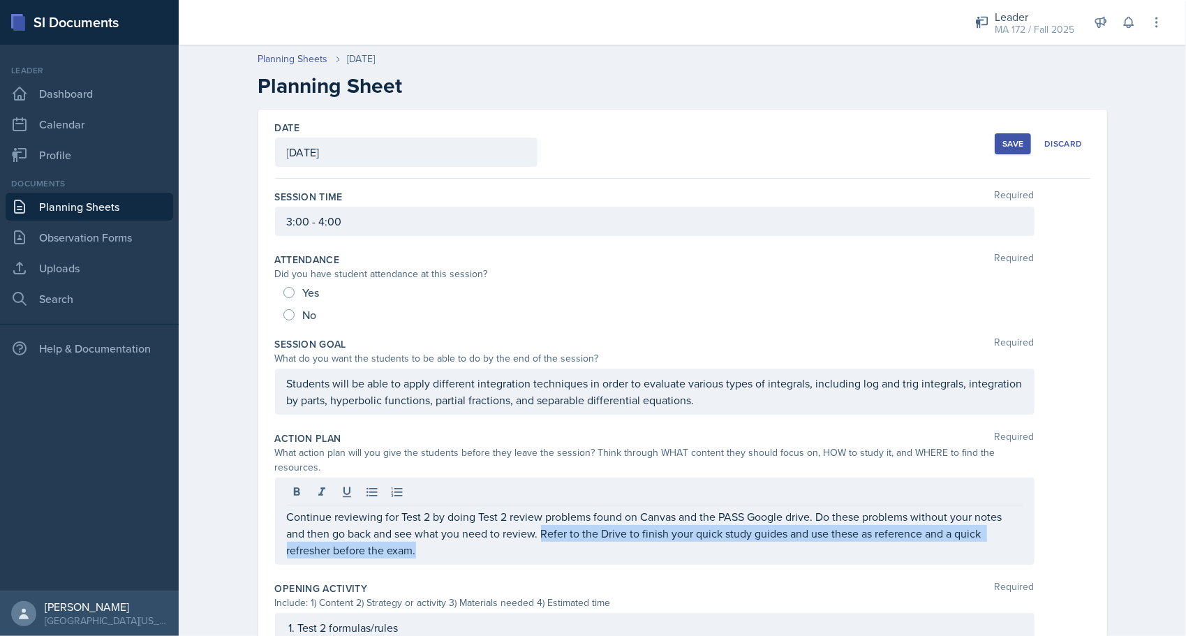
click at [66, 214] on link "Planning Sheets" at bounding box center [89, 207] width 167 height 28
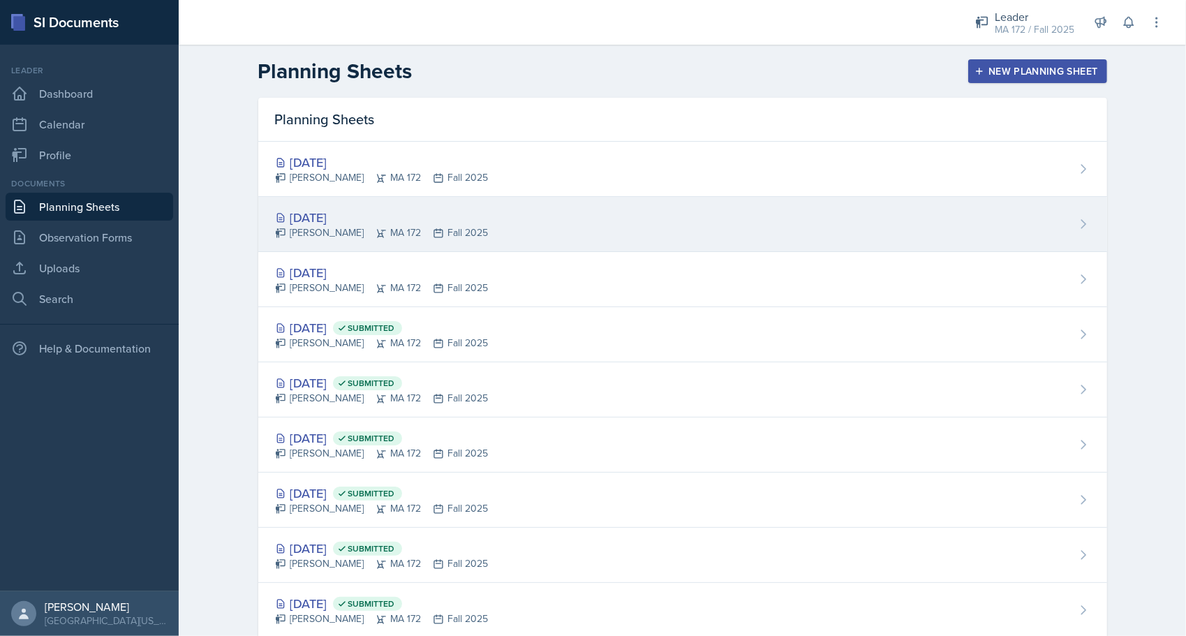
click at [275, 227] on icon at bounding box center [280, 232] width 11 height 11
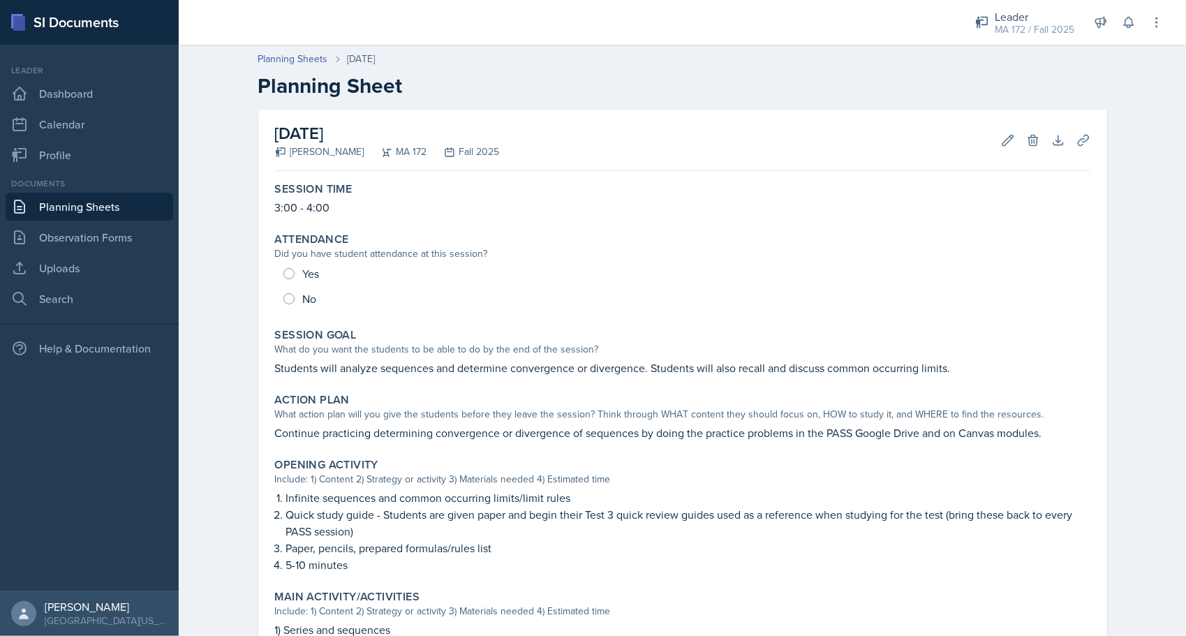
click at [211, 334] on div "Planning Sheets [DATE] Planning Sheet [DATE] [PERSON_NAME] MA 172 Fall 2025 Edi…" at bounding box center [682, 508] width 1007 height 941
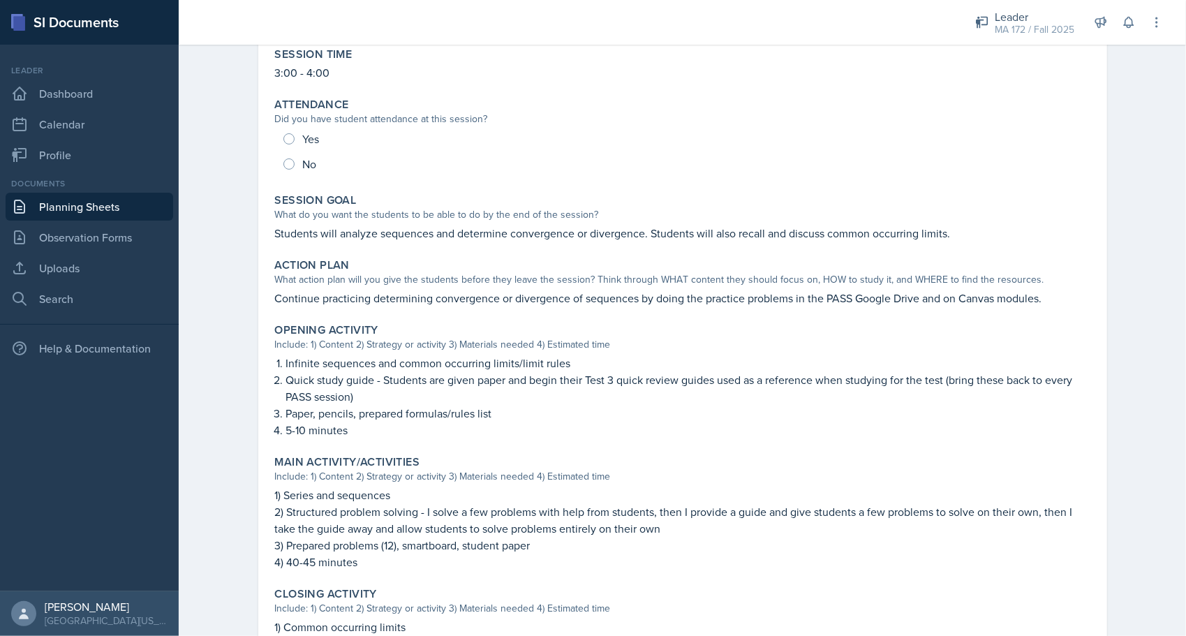
scroll to position [140, 0]
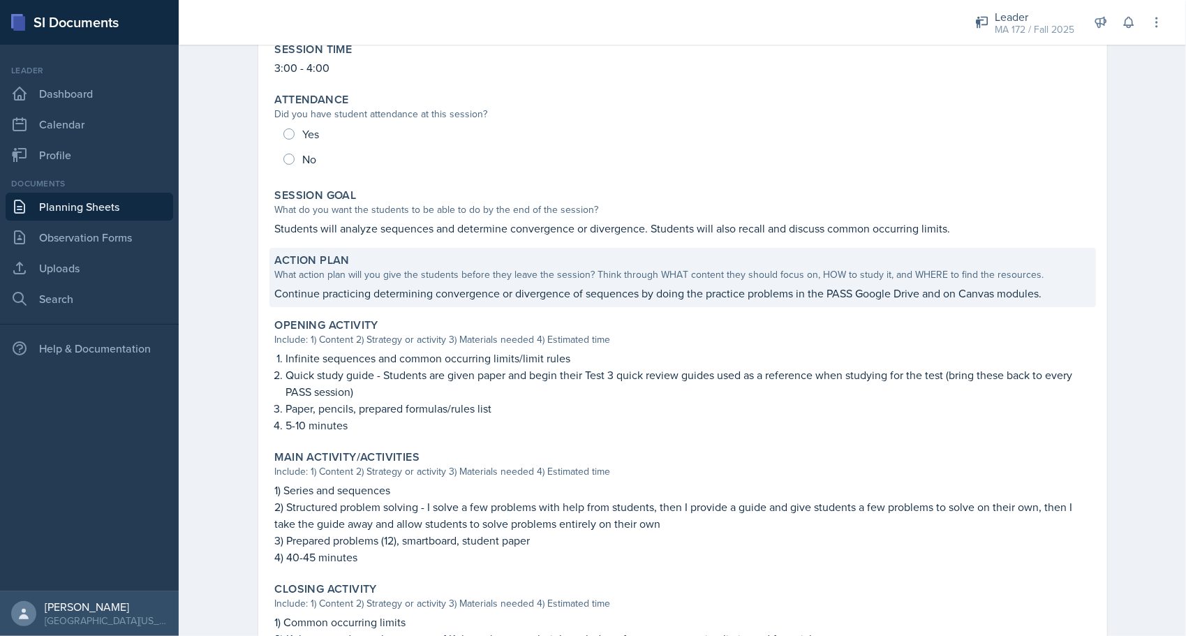
click at [401, 290] on p "Continue practicing determining convergence or divergence of sequences by doing…" at bounding box center [682, 293] width 815 height 17
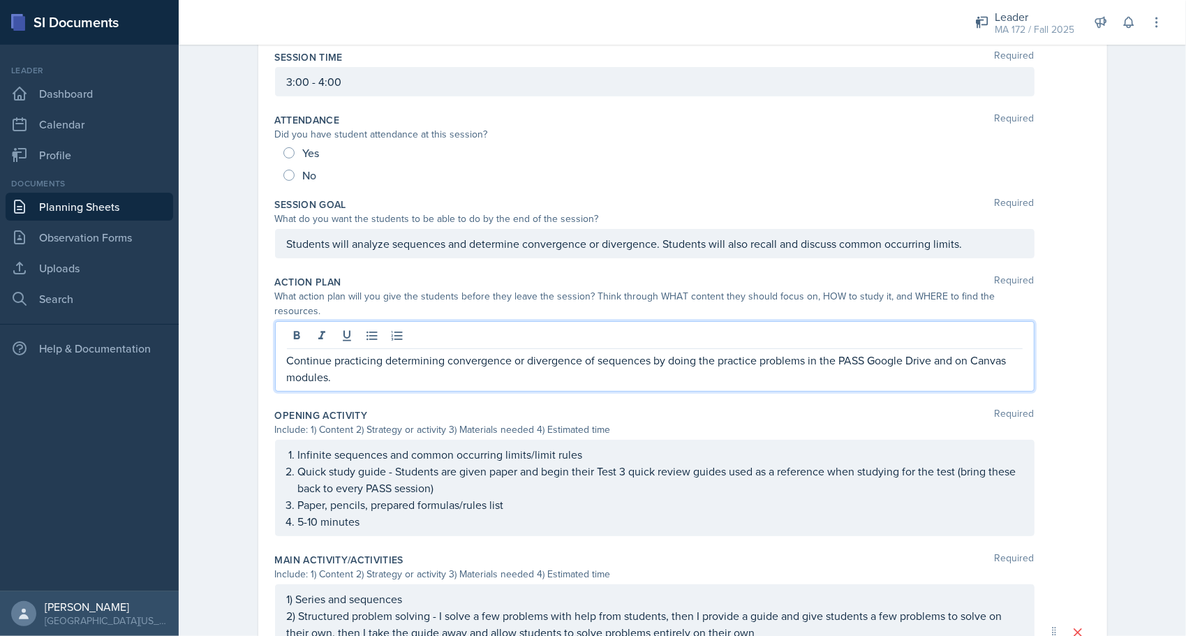
click at [1001, 324] on div "Continue practicing determining convergence or divergence of sequences by doing…" at bounding box center [654, 356] width 759 height 70
click at [353, 367] on p "Continue practicing determining convergence or divergence of sequences by doing…" at bounding box center [655, 368] width 736 height 33
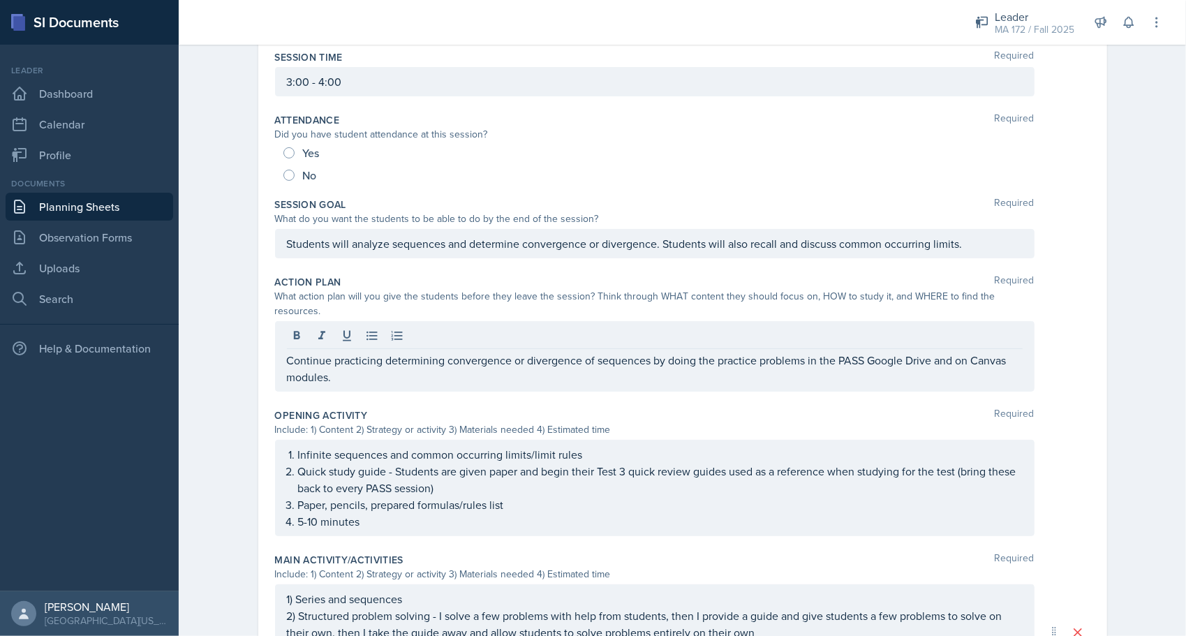
click at [245, 380] on div "Date [DATE] [DATE] 31 1 2 3 4 5 6 7 8 9 10 11 12 13 14 15 16 17 18 19 20 21 22 …" at bounding box center [682, 481] width 893 height 1022
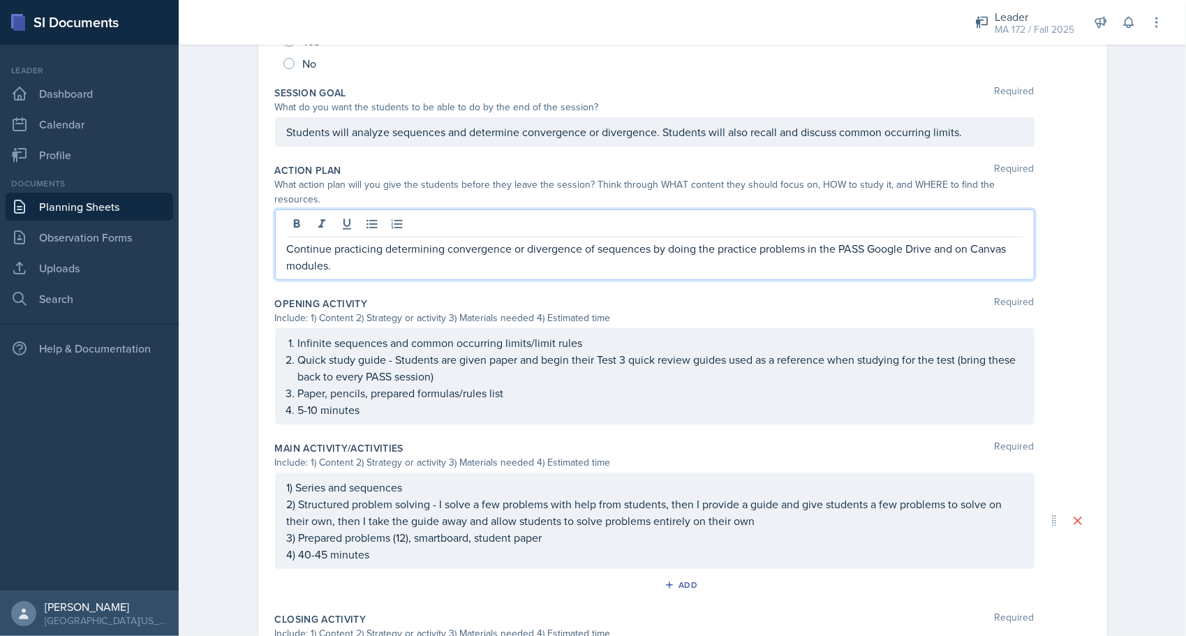
scroll to position [275, 0]
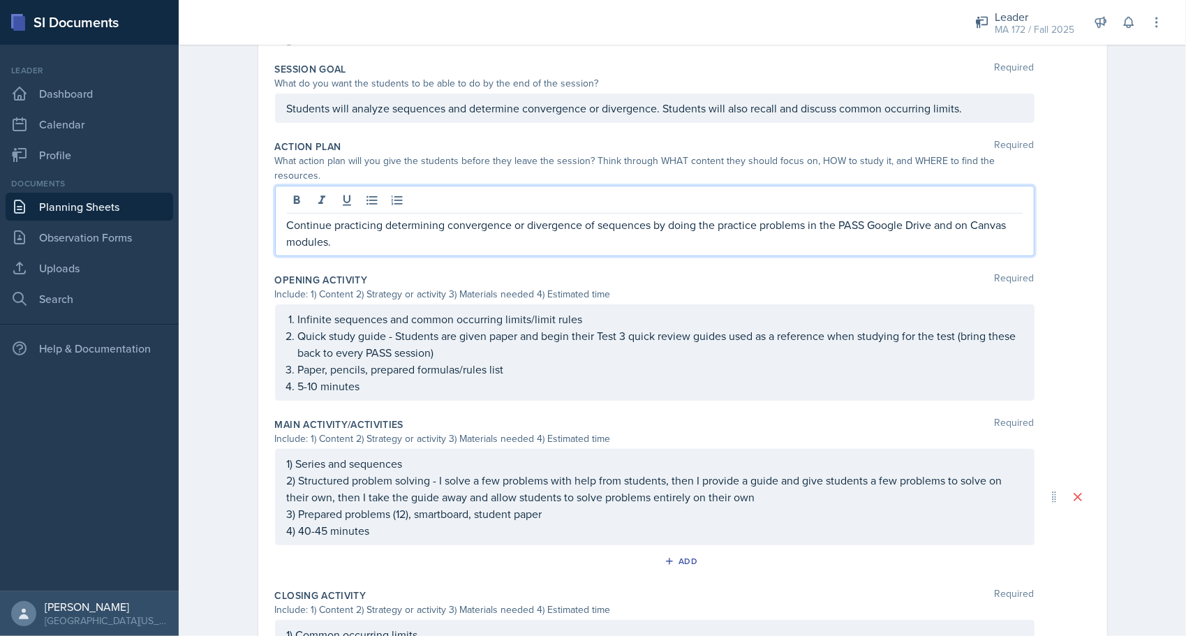
click at [413, 221] on p "Continue practicing determining convergence or divergence of sequences by doing…" at bounding box center [655, 232] width 736 height 33
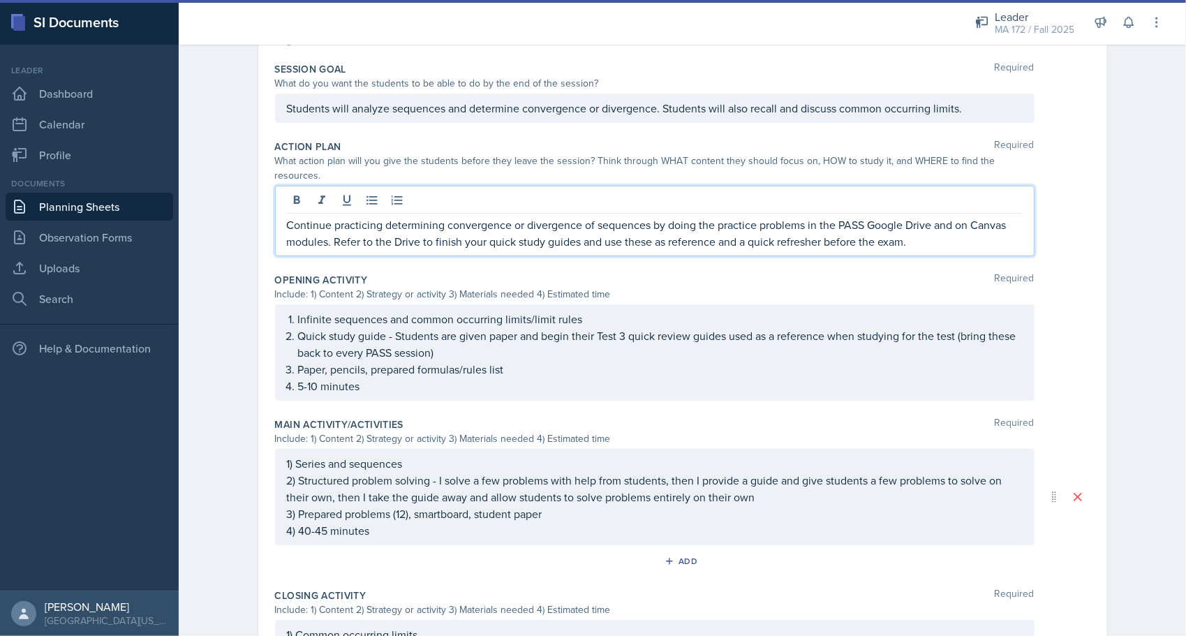
click at [431, 225] on p "Continue practicing determining convergence or divergence of sequences by doing…" at bounding box center [655, 232] width 736 height 33
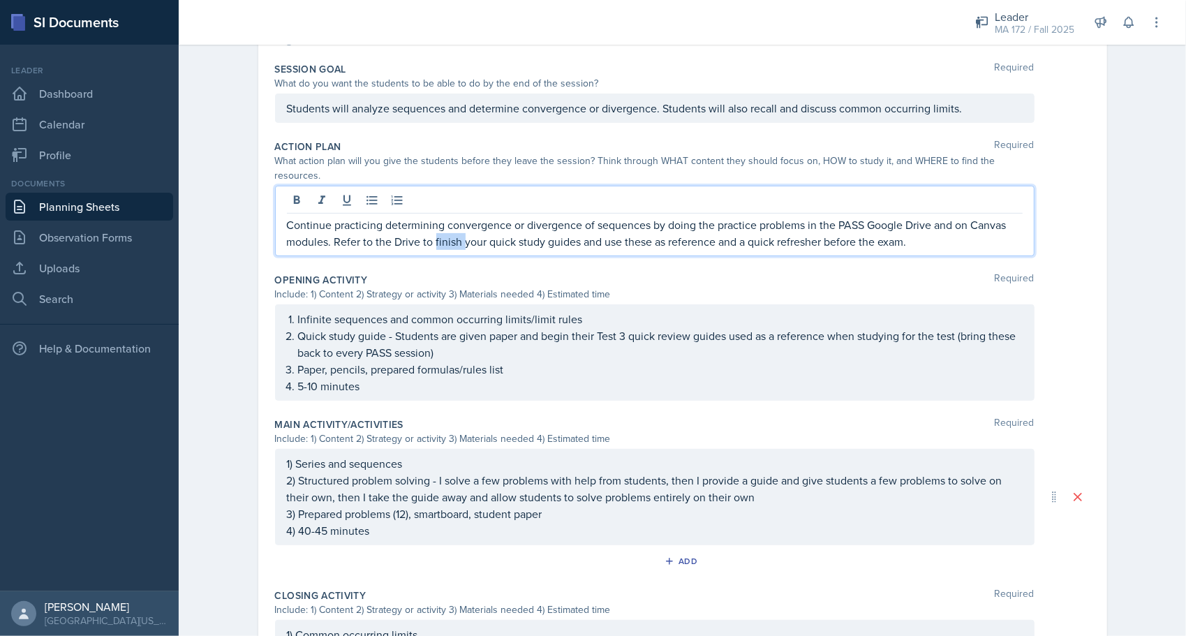
click at [431, 225] on p "Continue practicing determining convergence or divergence of sequences by doing…" at bounding box center [655, 232] width 736 height 33
click at [599, 226] on p "Continue practicing determining convergence or divergence of sequences by doing…" at bounding box center [655, 232] width 736 height 33
click at [800, 223] on p "Continue practicing determining convergence or divergence of sequences by doing…" at bounding box center [655, 232] width 736 height 33
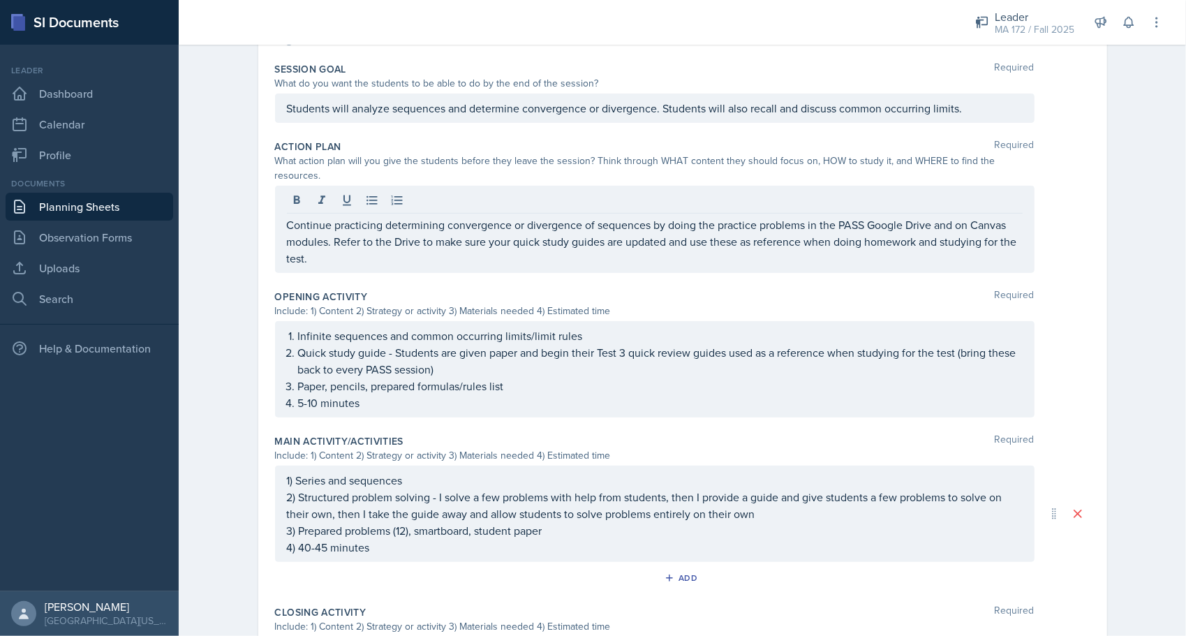
click at [1108, 193] on div "Date [DATE] [DATE] 31 1 2 3 4 5 6 7 8 9 10 11 12 13 14 15 16 17 18 19 20 21 22 …" at bounding box center [682, 354] width 893 height 1039
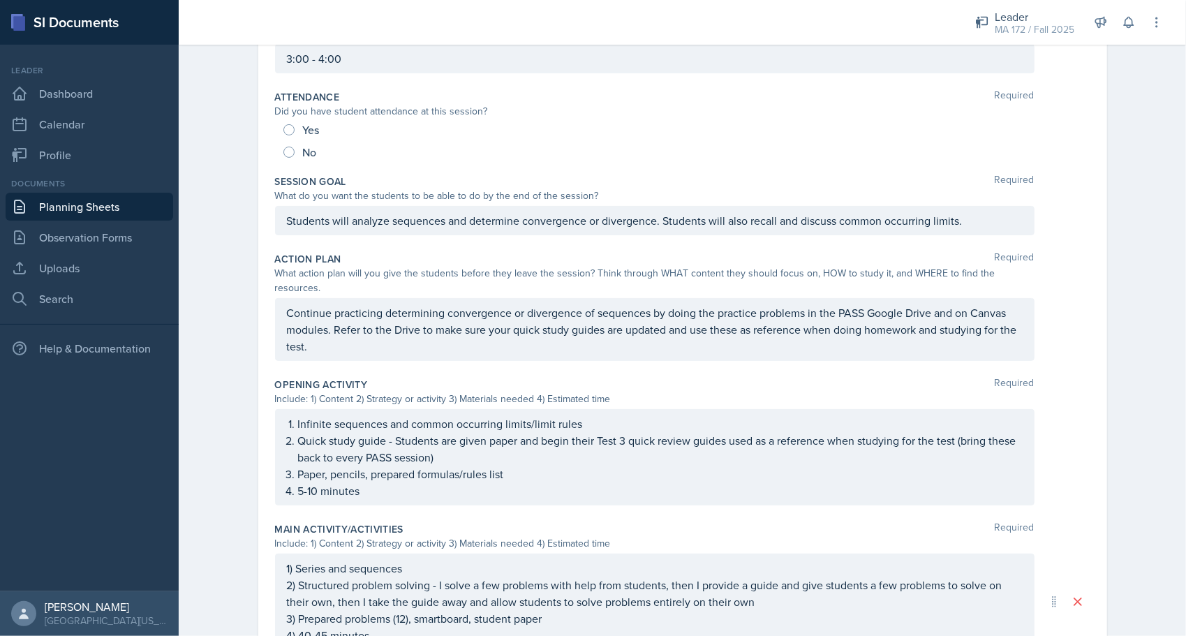
scroll to position [187, 0]
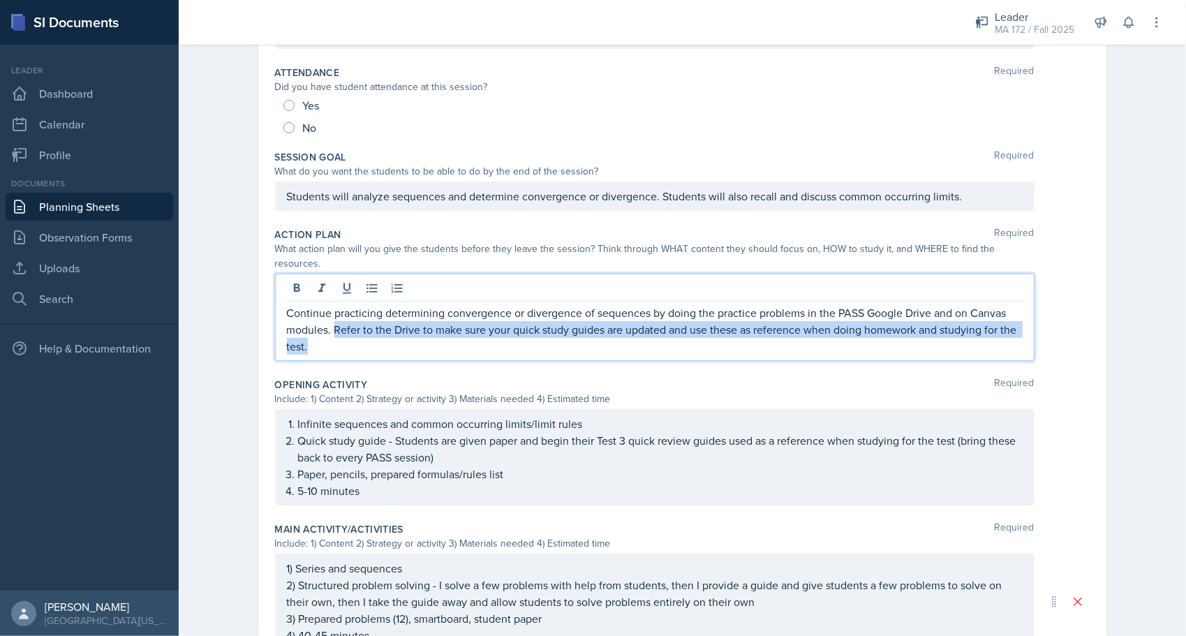
drag, startPoint x: 327, startPoint y: 313, endPoint x: 415, endPoint y: 343, distance: 92.9
click at [415, 343] on div "Action Plan Required What action plan will you give the students before they le…" at bounding box center [682, 297] width 815 height 150
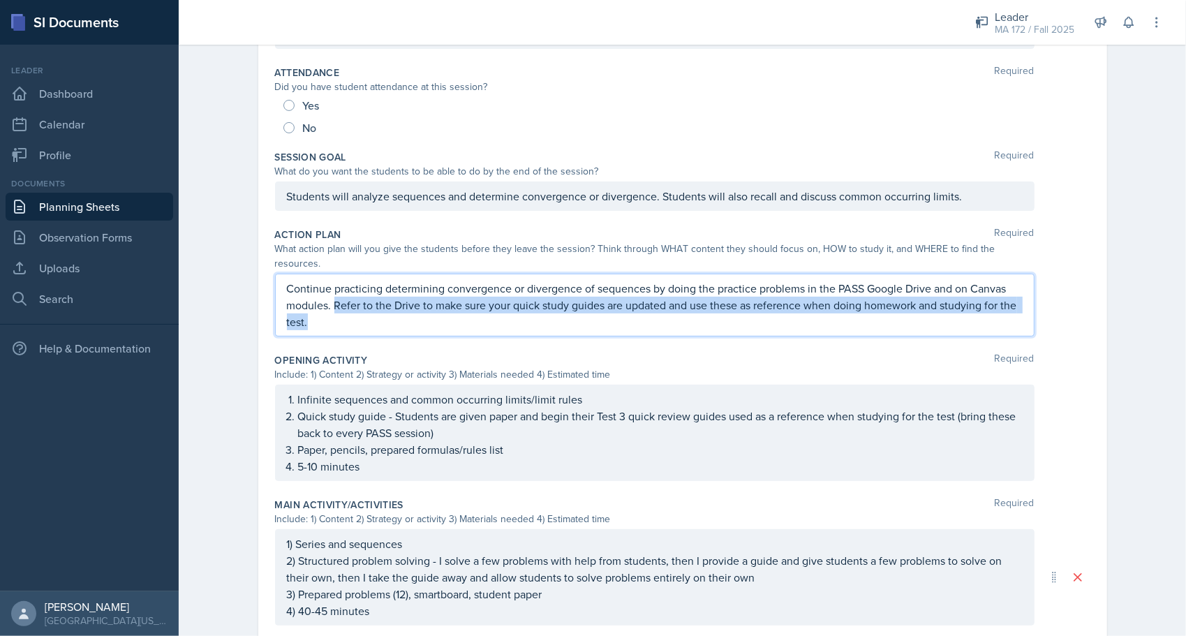
scroll to position [163, 0]
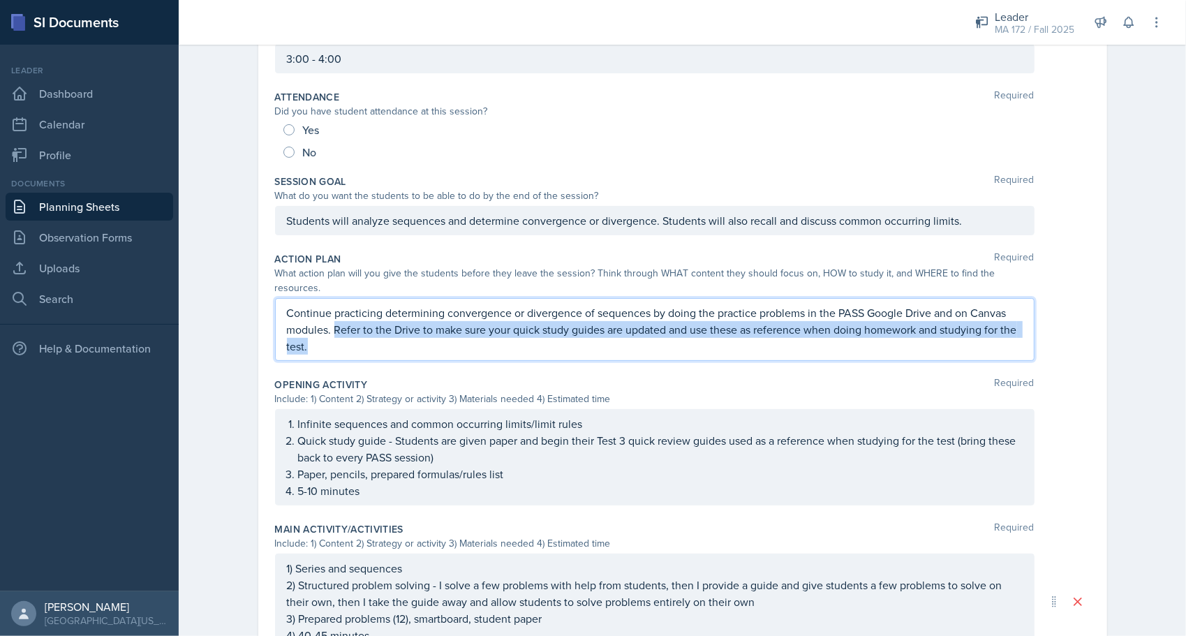
copy p "Refer to the Drive to make sure your quick study guides are updated and use the…"
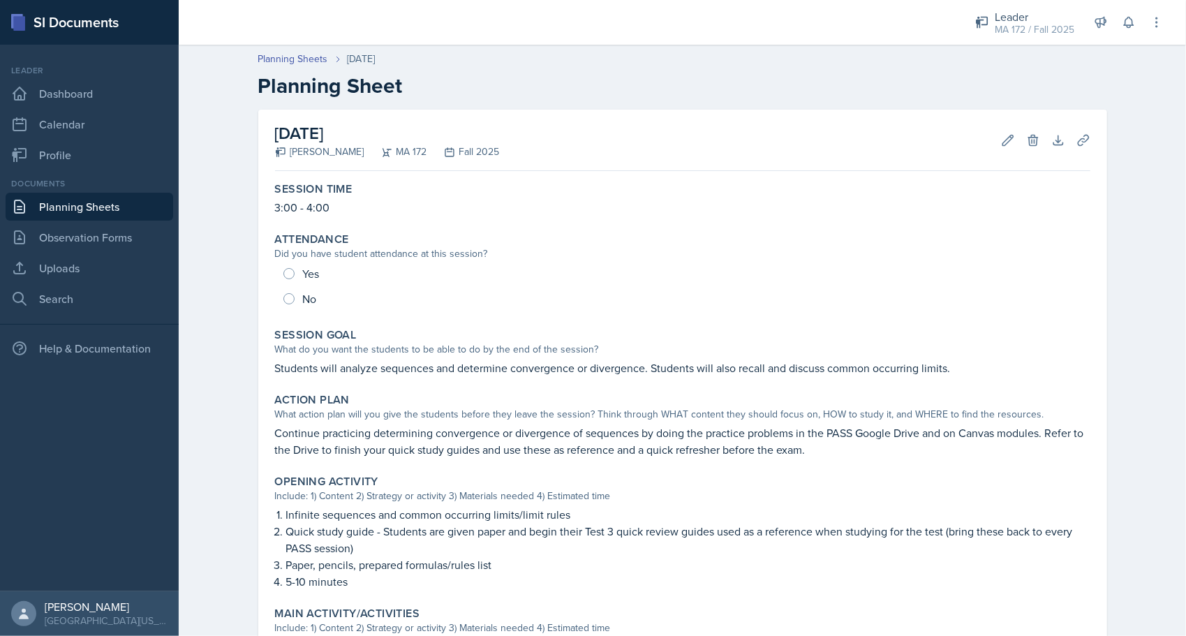
click at [202, 322] on div "Planning Sheets Oct 6th, 2025 Planning Sheet October 6th, 2025 Anna McGill MA 1…" at bounding box center [682, 517] width 1007 height 958
click at [215, 322] on div "Planning Sheets Oct 6th, 2025 Planning Sheet October 6th, 2025 Anna McGill MA 1…" at bounding box center [682, 517] width 1007 height 958
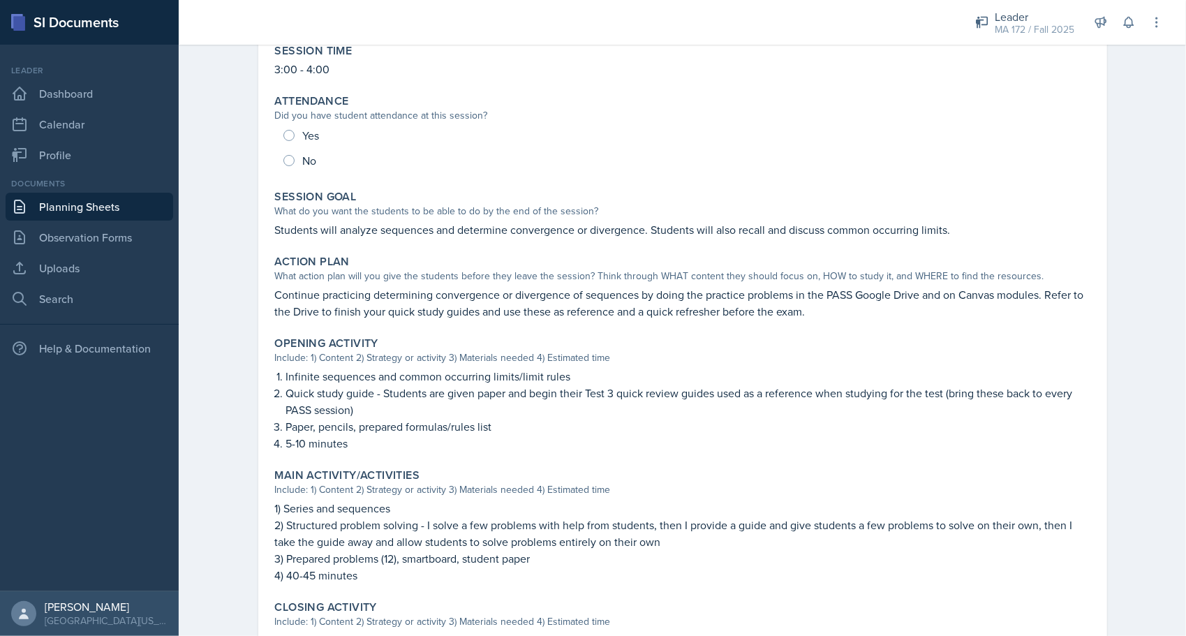
scroll to position [140, 0]
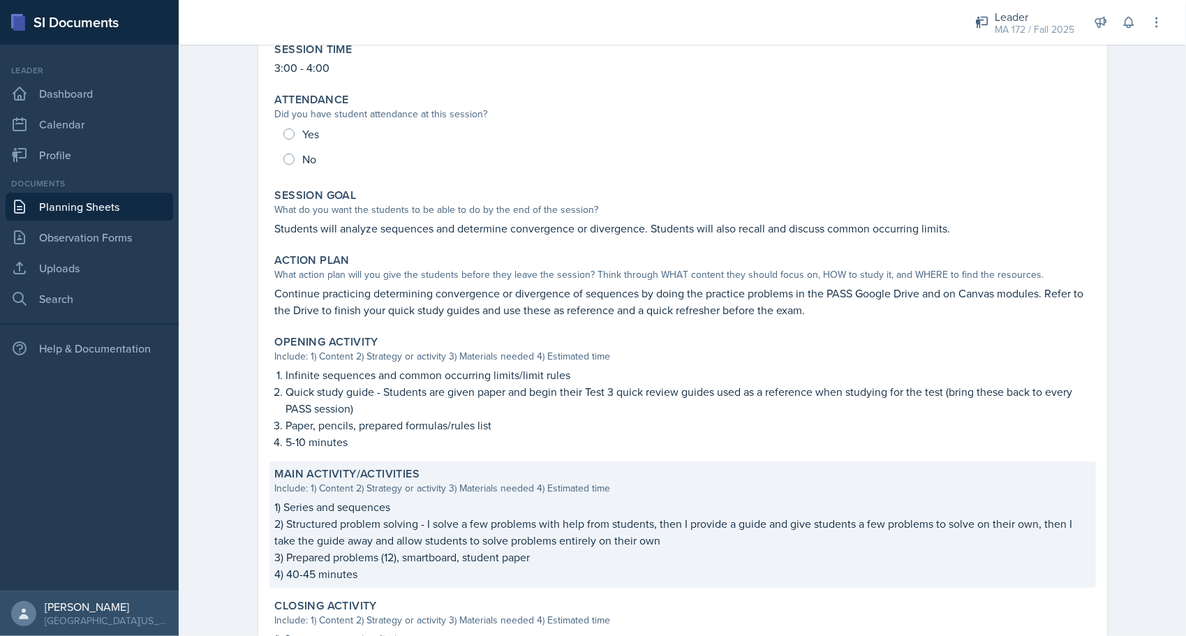
click at [352, 511] on p "1) Series and sequences" at bounding box center [682, 506] width 815 height 17
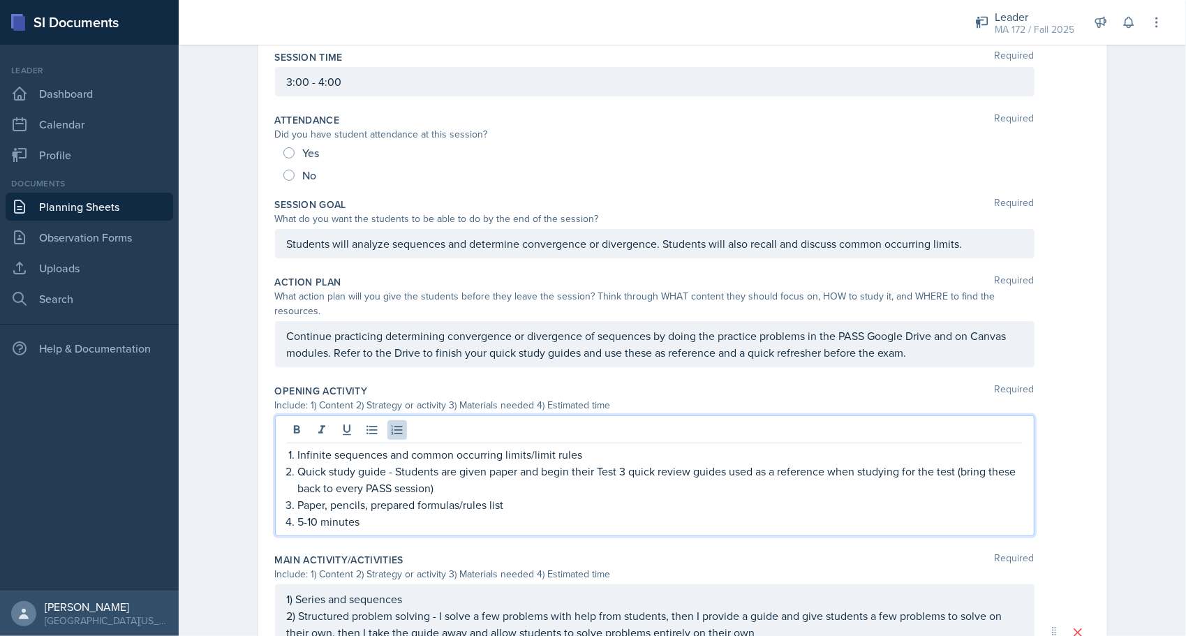
drag, startPoint x: 360, startPoint y: 477, endPoint x: 288, endPoint y: 452, distance: 75.9
click at [298, 452] on ol "Infinite sequences and common occurring limits/limit rules Quick study guide - …" at bounding box center [660, 488] width 724 height 84
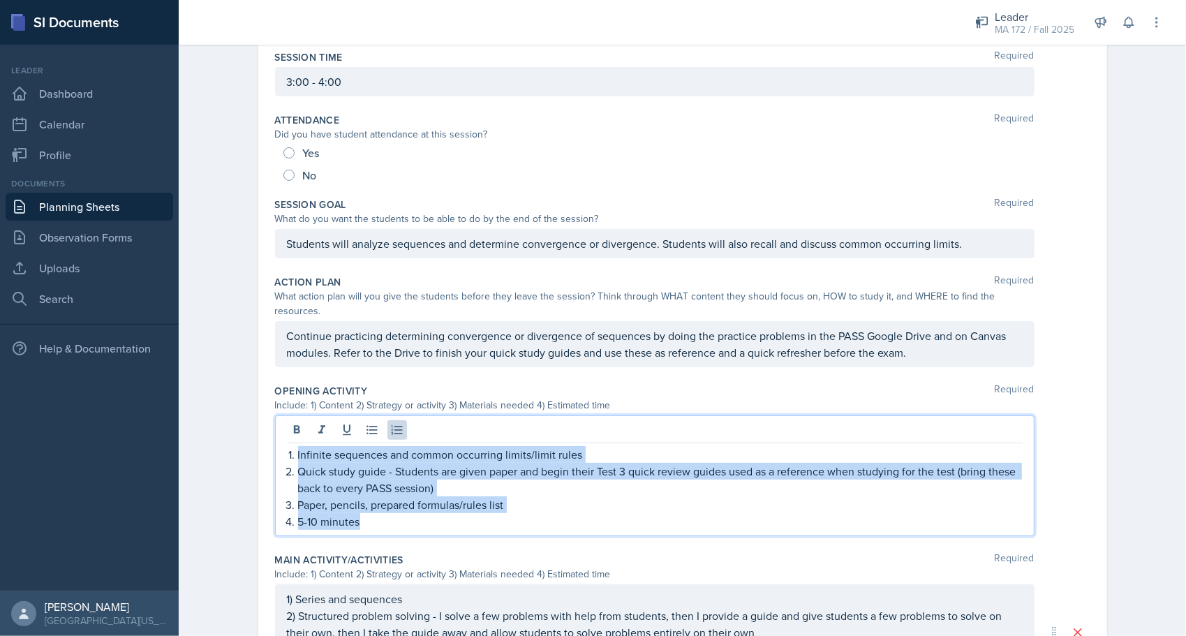
drag, startPoint x: 282, startPoint y: 437, endPoint x: 387, endPoint y: 526, distance: 138.1
click at [387, 526] on div "Opening Activity Required Include: 1) Content 2) Strategy or activity 3) Materi…" at bounding box center [682, 462] width 815 height 169
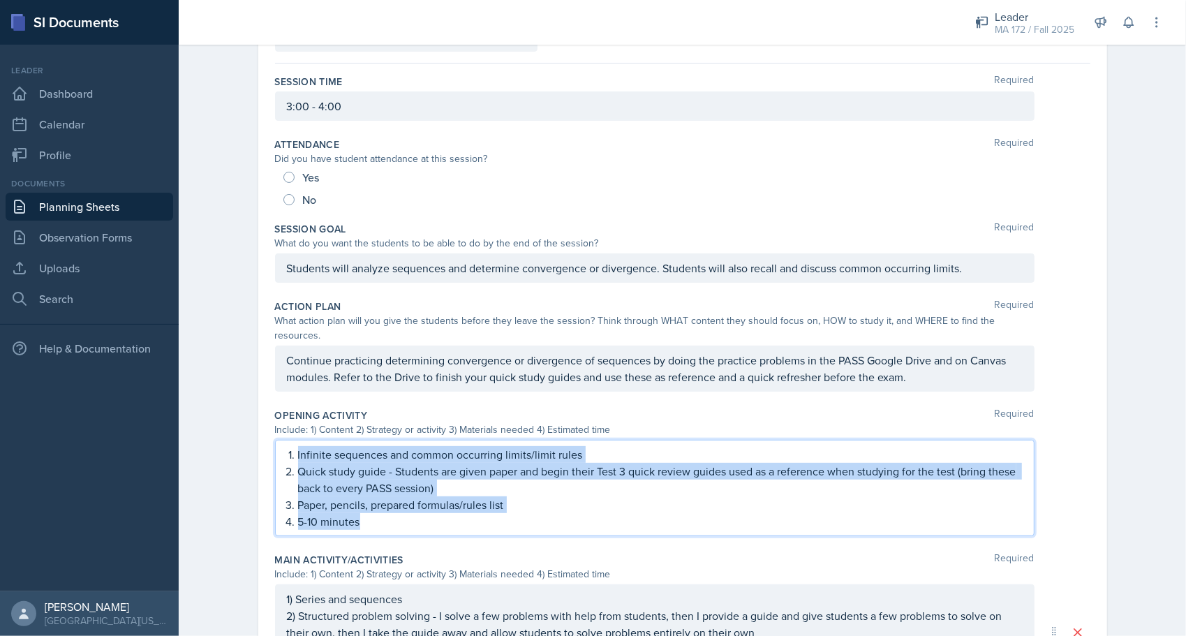
copy ol "Infinite sequences and common occurring limits/limit rules Quick study guide - …"
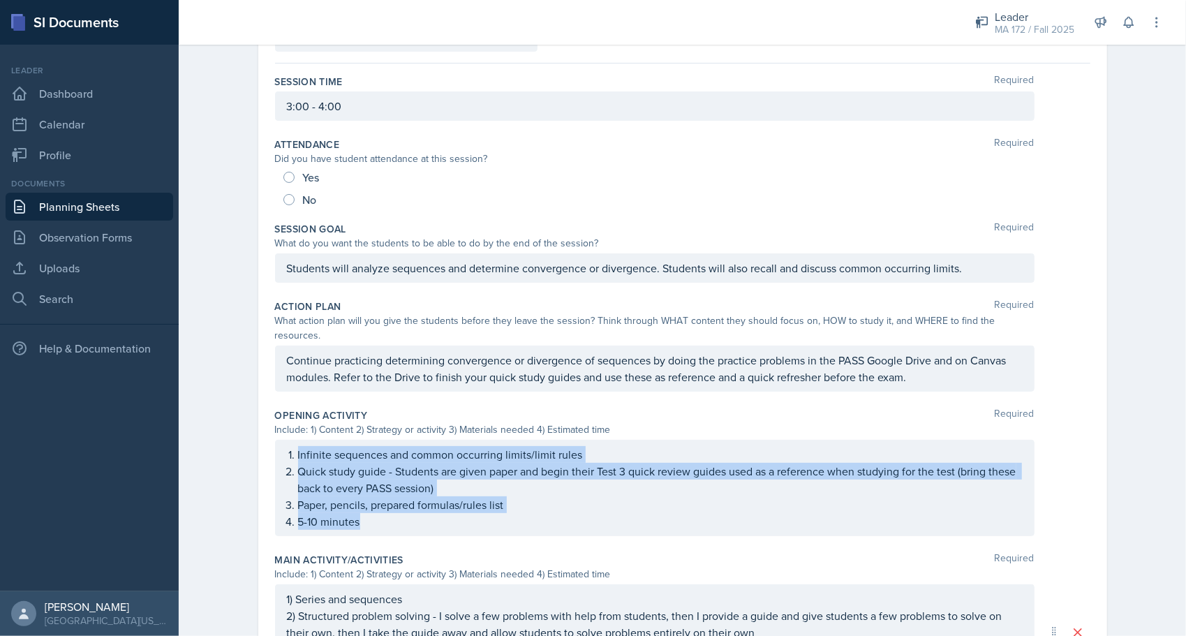
scroll to position [140, 0]
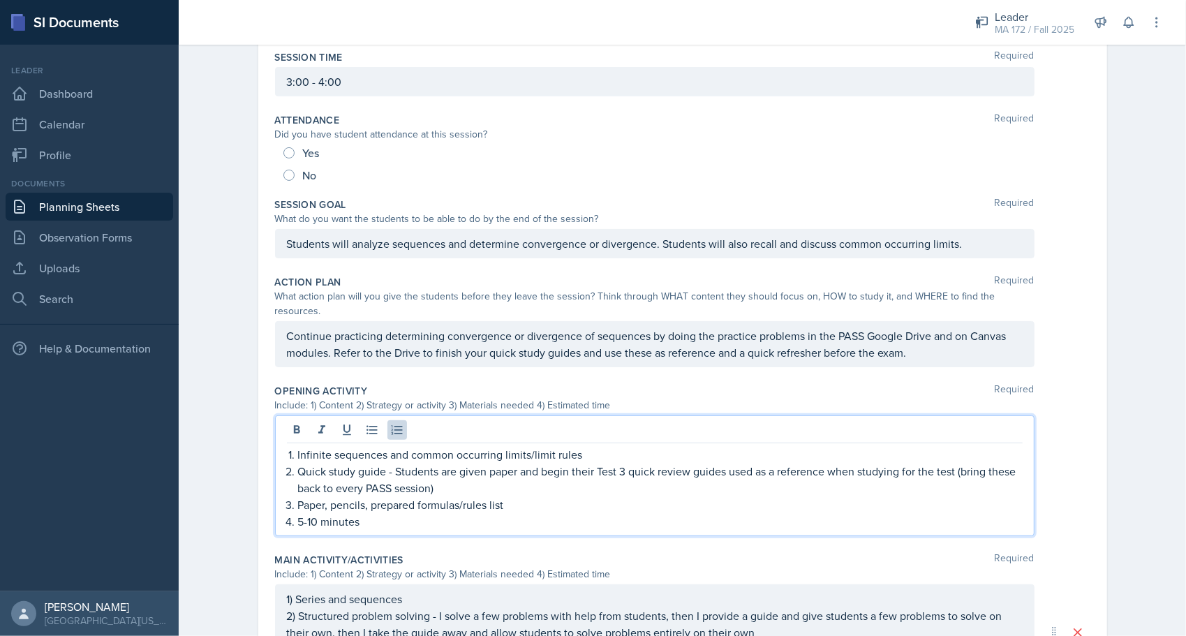
click at [216, 308] on div "Planning Sheets [DATE] Planning Sheet Date [DATE] [DATE] 31 1 2 3 4 5 6 7 8 9 1…" at bounding box center [682, 445] width 1007 height 1094
drag, startPoint x: 724, startPoint y: 428, endPoint x: 737, endPoint y: 455, distance: 29.6
click at [737, 463] on p "Quick study guide - Students are given paper and begin their Test 3 quick revie…" at bounding box center [660, 479] width 724 height 33
click at [730, 463] on p "Quick study guide - Students are given paper and begin their Test 3 quick revie…" at bounding box center [660, 479] width 724 height 33
drag, startPoint x: 725, startPoint y: 454, endPoint x: 731, endPoint y: 470, distance: 16.6
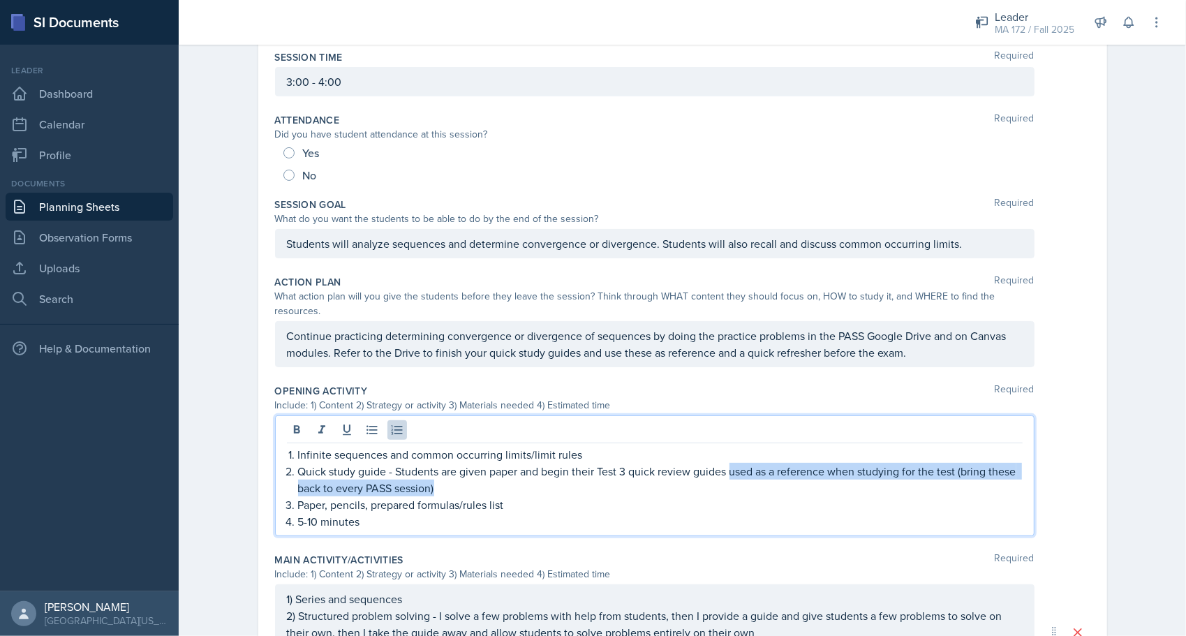
click at [731, 470] on p "Quick study guide - Students are given paper and begin their Test 3 quick revie…" at bounding box center [660, 479] width 724 height 33
copy p "used as a reference when studying for the test (bring these back to every PASS …"
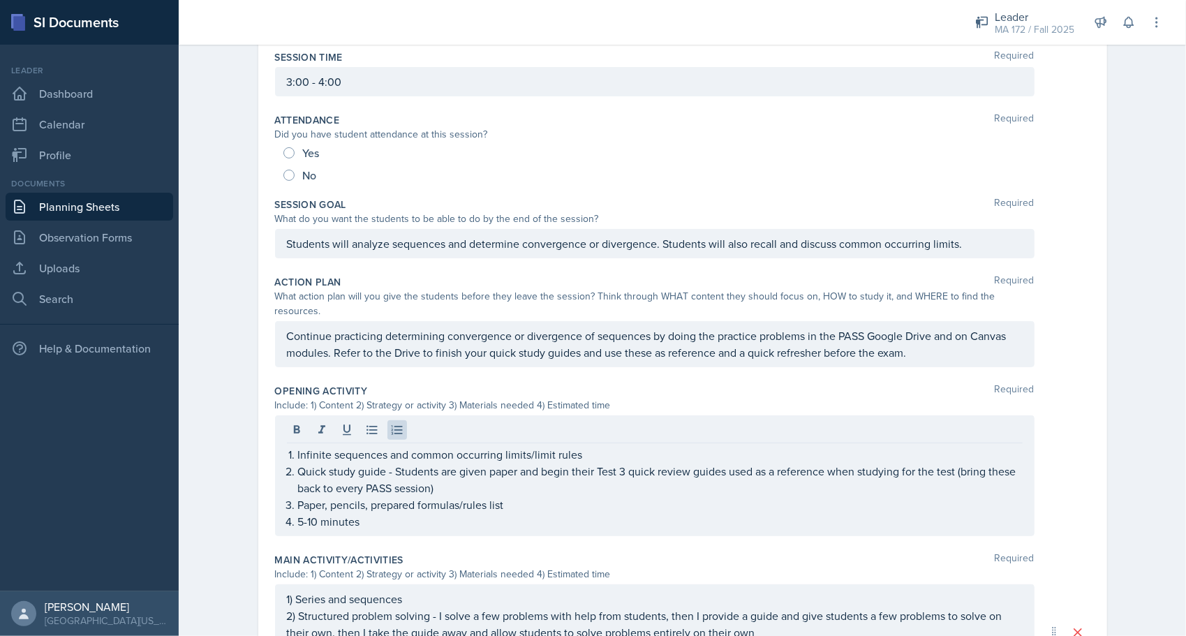
click at [241, 343] on div "Date [DATE] [DATE] 31 1 2 3 4 5 6 7 8 9 10 11 12 13 14 15 16 17 18 19 20 21 22 …" at bounding box center [682, 481] width 893 height 1022
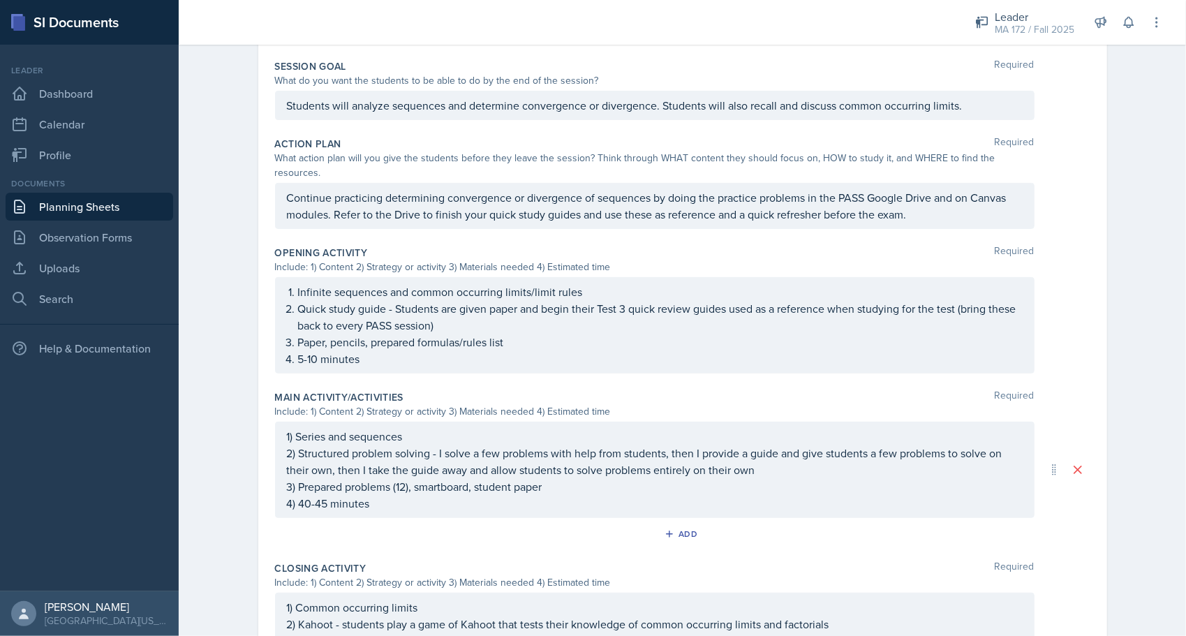
scroll to position [279, 0]
click at [108, 207] on link "Planning Sheets" at bounding box center [89, 207] width 167 height 28
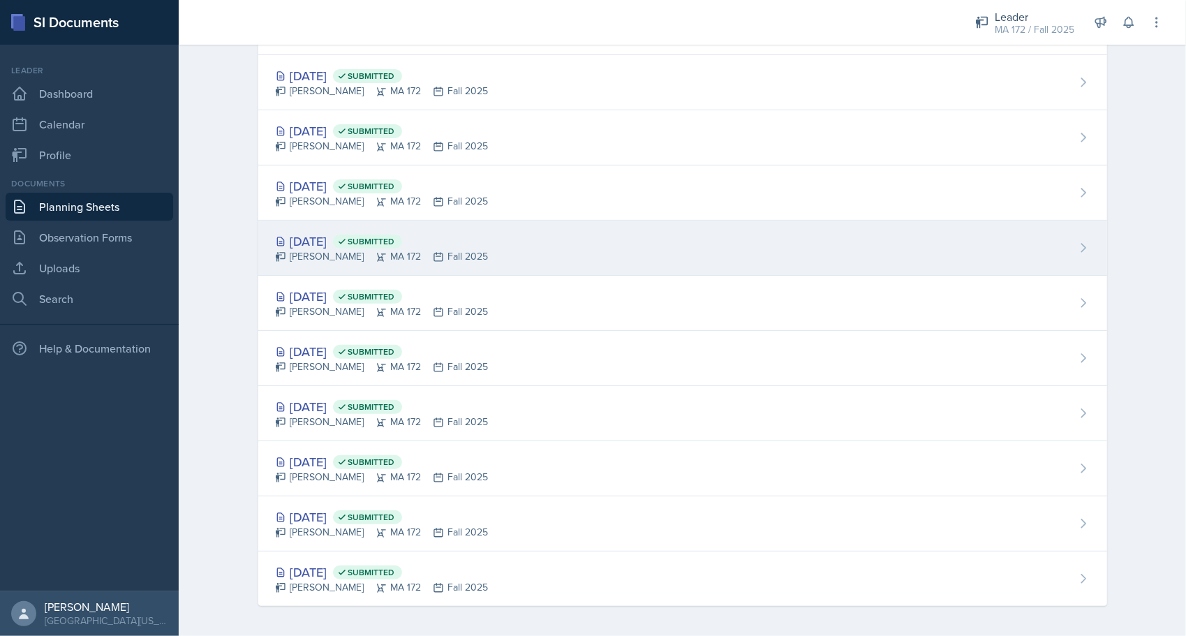
click at [325, 263] on div "Sep 17th, 2025 Submitted Anna McGill MA 172 Fall 2025" at bounding box center [682, 248] width 849 height 55
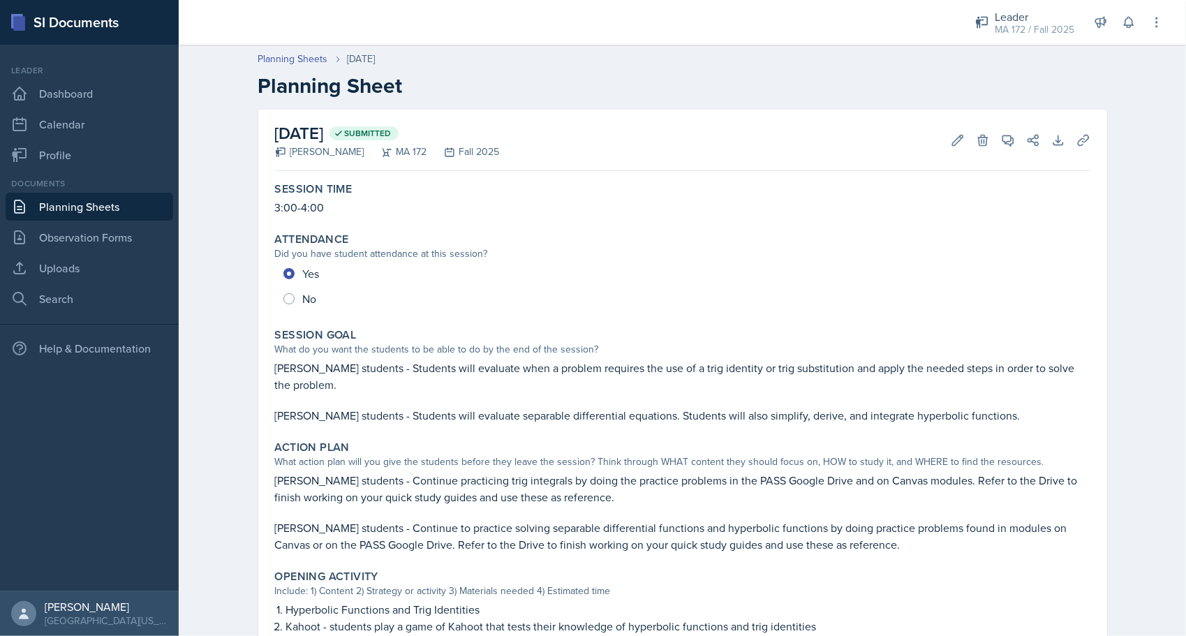
scroll to position [464, 0]
click at [226, 231] on div "Planning Sheets [DATE] Planning Sheet [DATE] Submitted [PERSON_NAME] MA 172 Fal…" at bounding box center [682, 569] width 1007 height 1063
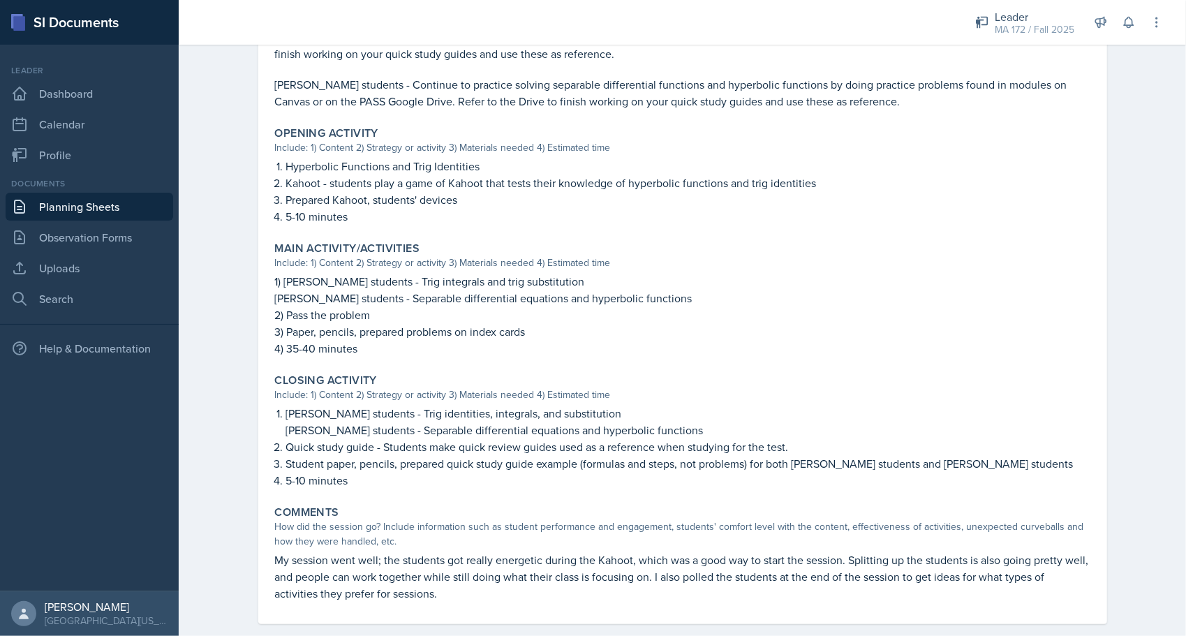
scroll to position [447, 0]
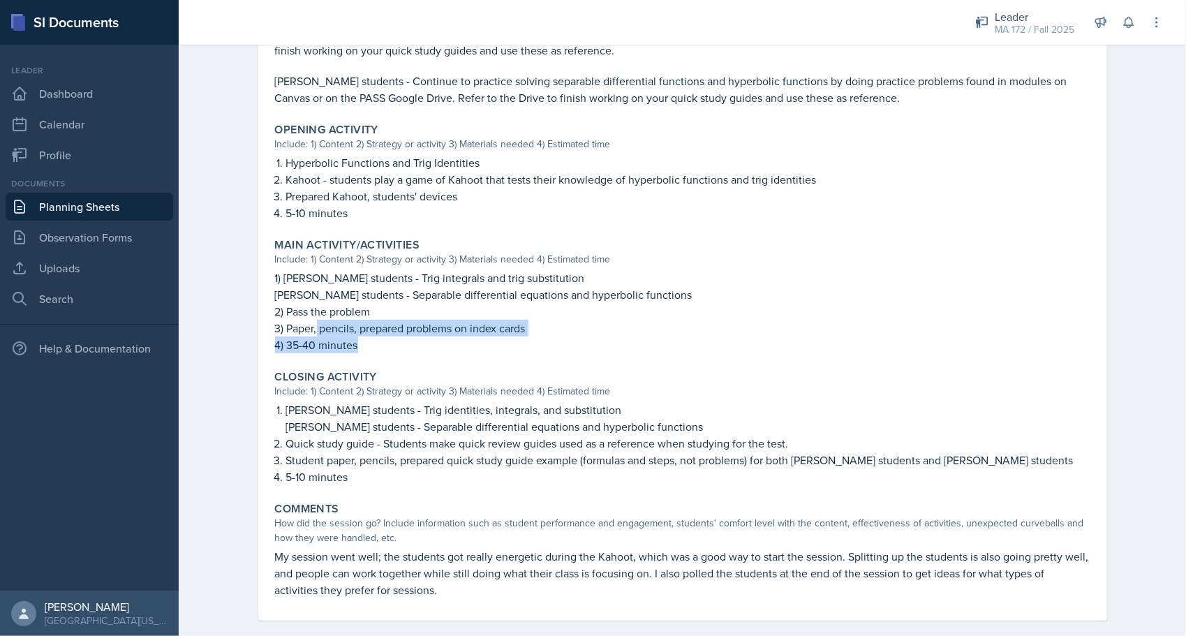
drag, startPoint x: 367, startPoint y: 343, endPoint x: 312, endPoint y: 325, distance: 58.0
click at [312, 325] on div "1) [PERSON_NAME] students - Trig integrals and trig substitution Abudiab's stud…" at bounding box center [682, 311] width 815 height 84
drag, startPoint x: 312, startPoint y: 325, endPoint x: 274, endPoint y: 275, distance: 63.2
click at [275, 275] on p "1) [PERSON_NAME] students - Trig integrals and trig substitution" at bounding box center [682, 277] width 815 height 17
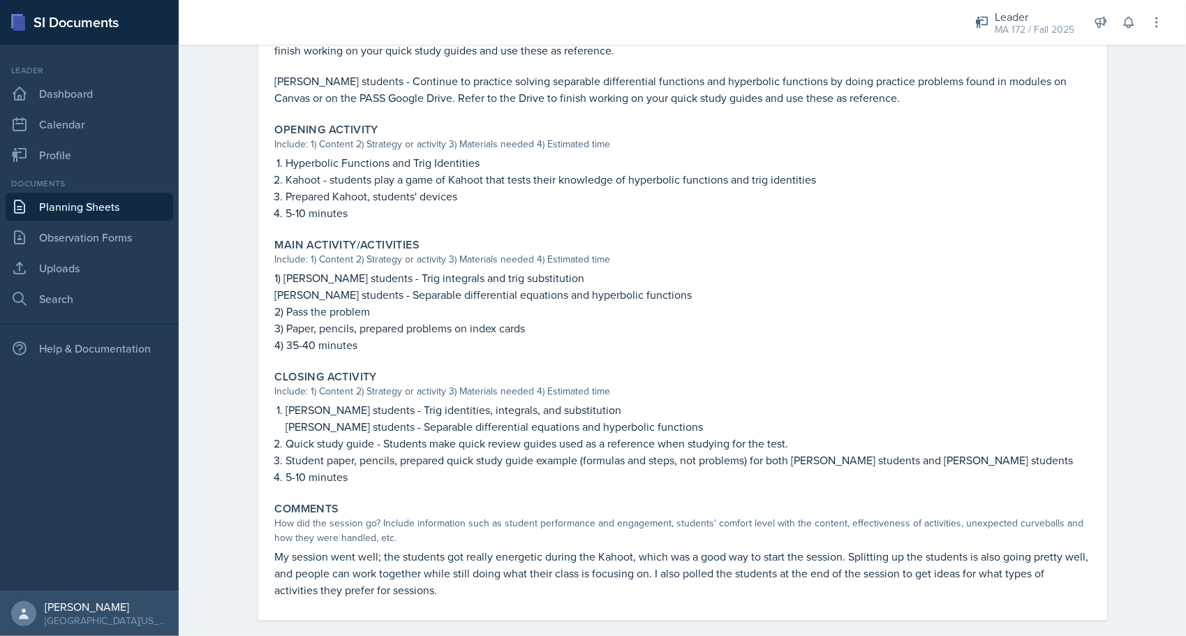
click at [269, 275] on div "Main Activity/Activities Include: 1) Content 2) Strategy or activity 3) Materia…" at bounding box center [682, 295] width 826 height 126
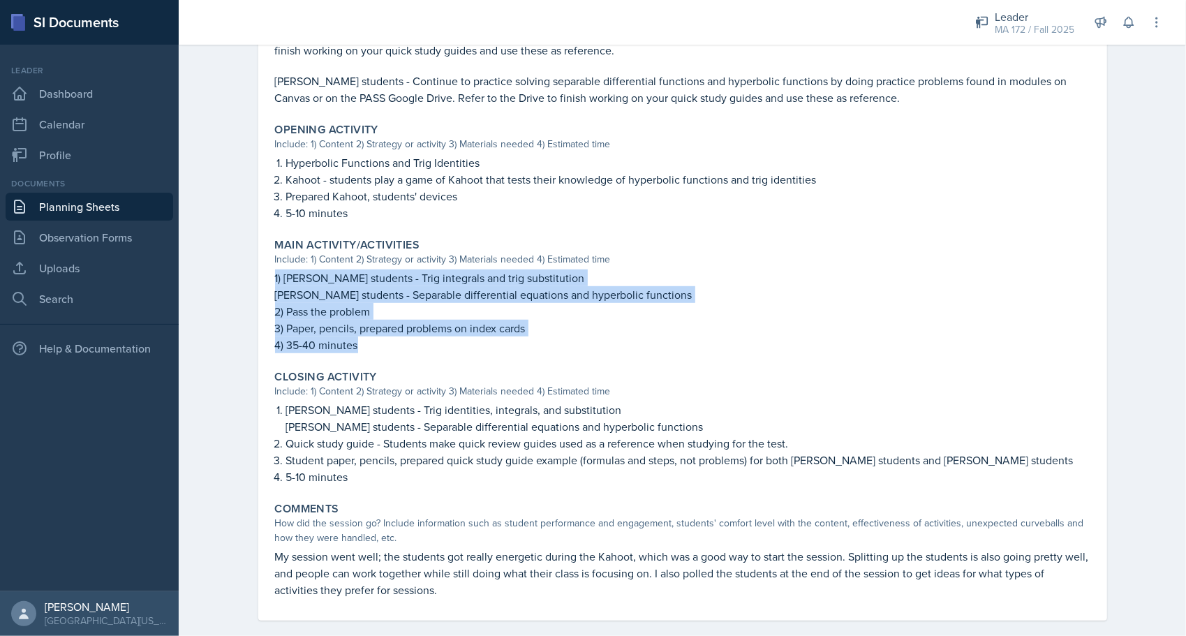
drag, startPoint x: 267, startPoint y: 275, endPoint x: 375, endPoint y: 348, distance: 130.3
click at [375, 348] on div "Main Activity/Activities Include: 1) Content 2) Strategy or activity 3) Materia…" at bounding box center [682, 295] width 826 height 126
copy div "1) [PERSON_NAME] students - Trig integrals and trig substitution Abudiab's stud…"
